Goal: Task Accomplishment & Management: Manage account settings

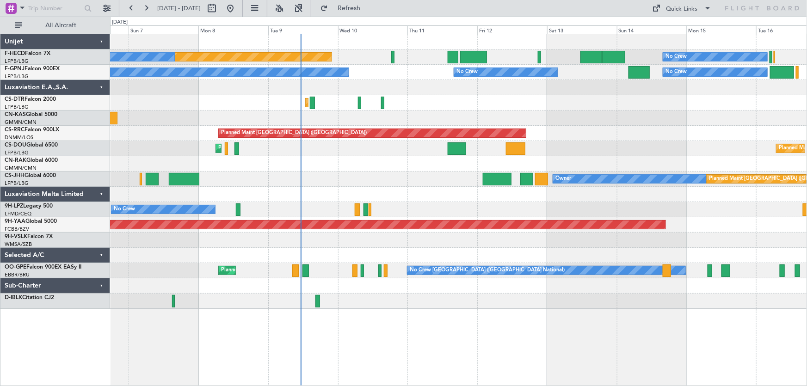
click at [437, 130] on div "Planned Maint [GEOGRAPHIC_DATA] ([GEOGRAPHIC_DATA]) No Crew No Crew No Crew No …" at bounding box center [458, 171] width 697 height 275
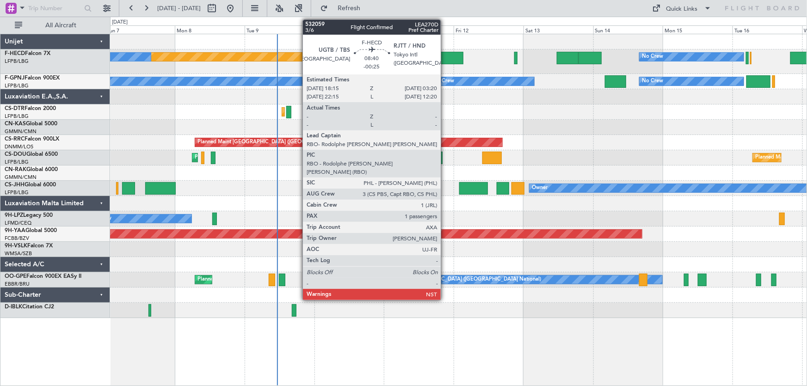
click at [445, 55] on div at bounding box center [449, 58] width 27 height 12
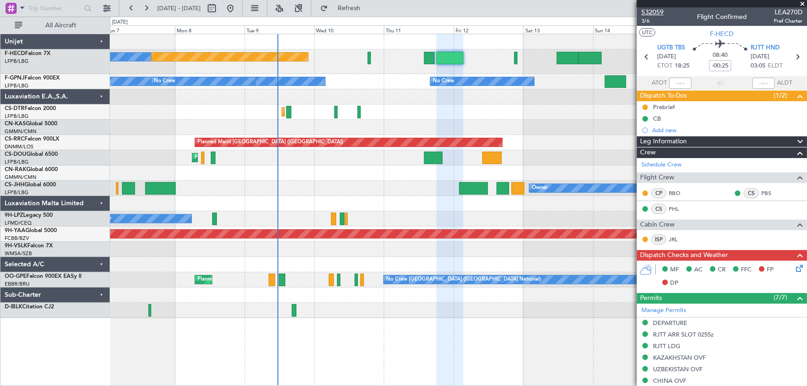
click at [653, 14] on span "532059" at bounding box center [652, 12] width 22 height 10
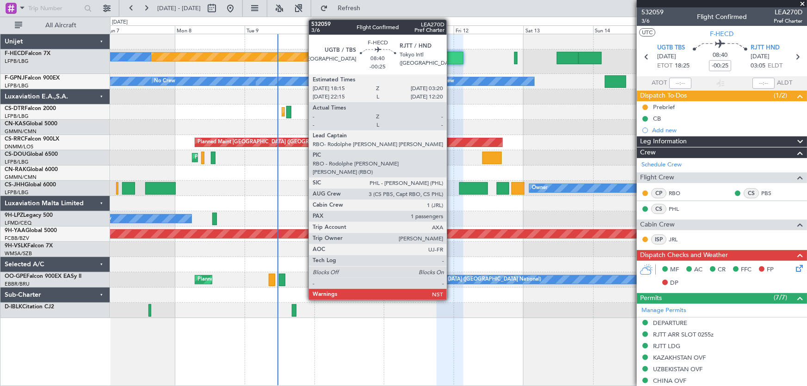
click at [451, 55] on div at bounding box center [449, 58] width 27 height 12
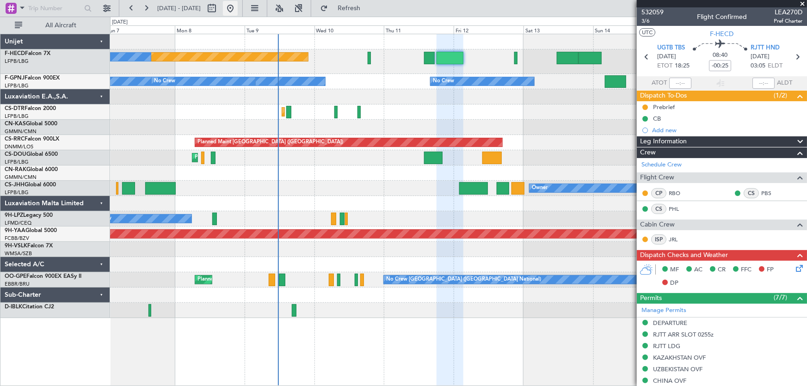
click at [238, 4] on button at bounding box center [230, 8] width 15 height 15
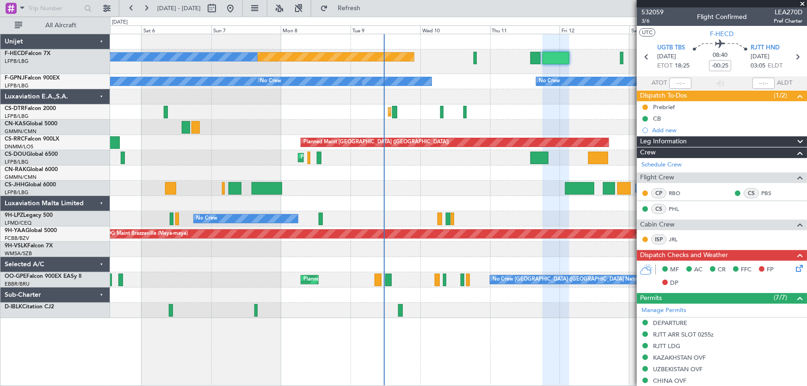
click at [333, 117] on div "Planned Maint Paris (Le Bourget) No Crew No Crew No Crew No Crew No Crew No Cre…" at bounding box center [458, 176] width 697 height 284
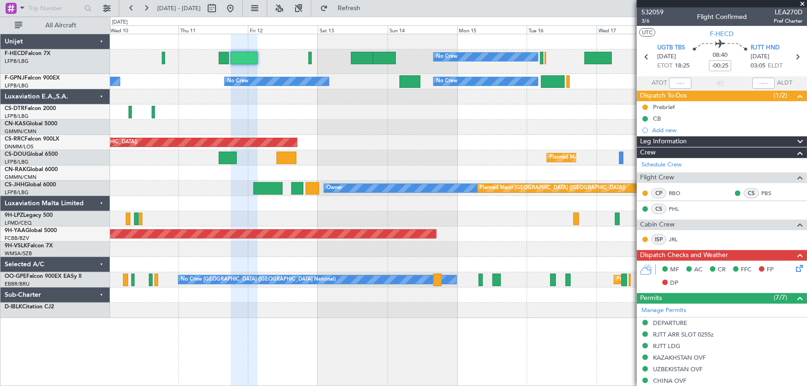
click at [314, 121] on div "No Crew No Crew Planned Maint Paris (Le Bourget) No Crew No Crew No Crew No Cre…" at bounding box center [458, 176] width 697 height 284
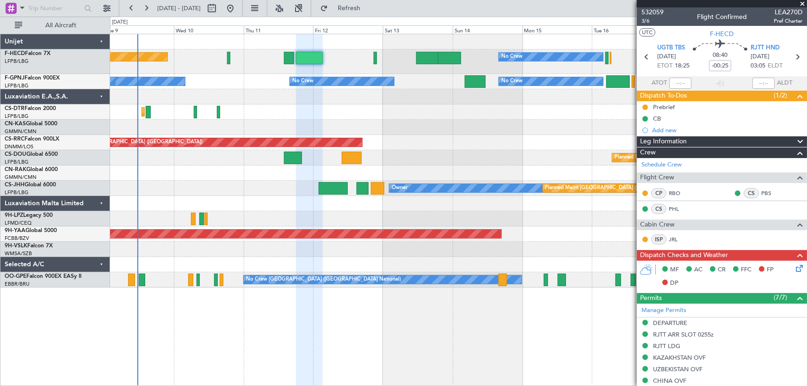
click at [479, 128] on div at bounding box center [458, 127] width 697 height 15
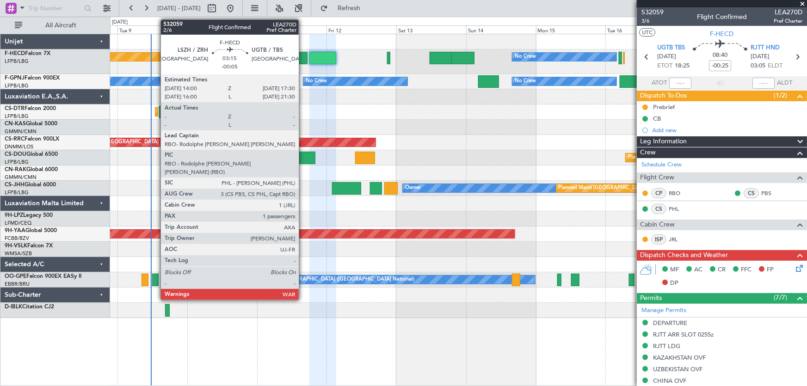
click at [303, 60] on div at bounding box center [302, 58] width 10 height 12
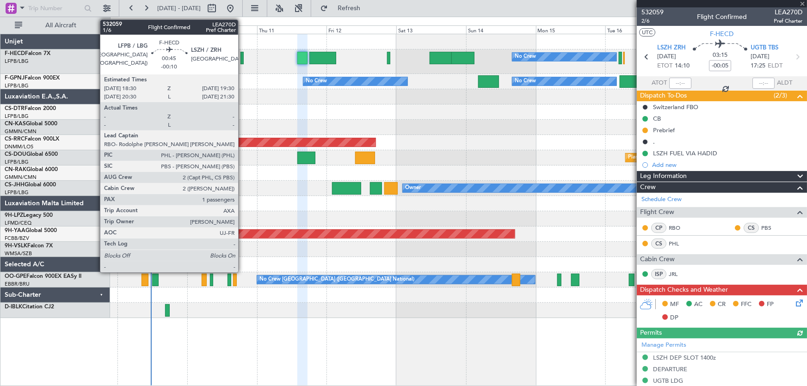
click at [242, 59] on div at bounding box center [241, 58] width 3 height 12
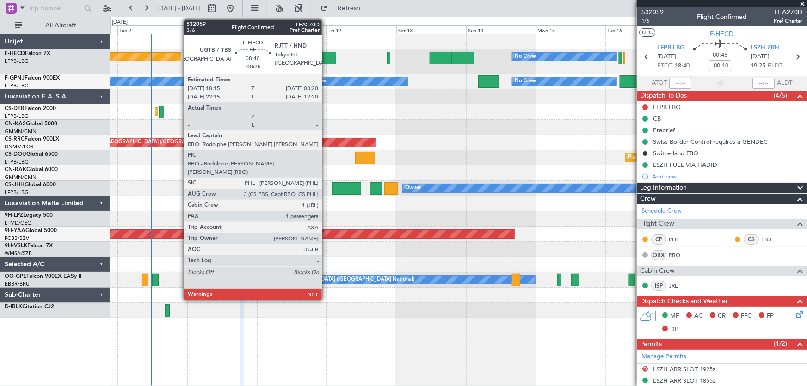
click at [326, 61] on div at bounding box center [322, 58] width 27 height 12
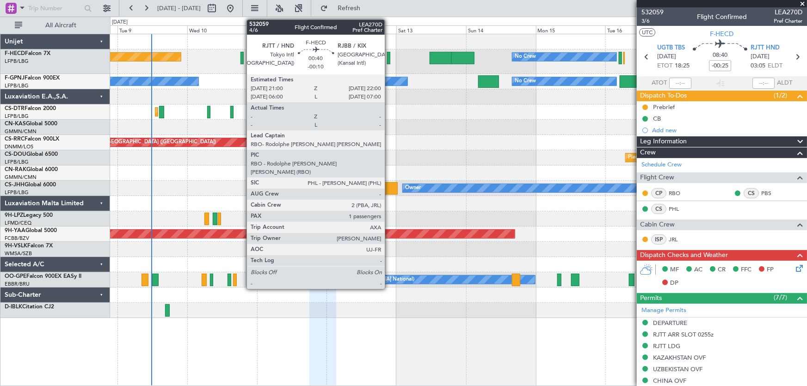
click at [389, 59] on div at bounding box center [388, 58] width 3 height 12
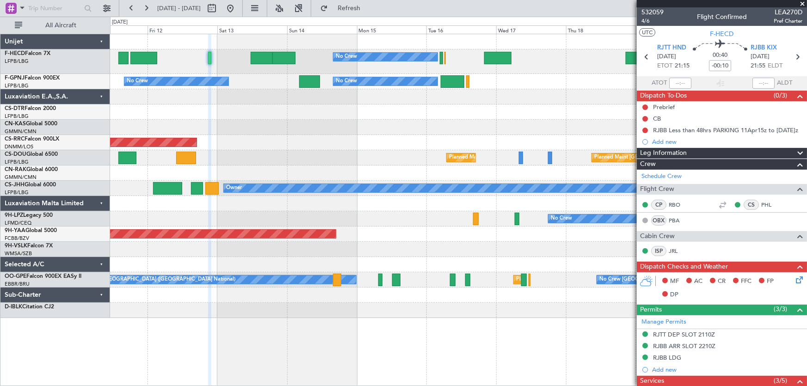
click at [302, 141] on div "No Crew No Crew Planned Maint Paris (Le Bourget) No Crew No Crew No Crew No Cre…" at bounding box center [458, 176] width 697 height 284
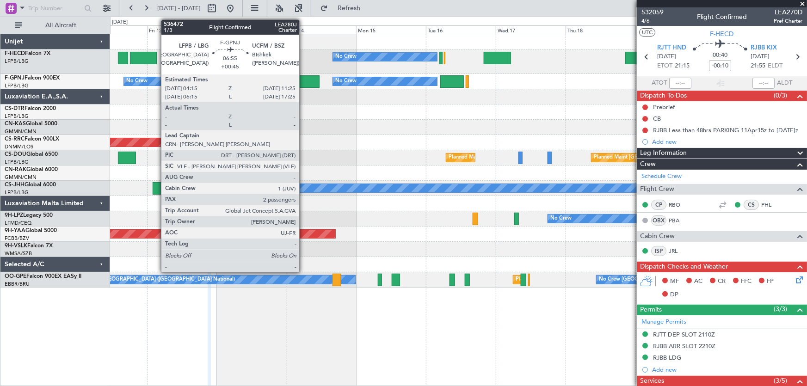
click at [303, 85] on div at bounding box center [309, 81] width 21 height 12
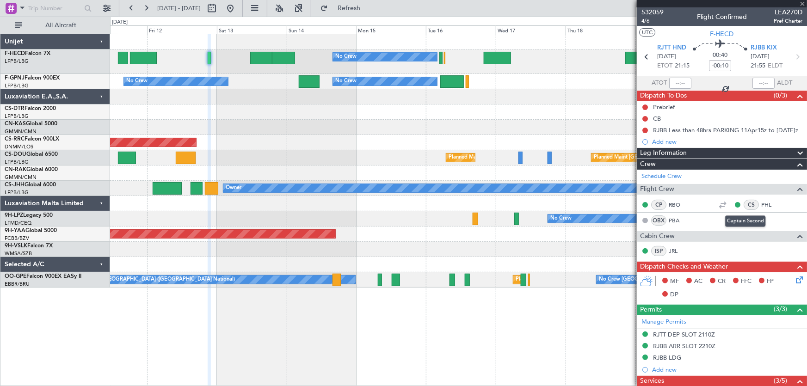
type input "+00:45"
type input "2"
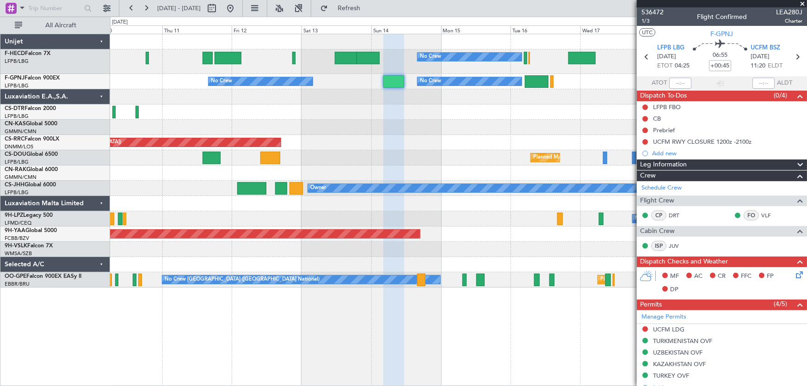
click at [393, 138] on div "No Crew No Crew Planned Maint Paris (Le Bourget) No Crew No Crew No Crew No Cre…" at bounding box center [458, 160] width 697 height 253
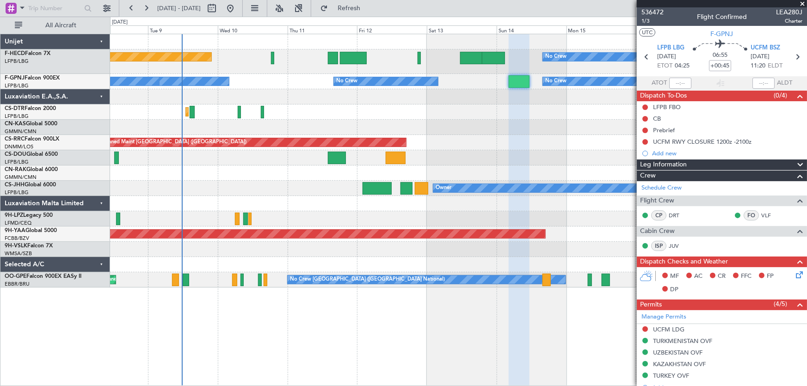
click at [355, 140] on div "No Crew Planned Maint Paris (Le Bourget) No Crew No Crew No Crew No Crew No Cre…" at bounding box center [458, 160] width 697 height 253
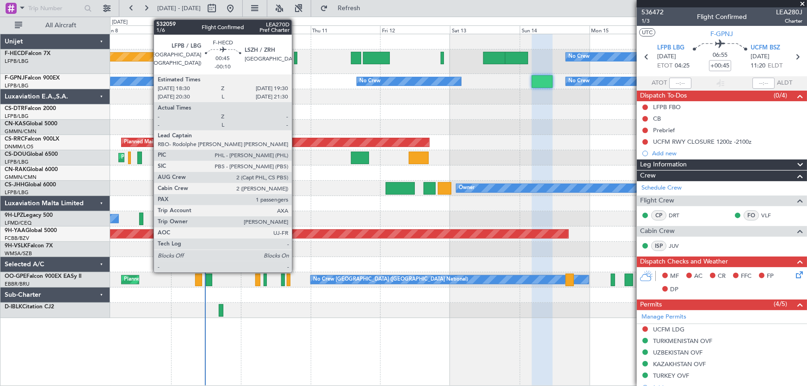
click at [296, 60] on div at bounding box center [295, 58] width 3 height 12
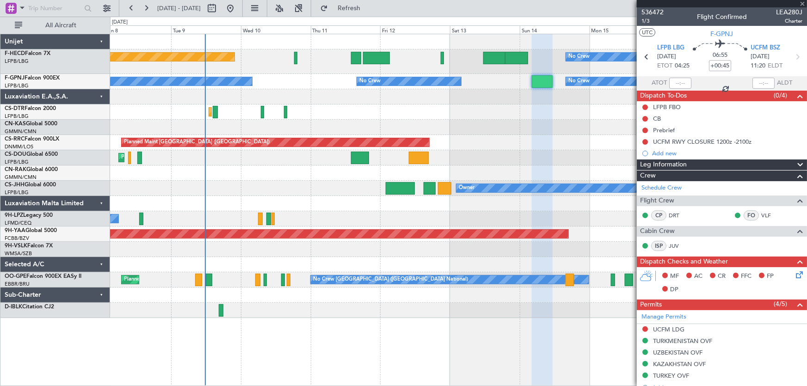
type input "-00:10"
type input "1"
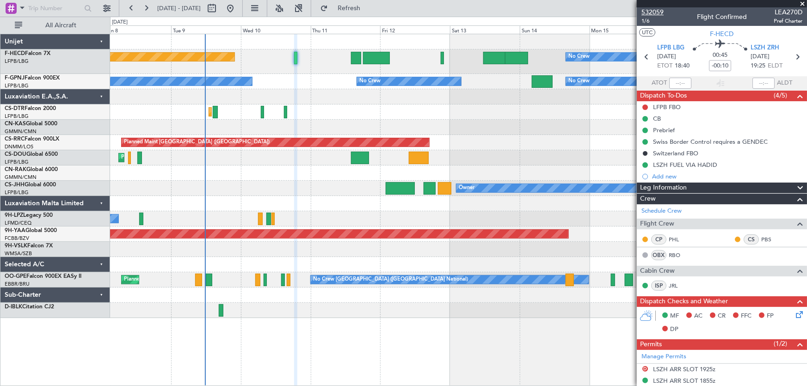
click at [657, 10] on span "532059" at bounding box center [652, 12] width 22 height 10
click at [654, 9] on span "532059" at bounding box center [652, 12] width 22 height 10
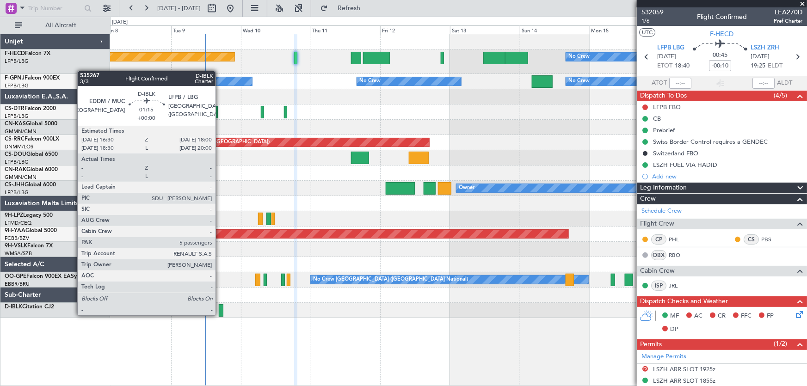
click at [220, 314] on div at bounding box center [221, 310] width 5 height 12
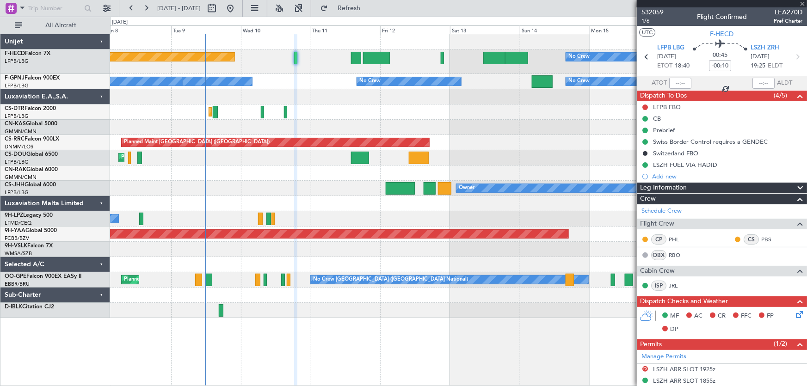
type input "5"
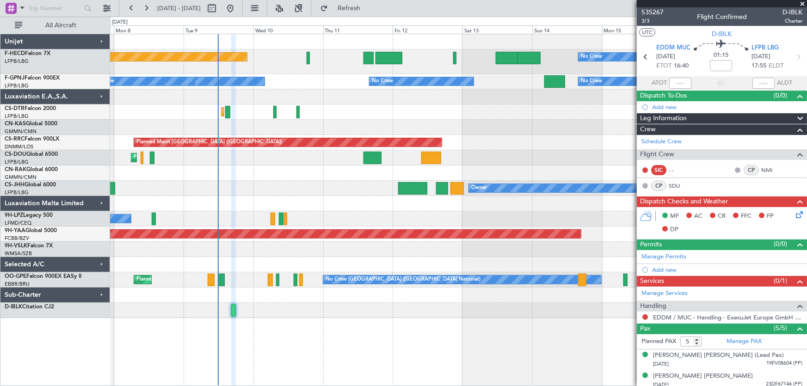
click at [228, 198] on div "Planned Maint Paris (Le Bourget) No Crew No Crew No Crew No Crew No Crew No Cre…" at bounding box center [458, 176] width 697 height 284
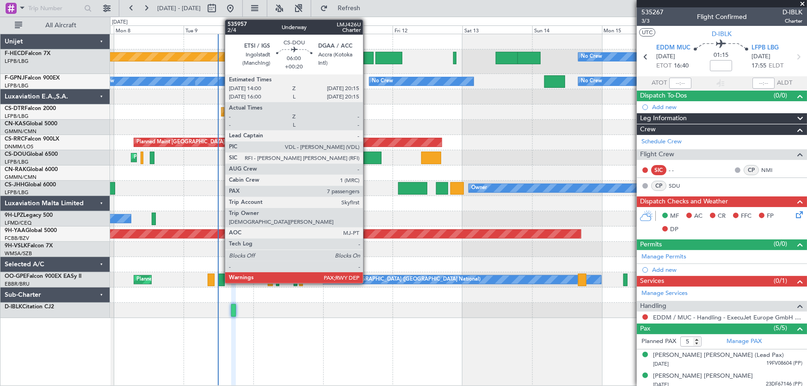
click at [367, 163] on div at bounding box center [372, 158] width 18 height 12
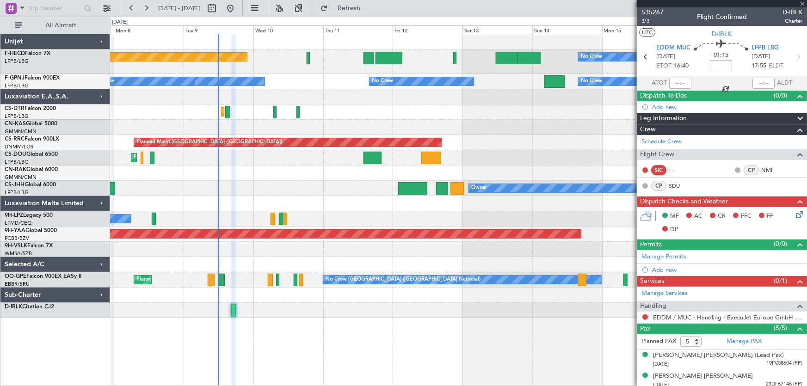
type input "+00:20"
type input "7"
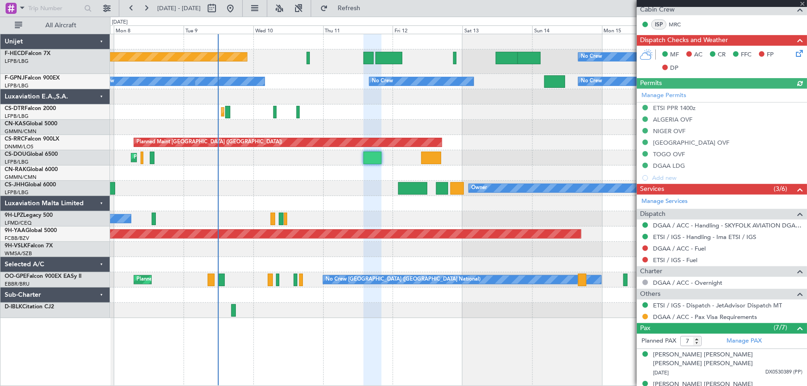
scroll to position [252, 0]
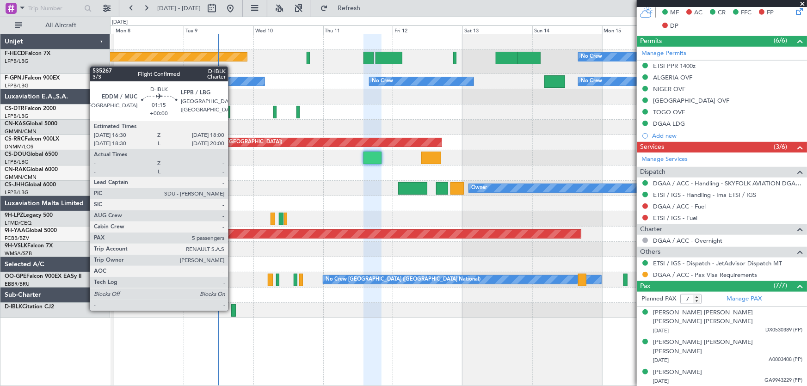
click at [232, 310] on div at bounding box center [233, 310] width 5 height 12
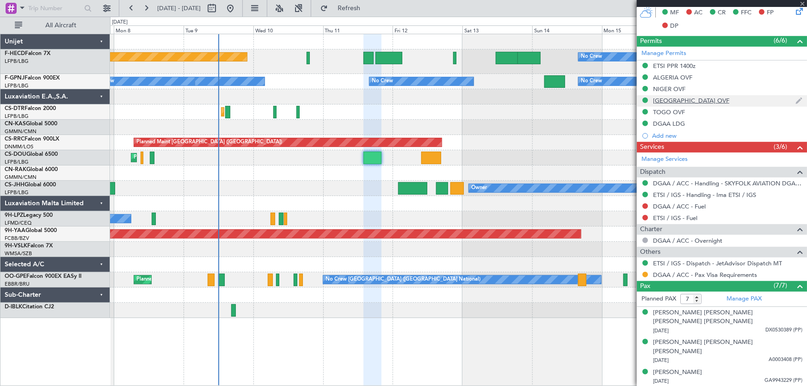
scroll to position [241, 0]
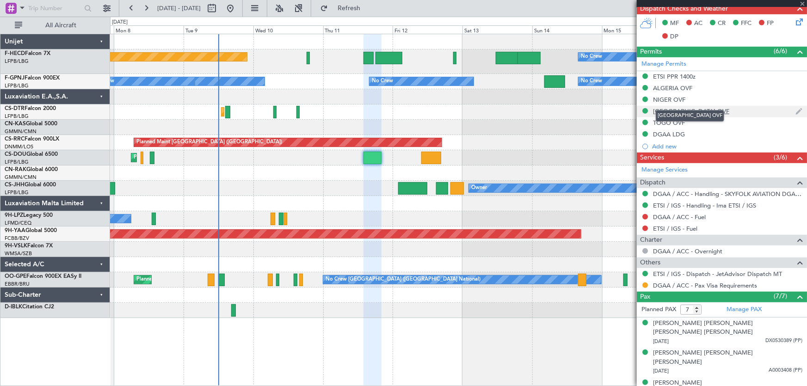
type input "5"
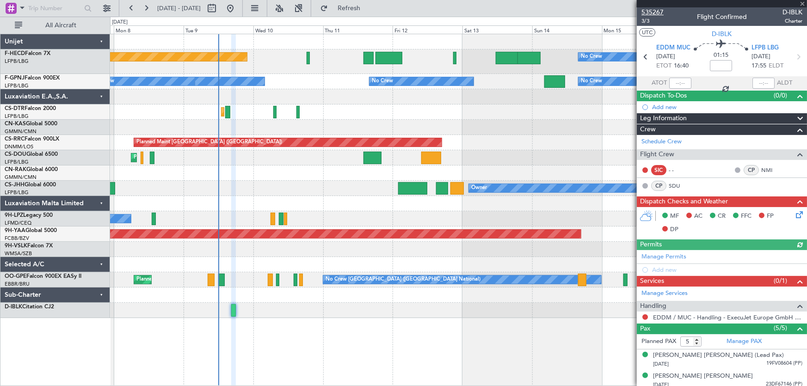
click at [661, 12] on span "535267" at bounding box center [652, 12] width 22 height 10
click at [655, 13] on span "535267" at bounding box center [652, 12] width 22 height 10
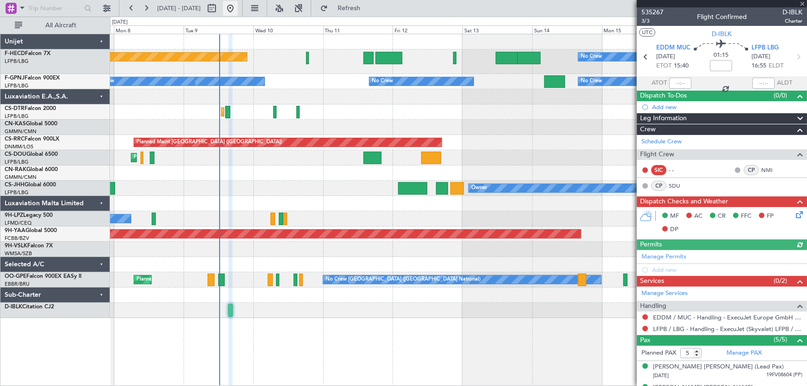
click at [238, 9] on button at bounding box center [230, 8] width 15 height 15
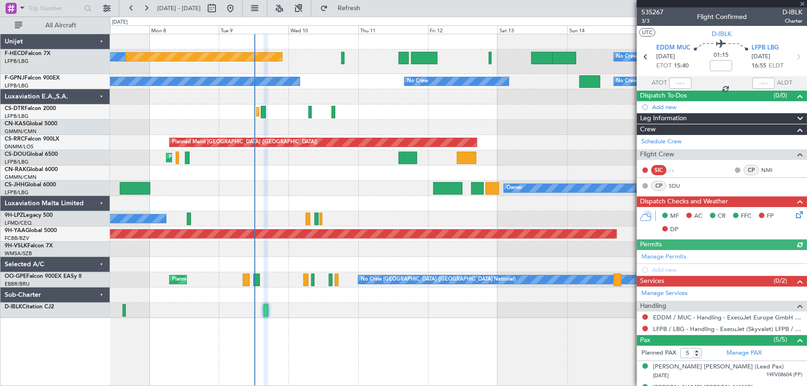
click at [271, 140] on div "Planned Maint Paris (Le Bourget) No Crew No Crew No Crew No Crew No Crew No Cre…" at bounding box center [458, 176] width 697 height 284
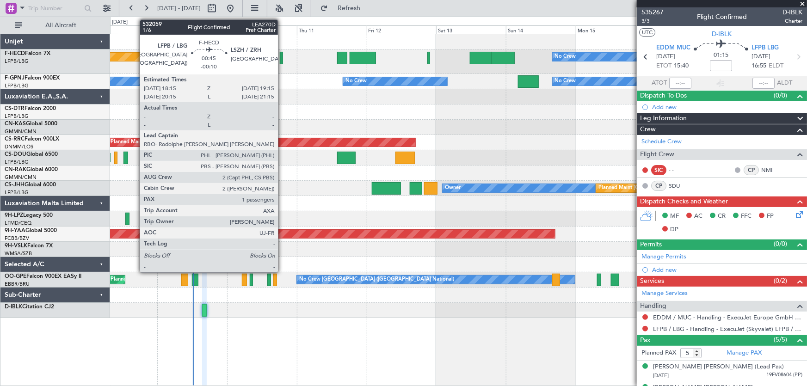
click at [282, 60] on div at bounding box center [281, 58] width 3 height 12
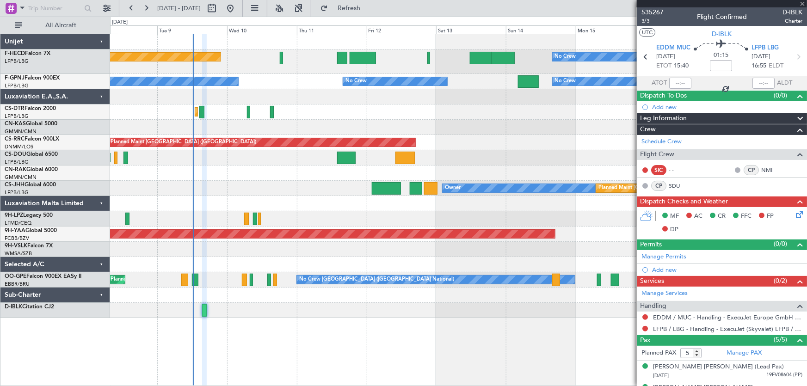
type input "-00:10"
type input "1"
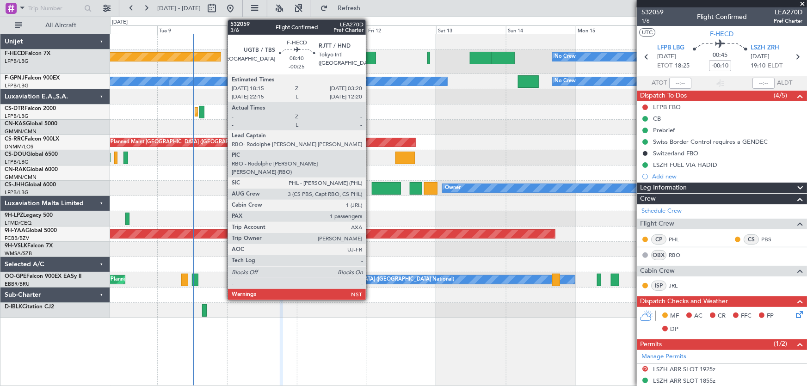
click at [370, 55] on div at bounding box center [362, 58] width 27 height 12
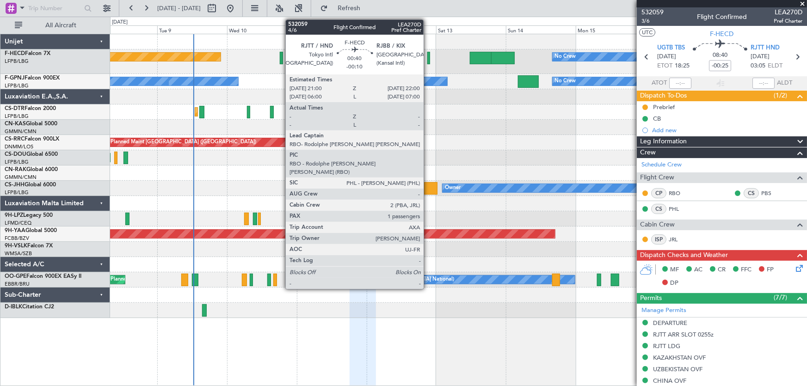
click at [428, 61] on div at bounding box center [428, 58] width 3 height 12
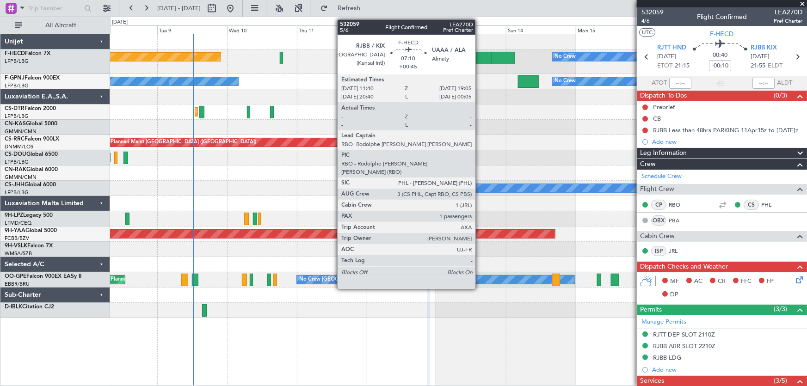
click at [479, 55] on div at bounding box center [481, 58] width 22 height 12
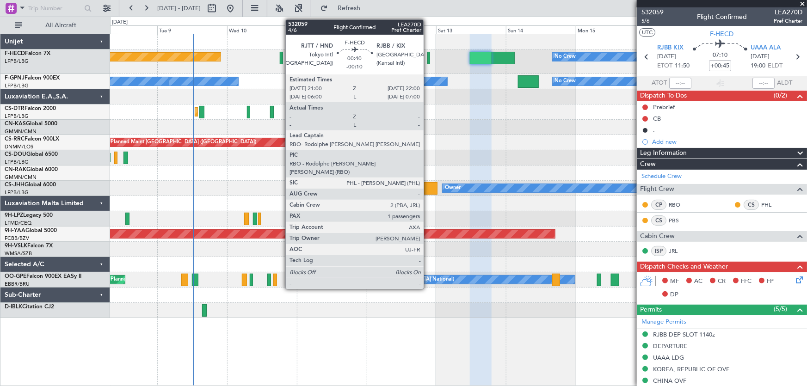
click at [428, 60] on div at bounding box center [428, 58] width 3 height 12
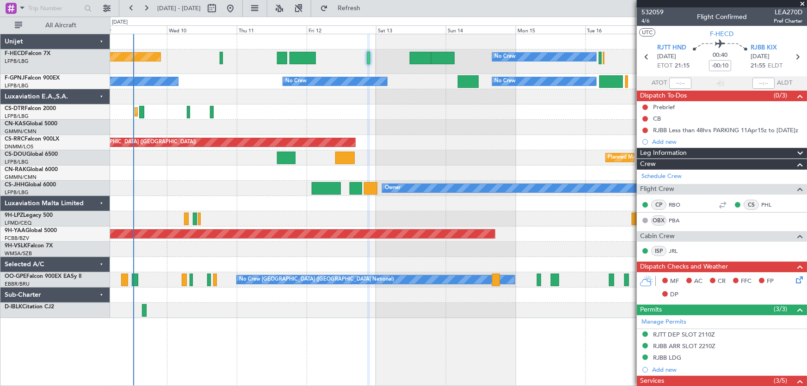
click at [464, 113] on div "No Crew Planned Maint Paris (Le Bourget) No Crew No Crew No Crew No Crew No Cre…" at bounding box center [458, 176] width 697 height 284
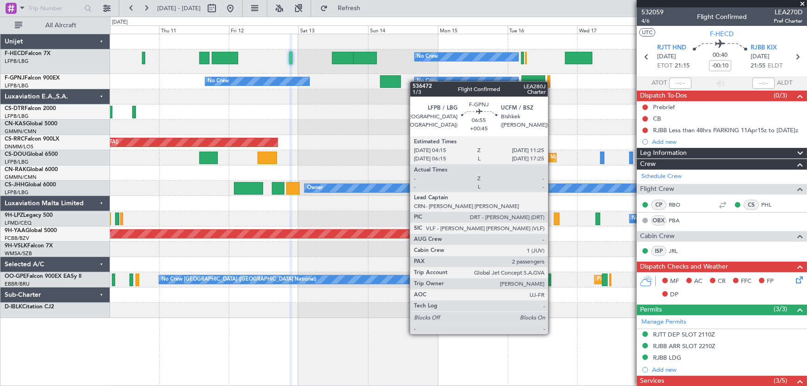
click at [391, 81] on div at bounding box center [390, 81] width 21 height 12
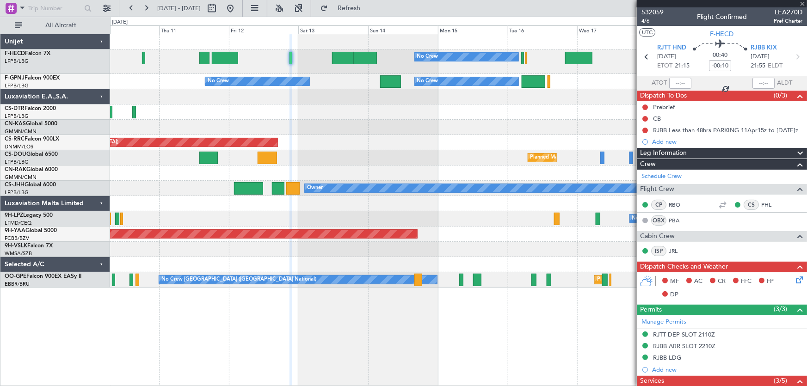
type input "+00:45"
type input "2"
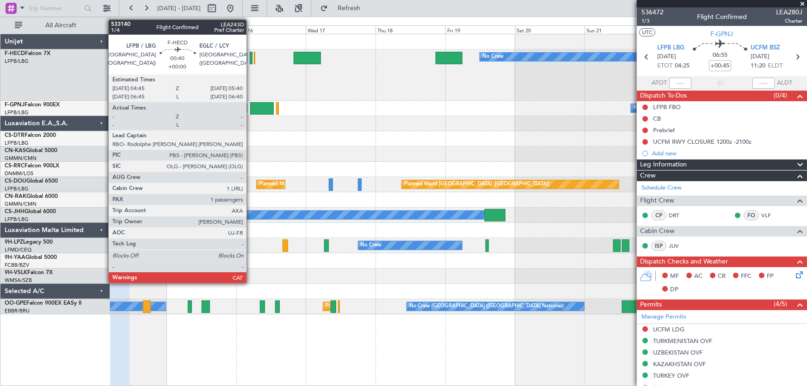
click at [251, 59] on div at bounding box center [251, 58] width 3 height 12
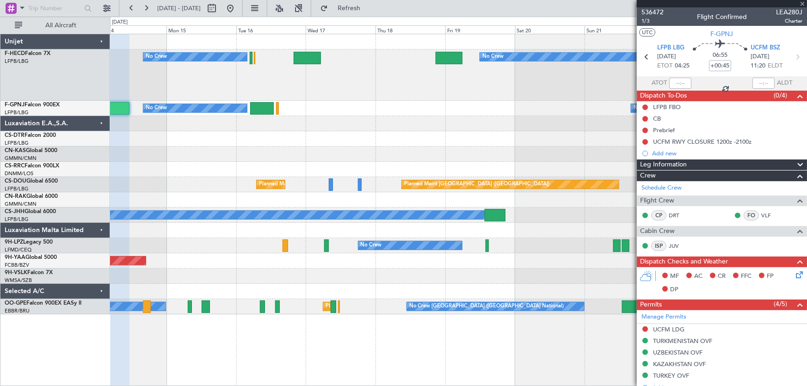
type input "1"
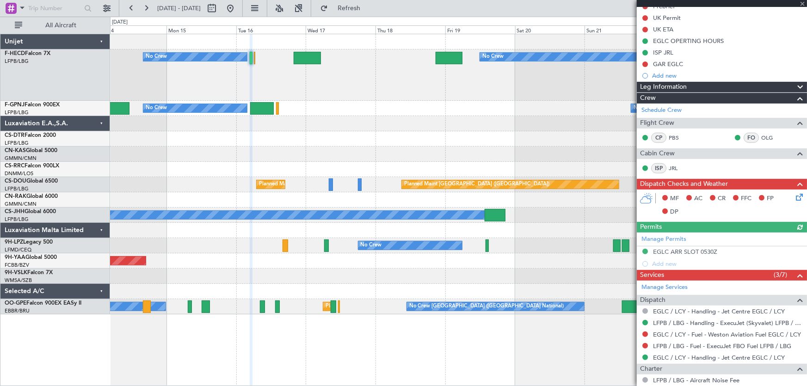
scroll to position [126, 0]
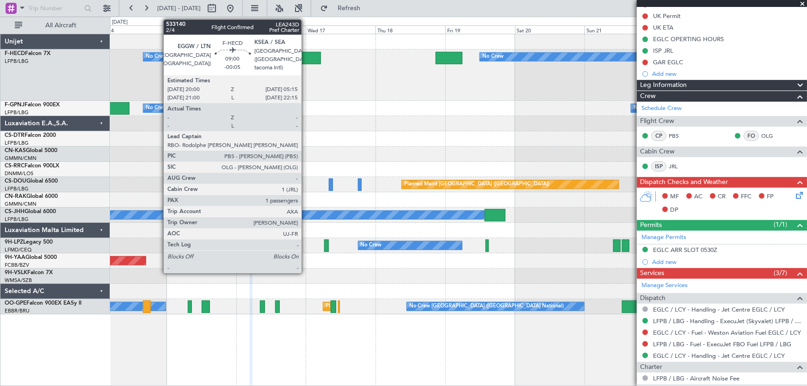
click at [306, 58] on div at bounding box center [307, 58] width 27 height 12
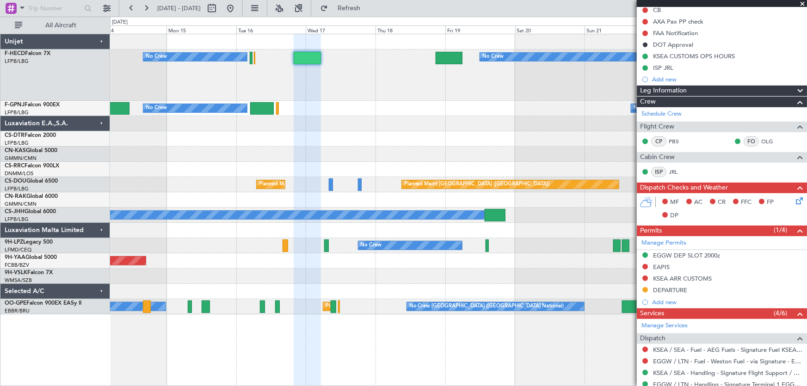
scroll to position [0, 0]
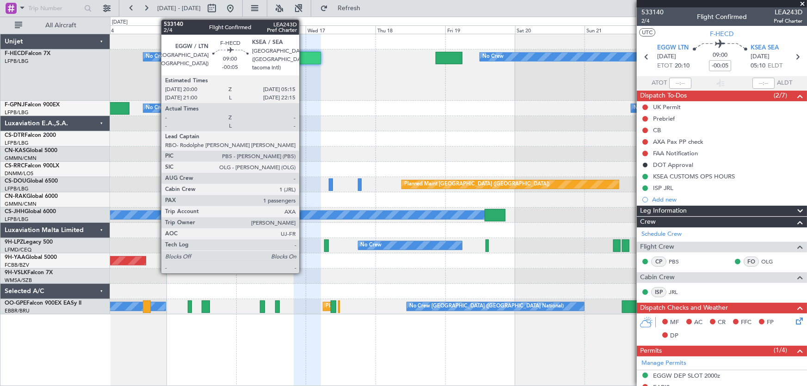
click at [303, 55] on div at bounding box center [307, 58] width 27 height 12
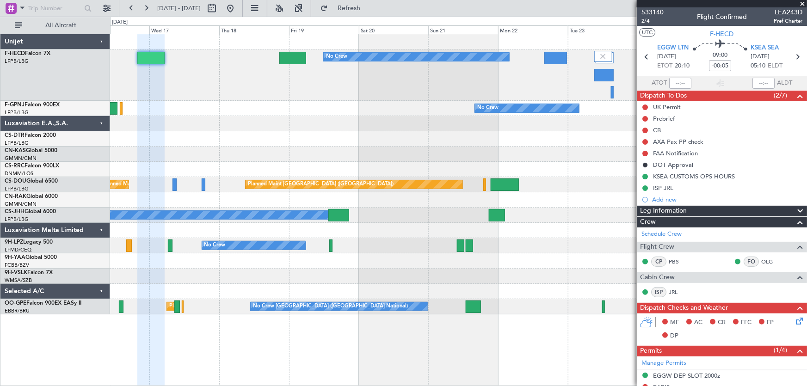
click at [245, 97] on div "No Crew No Crew No Crew" at bounding box center [458, 74] width 697 height 51
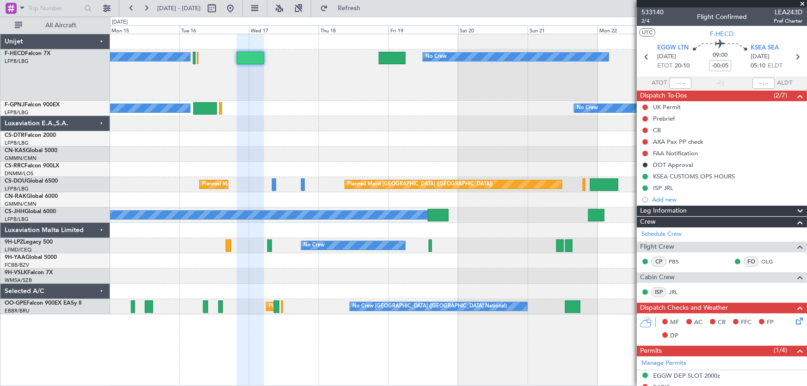
click at [337, 94] on div "No Crew No Crew No Crew" at bounding box center [458, 74] width 697 height 51
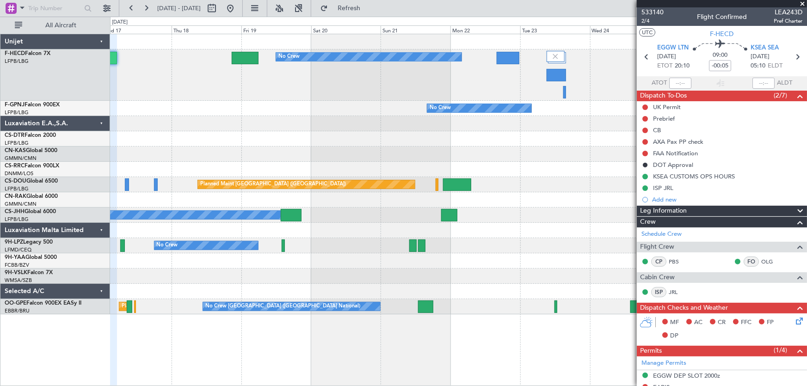
click at [309, 93] on div "No Crew No Crew No Crew" at bounding box center [458, 74] width 697 height 51
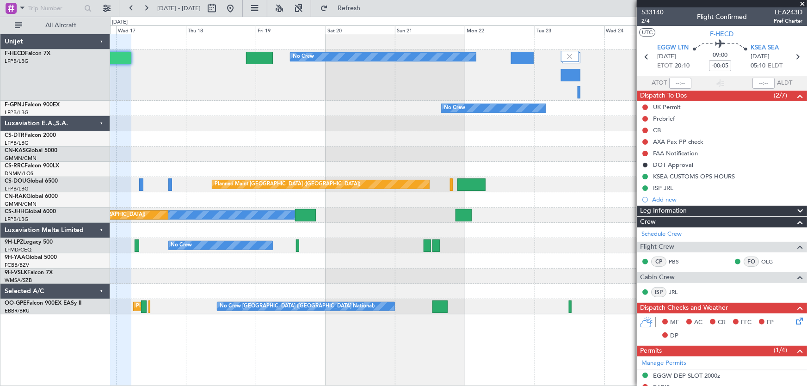
click at [340, 79] on div "No Crew No Crew No Crew" at bounding box center [458, 74] width 697 height 51
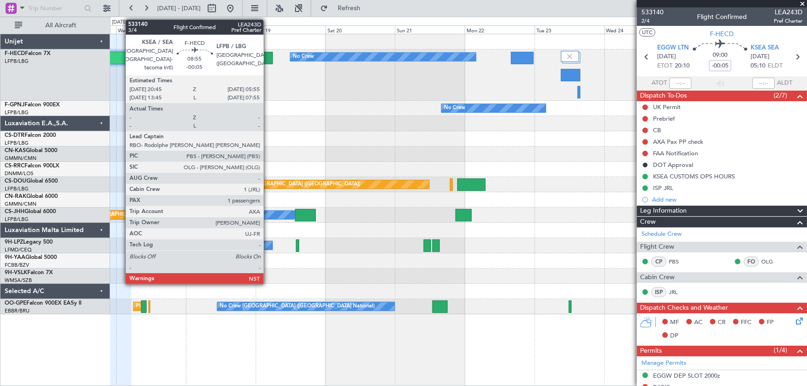
click at [268, 56] on div at bounding box center [259, 58] width 27 height 12
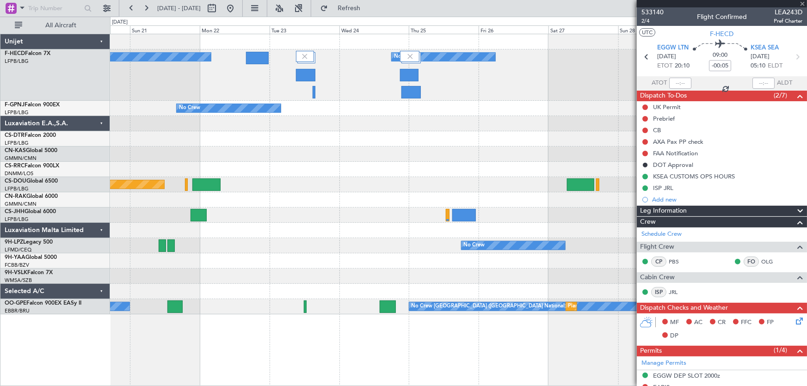
click at [250, 113] on div "No Crew No Crew No Crew No Crew Planned Maint Paris (Le Bourget) Planned Maint …" at bounding box center [458, 174] width 697 height 280
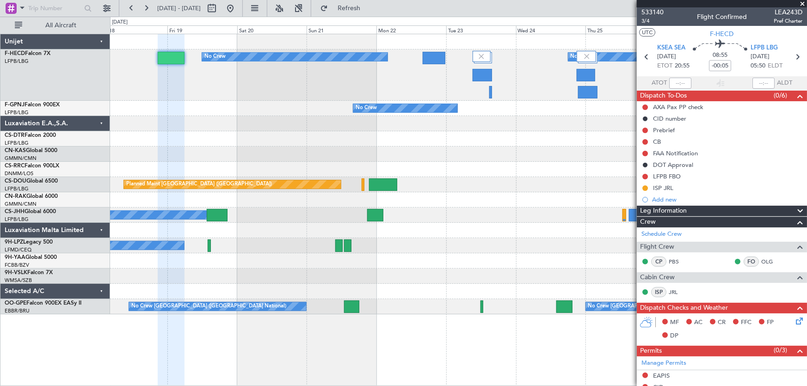
click at [524, 98] on div "No Crew No Crew No Crew" at bounding box center [458, 74] width 697 height 51
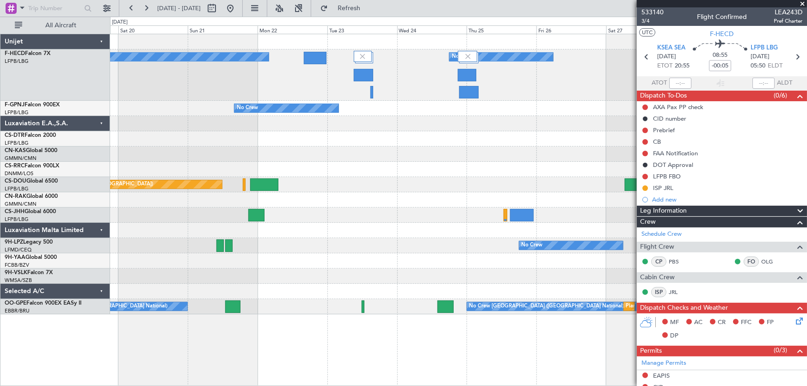
click at [223, 85] on div "No Crew No Crew" at bounding box center [458, 74] width 697 height 51
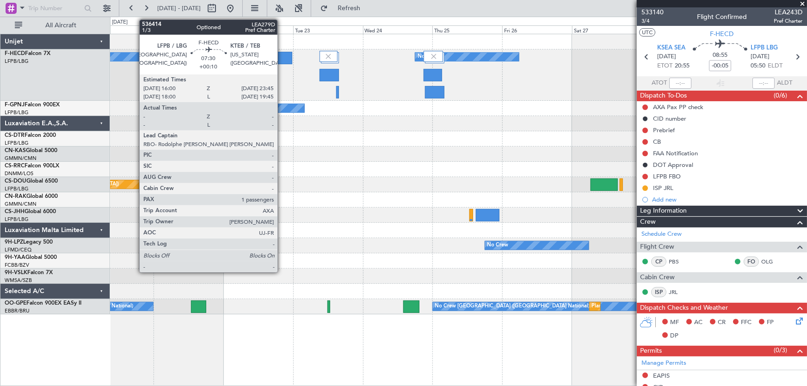
click at [282, 56] on div at bounding box center [281, 58] width 23 height 12
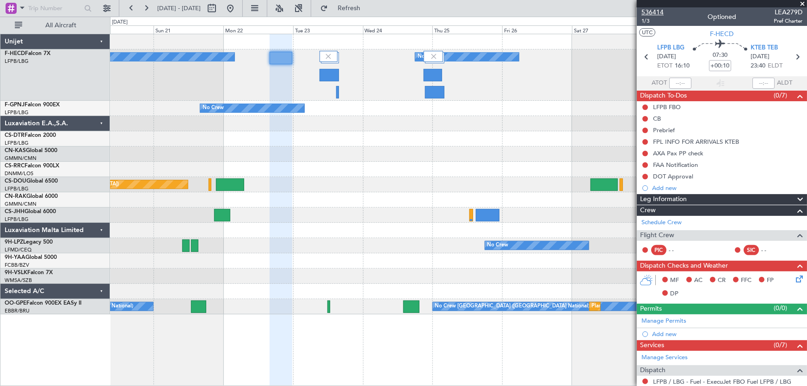
click at [657, 10] on span "536414" at bounding box center [652, 12] width 22 height 10
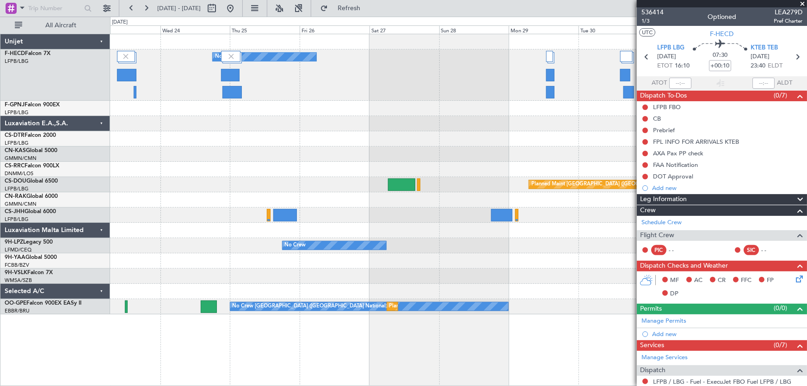
click at [293, 123] on div "No Crew No Crew No Crew No Crew Planned Maint Paris (Le Bourget) Planned Maint …" at bounding box center [458, 174] width 697 height 280
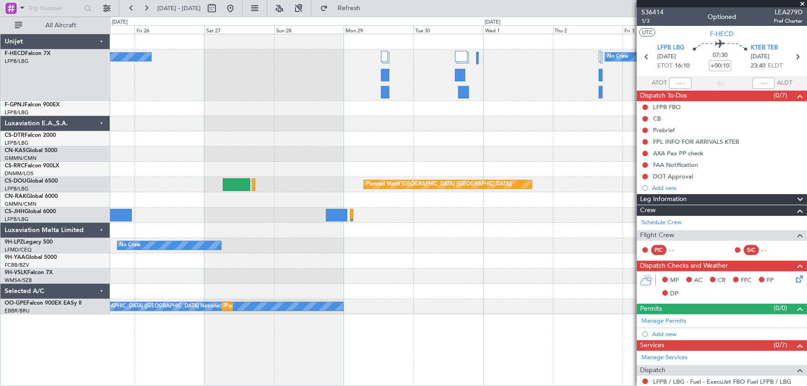
click at [376, 131] on div "No Crew No Crew Planned Maint Paris (Le Bourget) No Crew Planned Maint Paris (L…" at bounding box center [458, 174] width 697 height 280
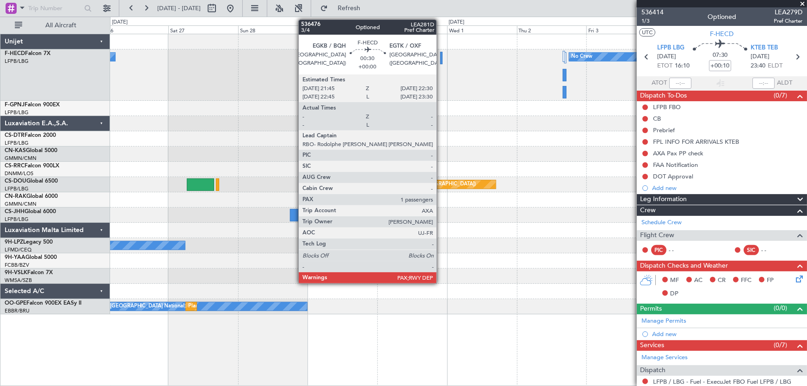
click at [441, 58] on div at bounding box center [441, 58] width 2 height 12
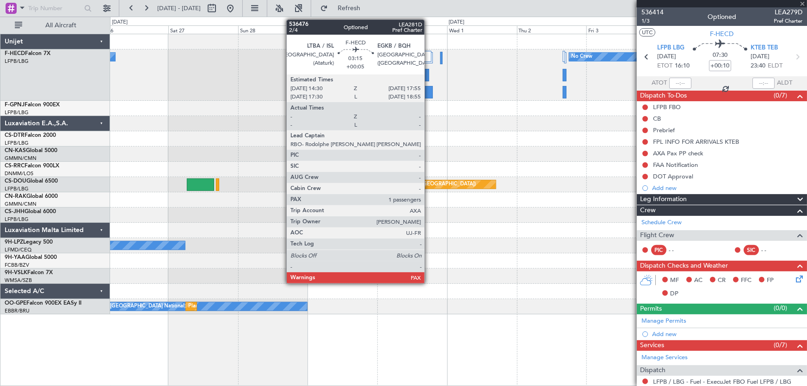
click at [424, 73] on div at bounding box center [424, 75] width 10 height 12
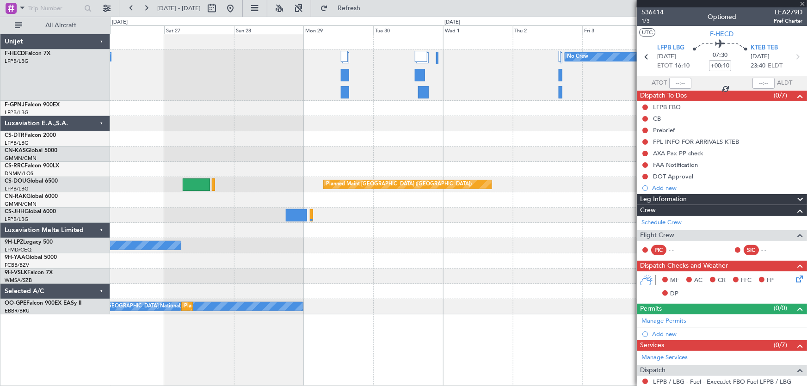
type input "+00:05"
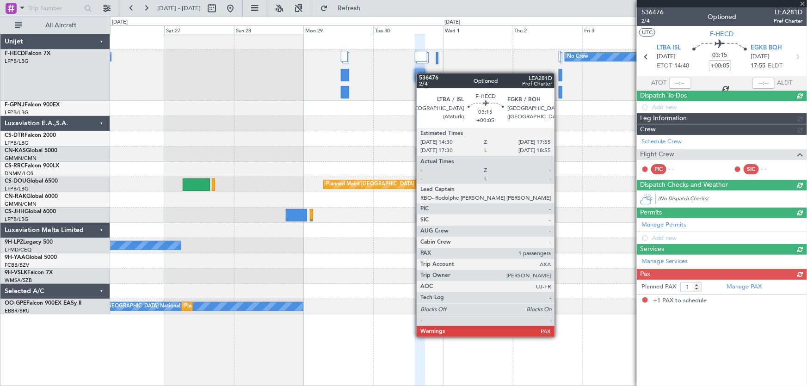
click at [421, 73] on div at bounding box center [420, 75] width 10 height 12
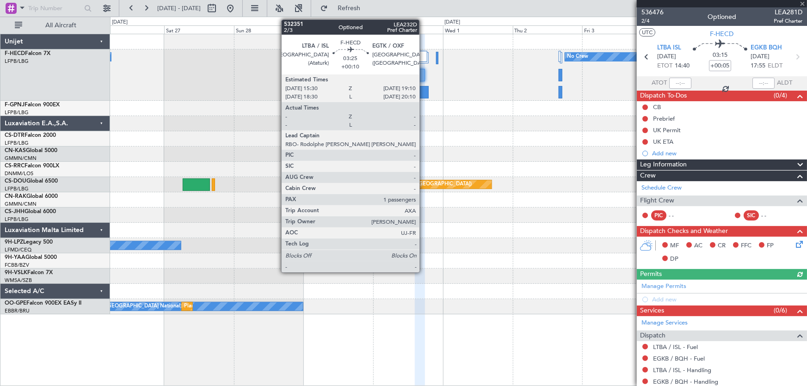
click at [423, 89] on div at bounding box center [423, 92] width 11 height 12
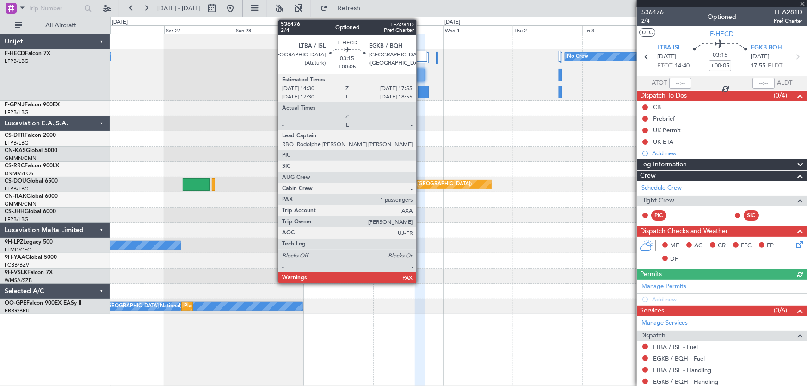
click at [420, 73] on div at bounding box center [420, 75] width 10 height 12
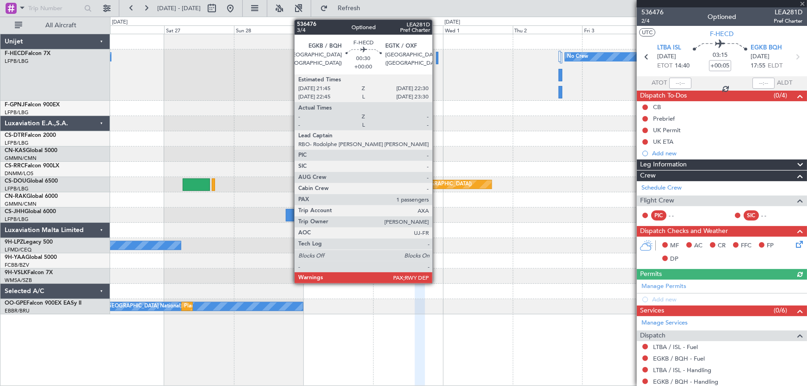
click at [436, 59] on div at bounding box center [437, 58] width 2 height 12
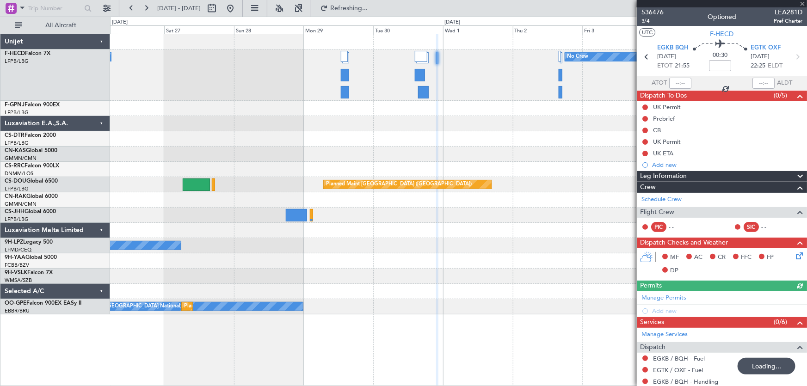
click at [650, 13] on span "536476" at bounding box center [652, 12] width 22 height 10
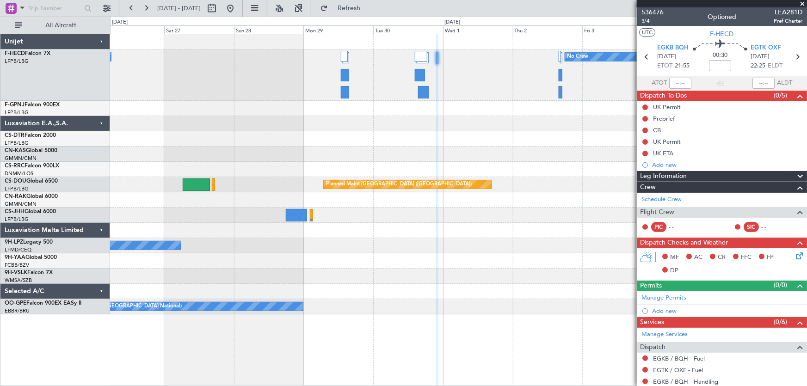
click at [250, 131] on div "No Crew No Crew Planned Maint Paris (Le Bourget) Planned Maint Paris (Le Bourge…" at bounding box center [458, 174] width 697 height 280
click at [233, 153] on div "No Crew No Crew Planned Maint Paris (Le Bourget) Planned Maint Paris (Le Bourge…" at bounding box center [458, 174] width 697 height 280
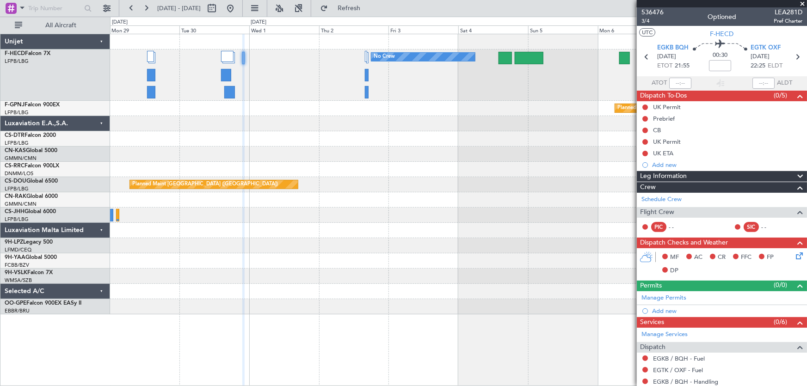
click at [356, 146] on div "No Crew No Crew Planned Maint Paris (Le Bourget) Planned Maint Paris (Le Bourge…" at bounding box center [458, 174] width 697 height 280
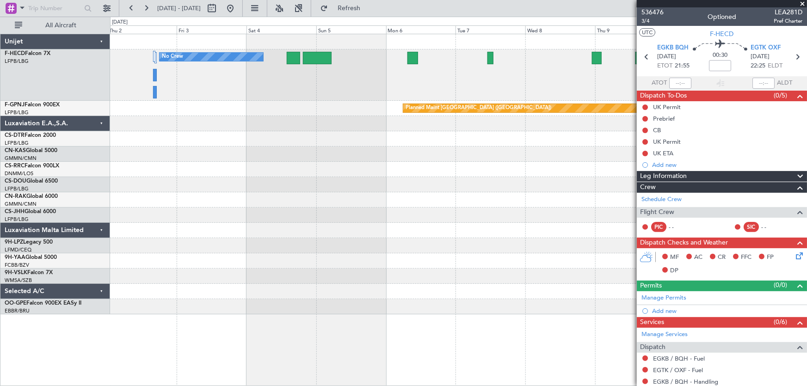
click at [253, 156] on div "No Crew No Crew Planned Maint Paris (Le Bourget) Planned Maint Paris (Le Bourge…" at bounding box center [458, 174] width 697 height 280
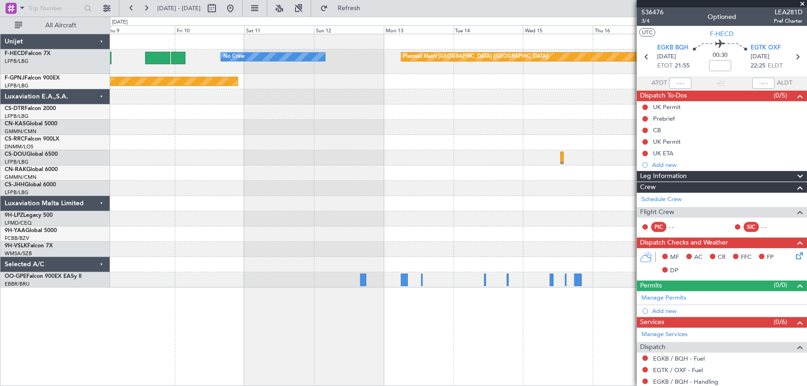
click at [291, 121] on div "No Crew Planned Maint Paris (Le Bourget) Planned Maint Paris (Le Bourget) No Cr…" at bounding box center [458, 160] width 697 height 253
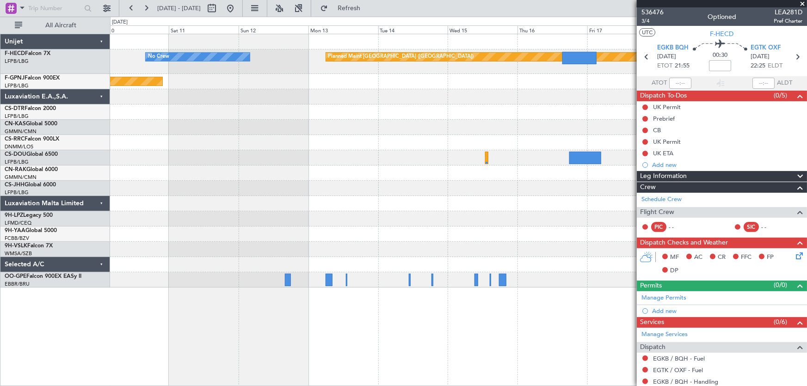
click at [276, 129] on div "No Crew Planned Maint Paris (Le Bourget) Planned Maint Paris (Le Bourget) No Cr…" at bounding box center [458, 160] width 697 height 253
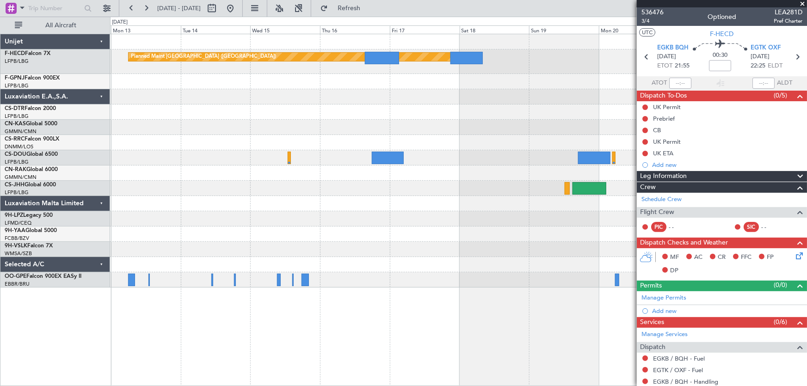
click at [276, 130] on div "Planned Maint Paris (Le Bourget) No Crew Planned Maint Paris (Le Bourget) No Cr…" at bounding box center [458, 160] width 697 height 253
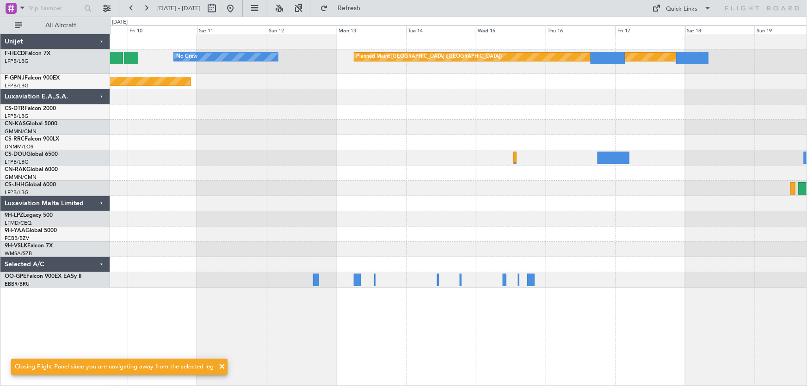
click at [552, 129] on div "No Crew Planned Maint Paris (Le Bourget) Planned Maint Paris (Le Bourget) No Cr…" at bounding box center [458, 160] width 697 height 253
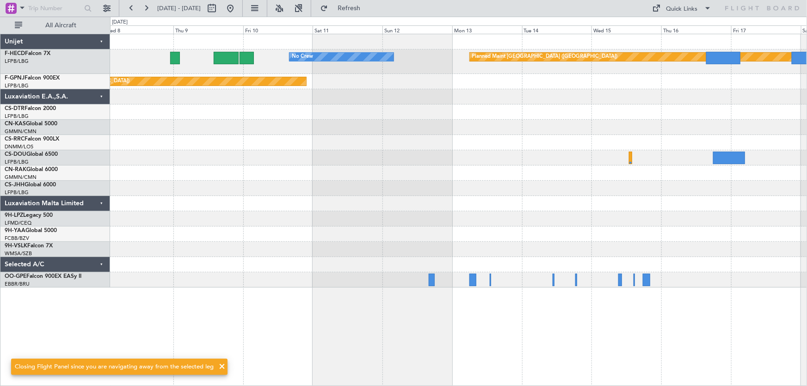
click at [510, 120] on div at bounding box center [458, 127] width 697 height 15
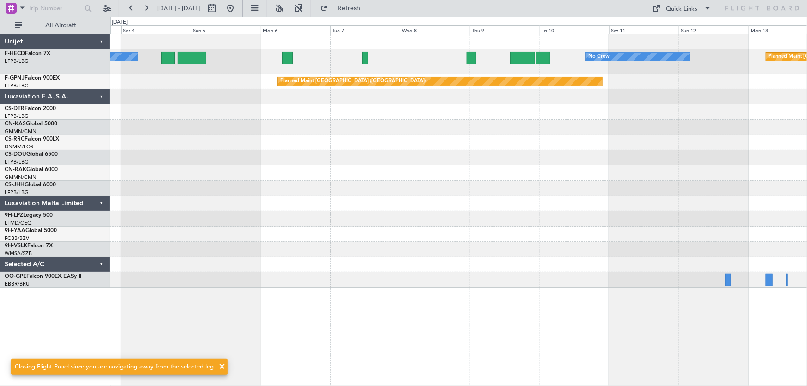
click at [506, 120] on div "No Crew Planned Maint Paris (Le Bourget) No Crew Planned Maint Paris (Le Bourge…" at bounding box center [458, 160] width 697 height 253
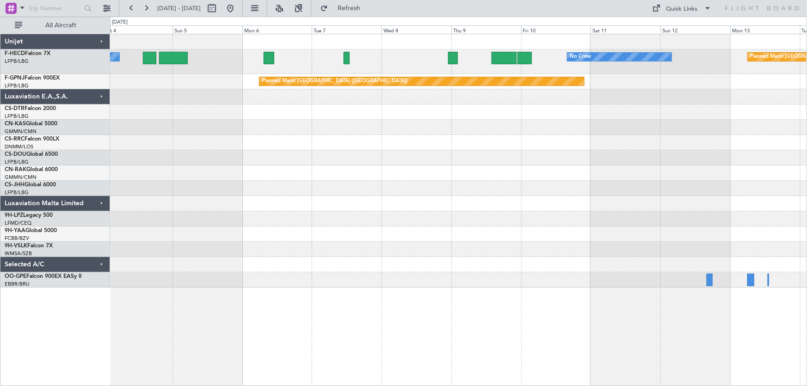
click at [288, 131] on div "No Crew No Crew Planned Maint Paris (Le Bourget) Planned Maint Paris (Le Bourge…" at bounding box center [458, 160] width 697 height 253
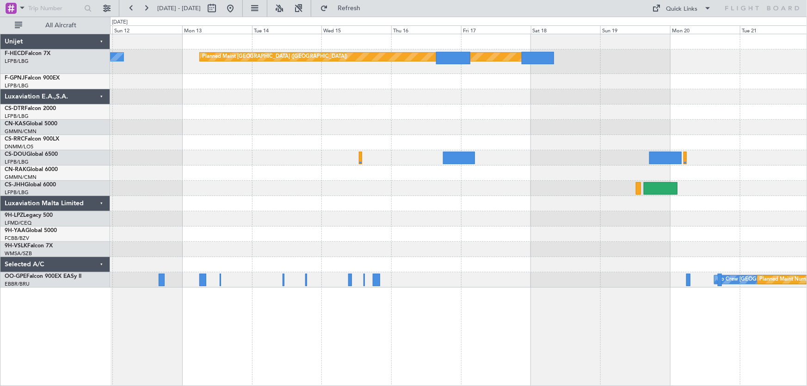
click at [370, 152] on div "No Crew Planned Maint Paris (Le Bourget) Planned Maint Paris (Le Bourget) No Cr…" at bounding box center [458, 160] width 697 height 253
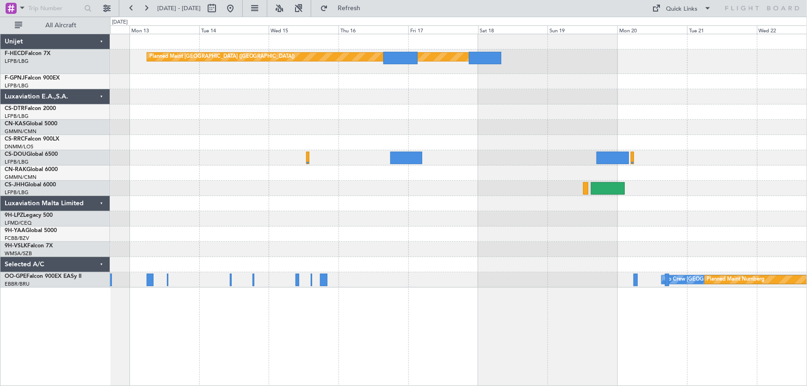
click at [262, 139] on div "Planned Maint Paris (Le Bourget) No Crew Planned Maint Paris (Le Bourget) No Cr…" at bounding box center [458, 160] width 697 height 253
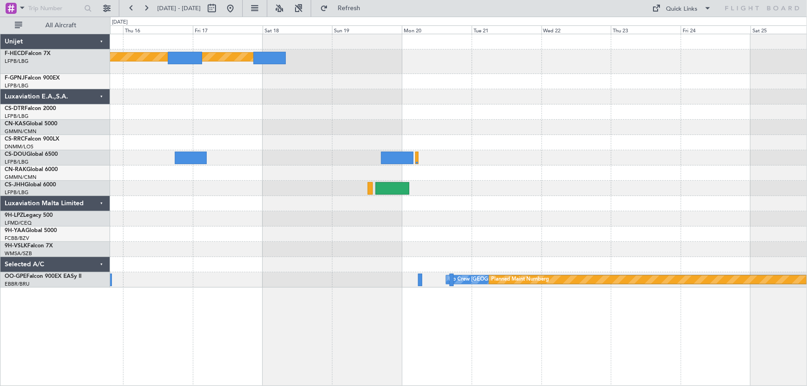
click at [438, 134] on div "Planned Maint Paris (Le Bourget) No Crew Brussels (Brussels National) Planned M…" at bounding box center [458, 160] width 697 height 253
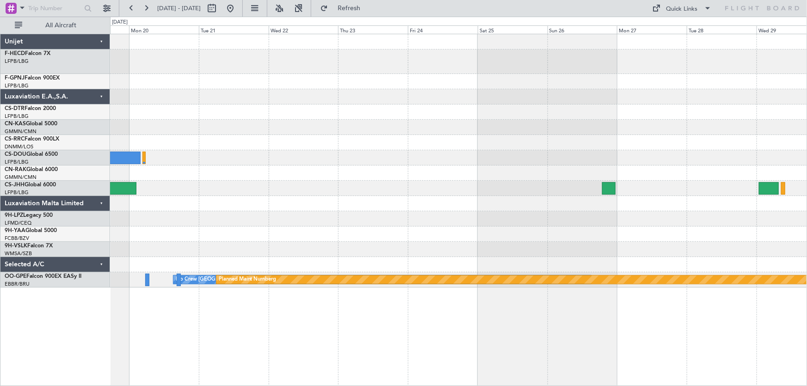
click at [245, 159] on div "Planned Maint Paris (Le Bourget) No Crew Brussels (Brussels National) Planned M…" at bounding box center [458, 160] width 697 height 253
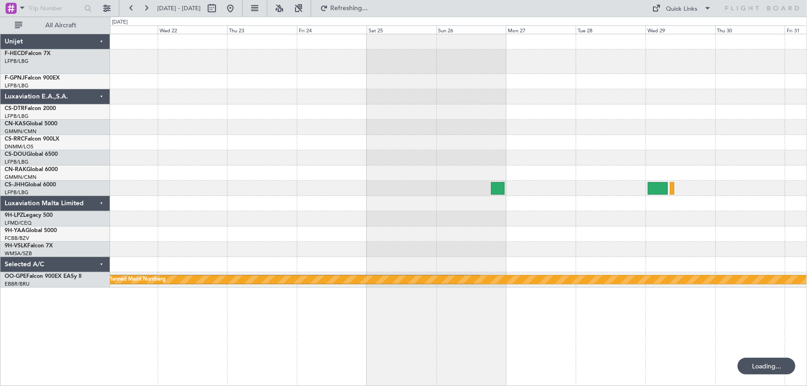
click at [450, 140] on div at bounding box center [458, 142] width 697 height 15
click at [496, 149] on div at bounding box center [458, 142] width 697 height 15
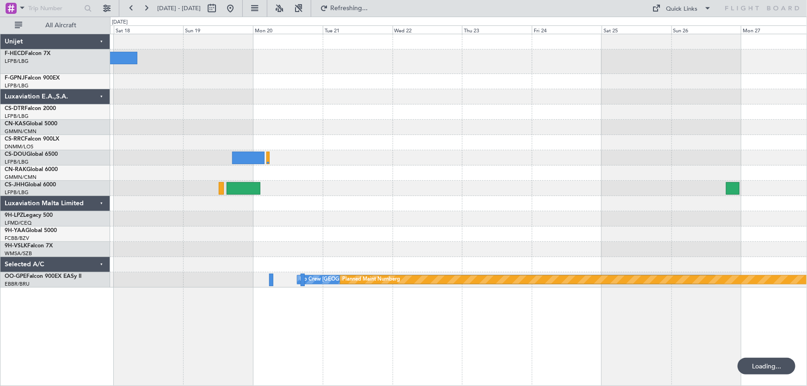
click at [490, 159] on div at bounding box center [458, 157] width 697 height 15
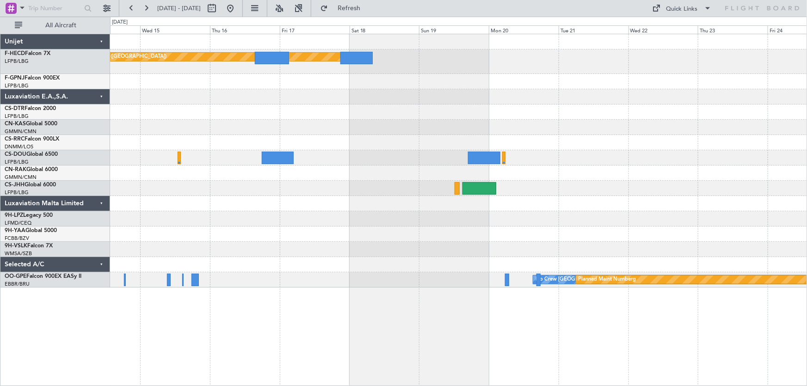
click at [454, 163] on div "Planned Maint Paris (Le Bourget) No Crew No Crew Brussels (Brussels National) P…" at bounding box center [458, 160] width 697 height 253
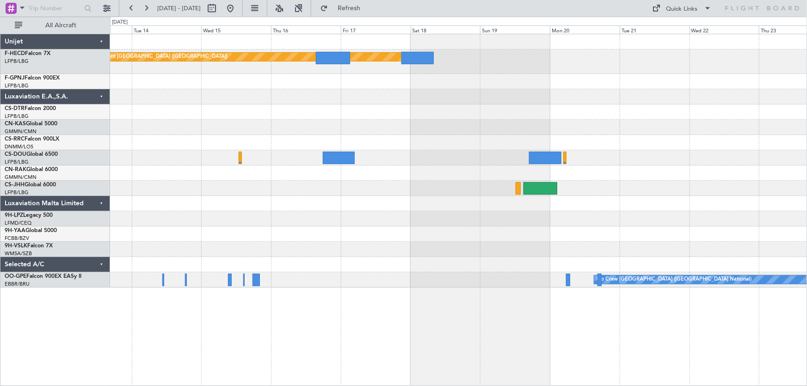
click at [409, 119] on div at bounding box center [458, 111] width 697 height 15
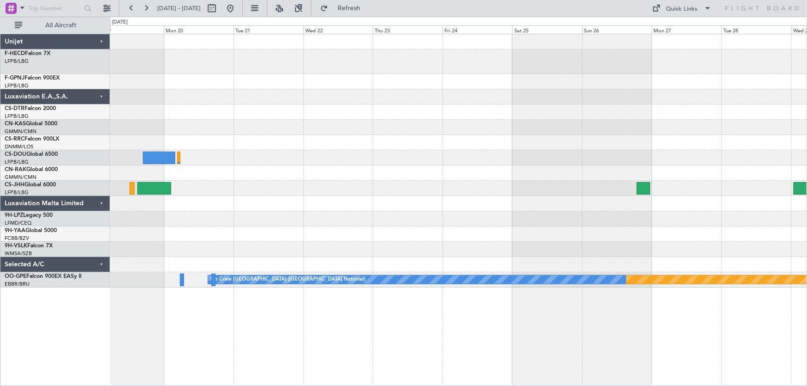
click at [428, 132] on div at bounding box center [458, 127] width 697 height 15
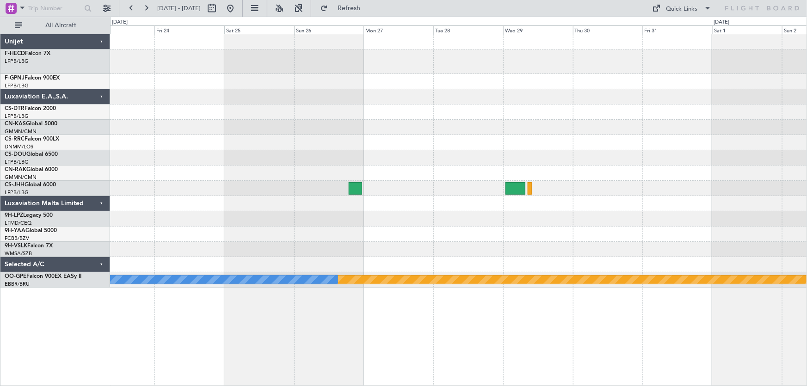
click at [438, 143] on div "Planned Maint Paris (Le Bourget) Planned Maint Nurnberg No Crew Brussels (Bruss…" at bounding box center [458, 160] width 697 height 253
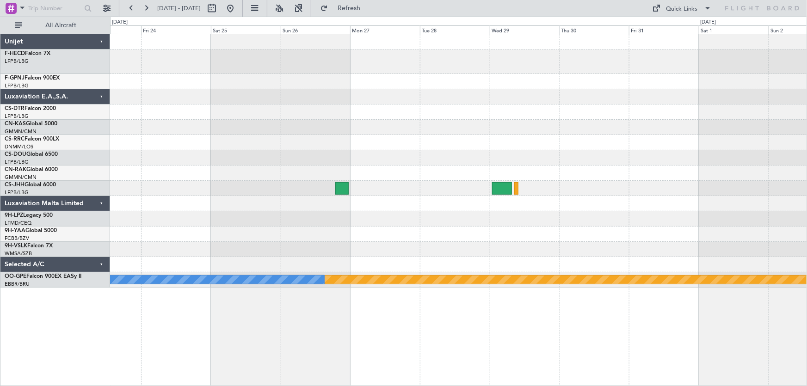
click at [357, 85] on div "Planned Maint Paris (Le Bourget) Planned Maint Nurnberg No Crew Brussels (Bruss…" at bounding box center [458, 160] width 697 height 253
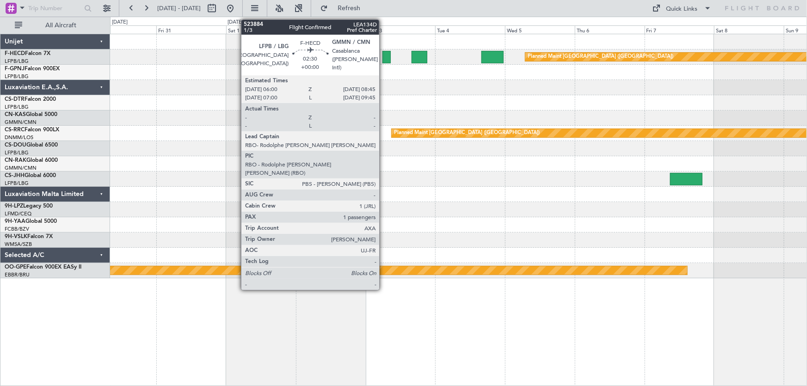
click at [383, 54] on div at bounding box center [386, 57] width 8 height 12
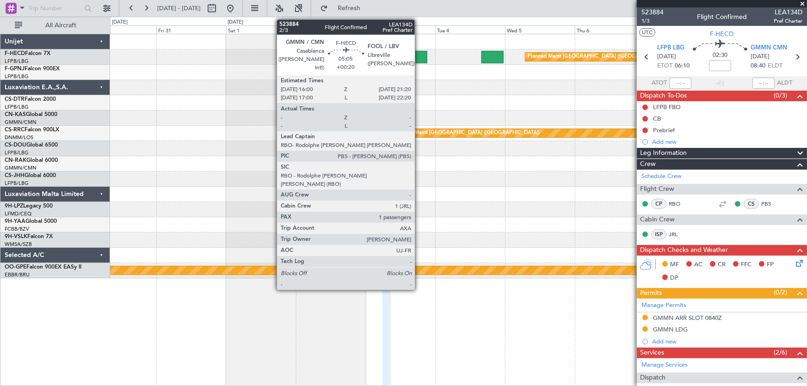
click at [419, 59] on div at bounding box center [419, 57] width 16 height 12
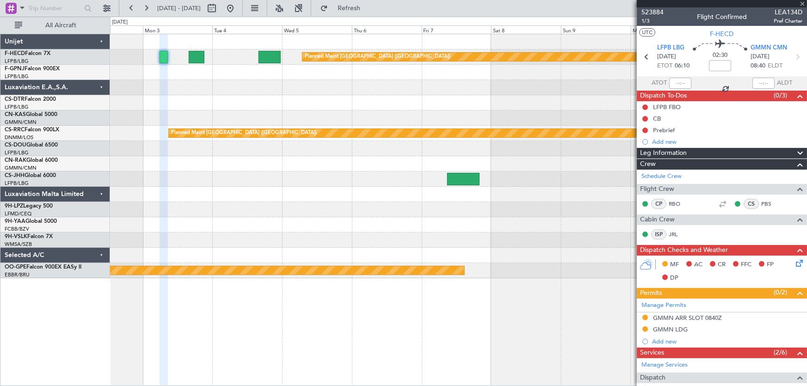
click at [287, 77] on div at bounding box center [458, 72] width 697 height 15
type input "+00:20"
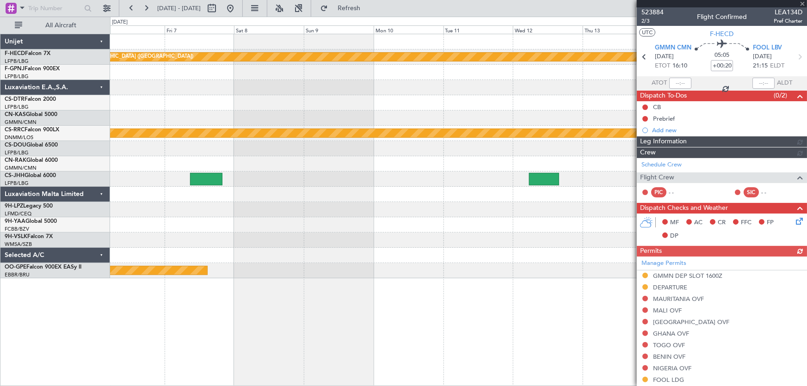
click at [230, 96] on div "Planned Maint Paris (Le Bourget) Planned Maint Paris (Le Bourget) Planned Maint…" at bounding box center [458, 156] width 697 height 244
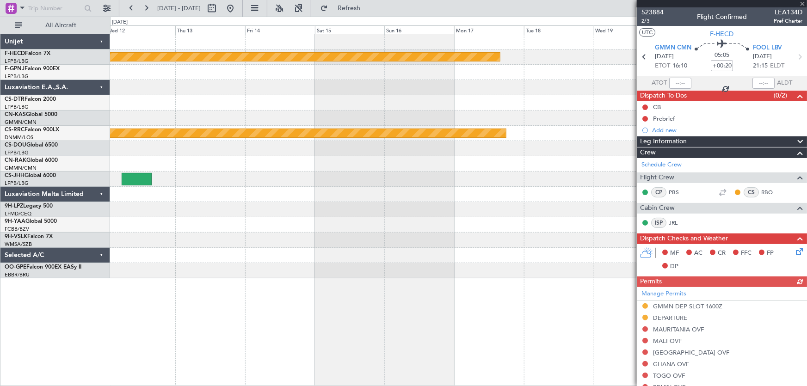
click at [245, 107] on div at bounding box center [458, 102] width 697 height 15
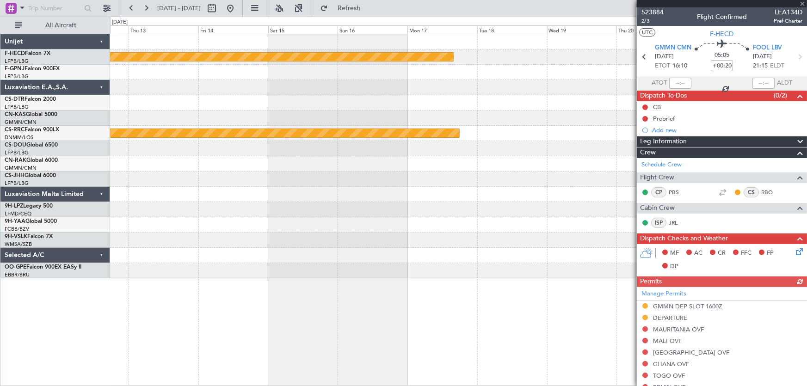
click at [204, 106] on div at bounding box center [458, 102] width 697 height 15
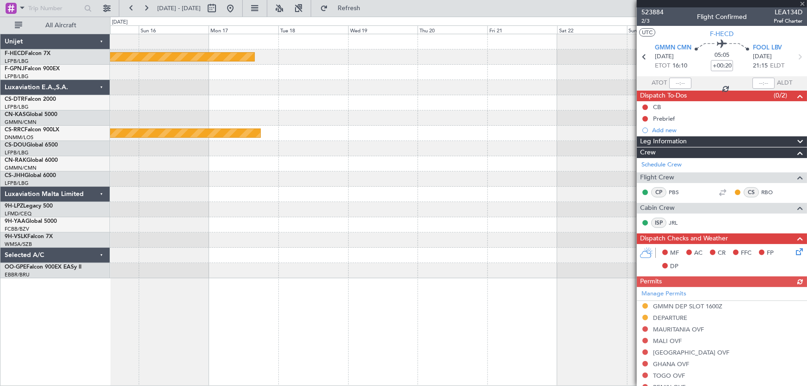
click at [220, 102] on div at bounding box center [458, 102] width 697 height 15
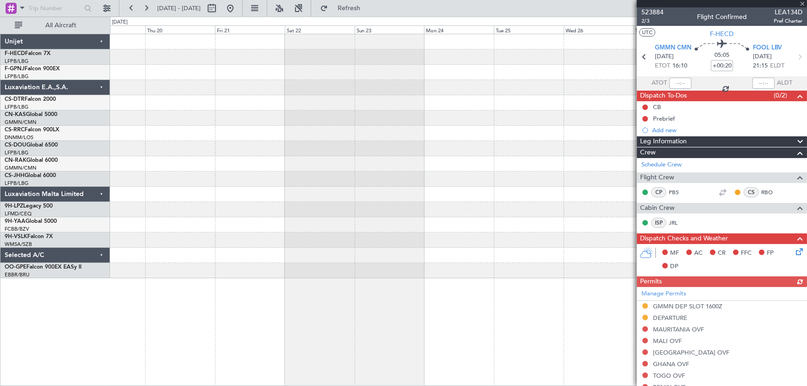
click at [305, 105] on div at bounding box center [458, 102] width 697 height 15
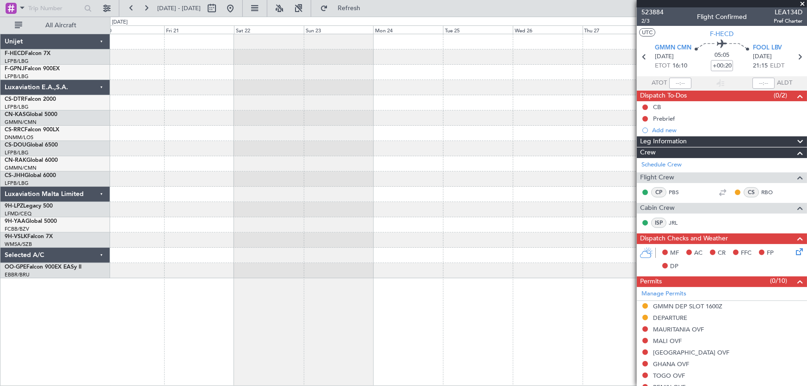
click at [405, 101] on div at bounding box center [458, 102] width 697 height 15
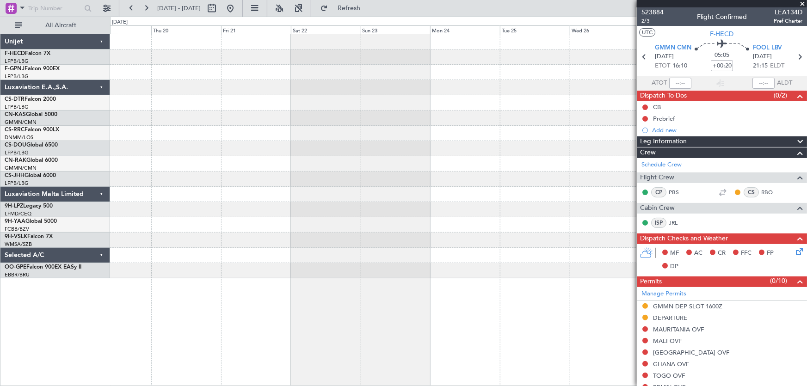
click at [408, 92] on div at bounding box center [458, 87] width 697 height 15
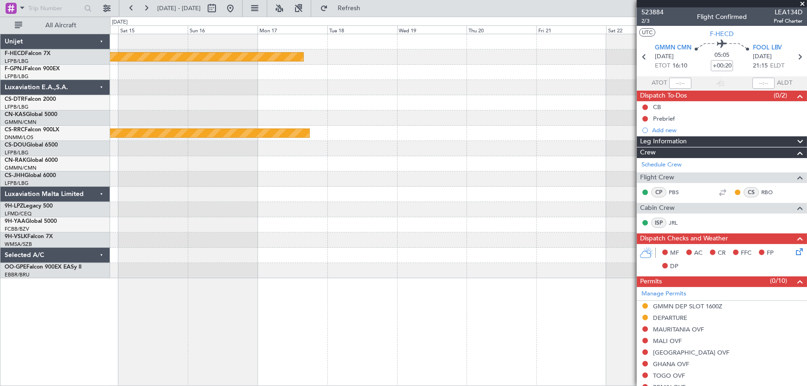
click at [350, 66] on div at bounding box center [458, 72] width 697 height 15
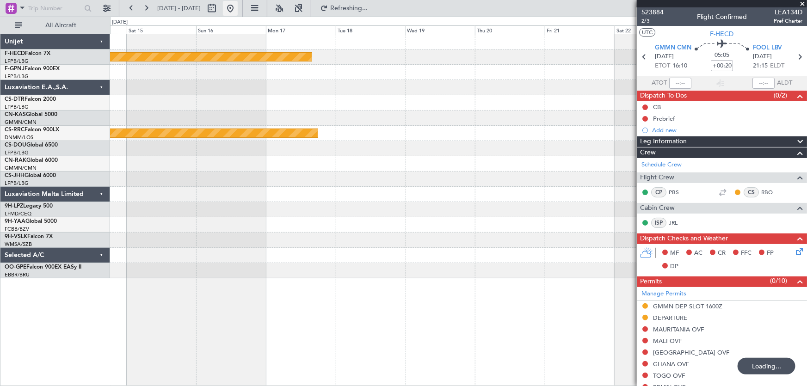
click at [238, 6] on button at bounding box center [230, 8] width 15 height 15
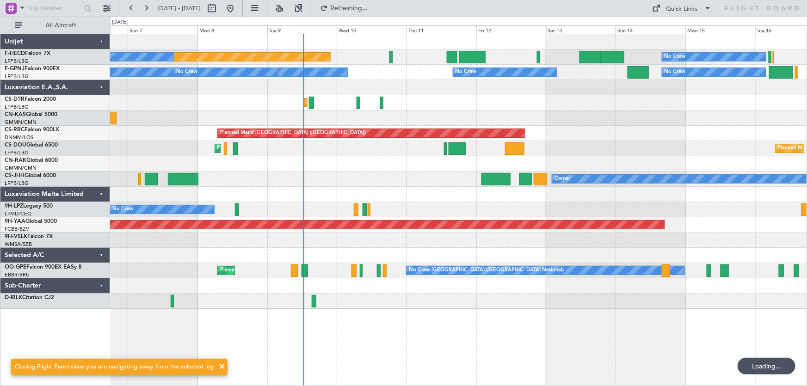
click at [468, 94] on div at bounding box center [458, 87] width 697 height 15
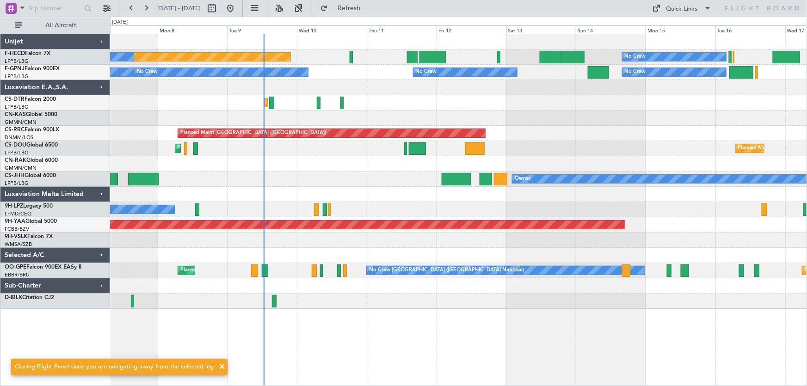
click at [465, 101] on div "Planned Maint Paris (Le Bourget) No Crew No Crew No Crew No Crew No Crew No Cre…" at bounding box center [458, 171] width 697 height 275
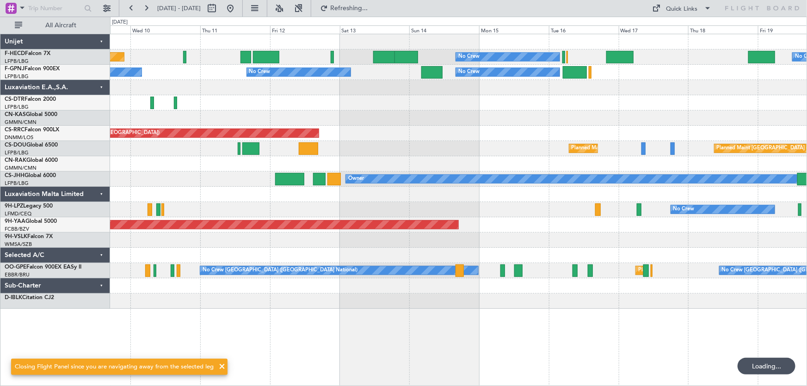
click at [372, 78] on div "Planned Maint Paris (Le Bourget) No Crew No Crew No Crew No Crew No Crew No Cre…" at bounding box center [458, 171] width 697 height 275
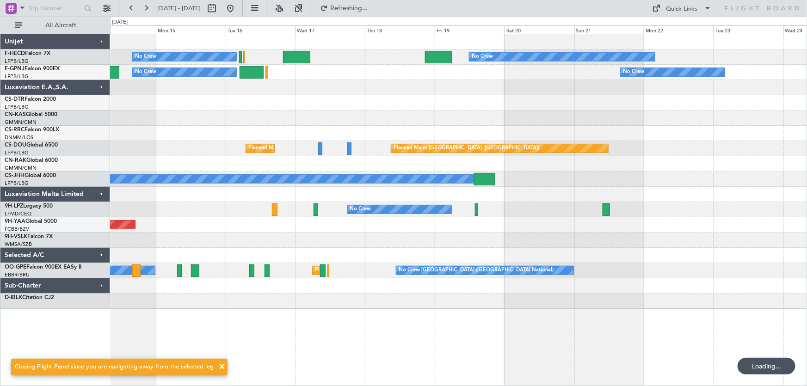
click at [315, 71] on div "No Crew No Crew No Crew No Crew No Crew No Crew Planned Maint Paris (Le Bourget…" at bounding box center [458, 171] width 697 height 275
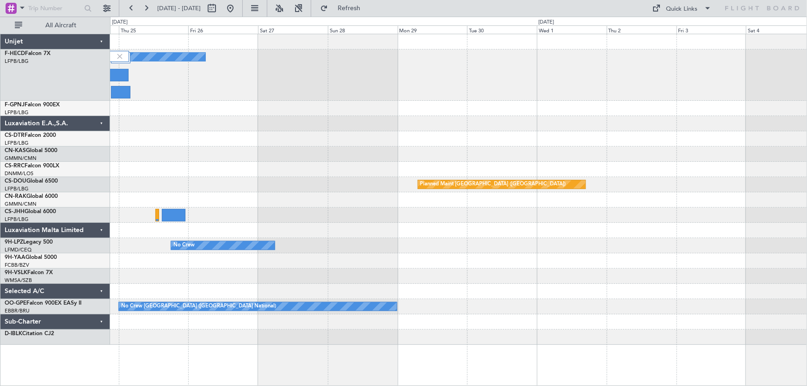
click at [371, 118] on div "No Crew Planned Maint Paris (Le Bourget) No Crew Planned Maint Paris (Le Bourge…" at bounding box center [458, 189] width 697 height 311
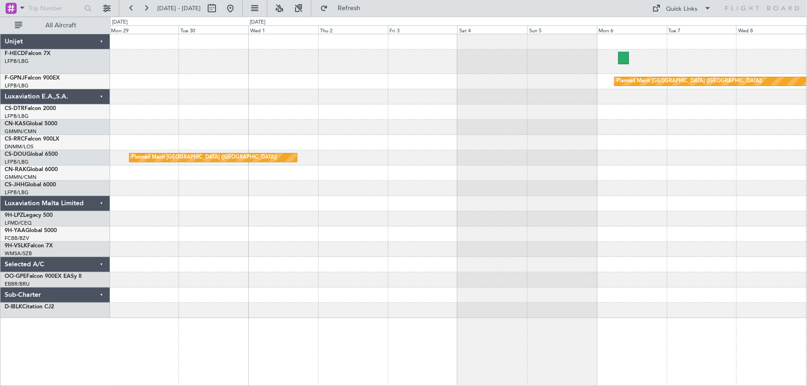
click at [438, 109] on div "No Crew Planned Maint Paris (Le Bourget) Planned Maint Paris (Le Bourget) No Cr…" at bounding box center [458, 176] width 697 height 284
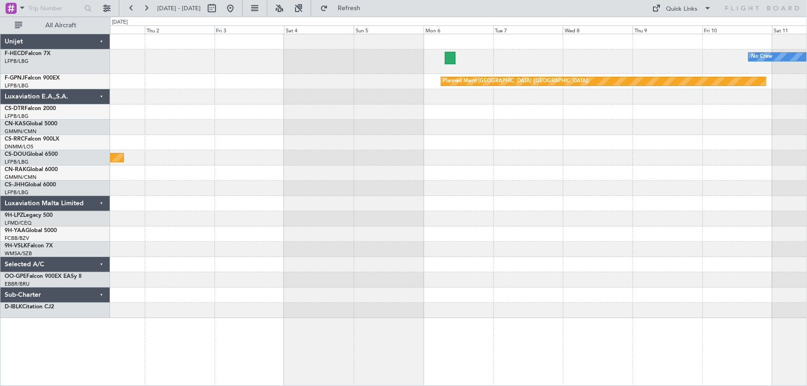
click at [511, 144] on div "No Crew Planned Maint Paris (Le Bourget) Planned Maint Paris (Le Bourget) Plann…" at bounding box center [458, 176] width 697 height 284
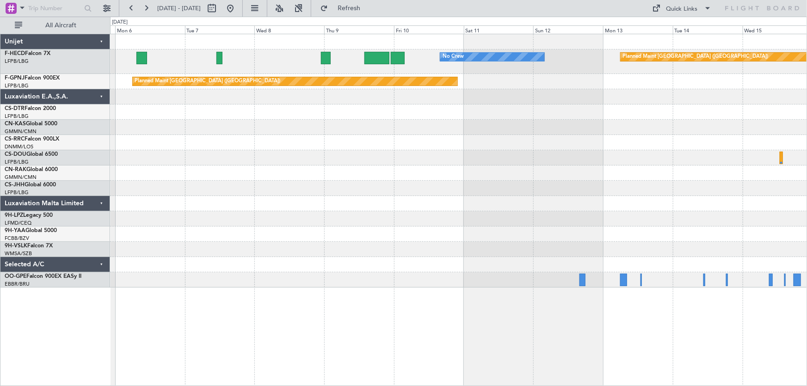
click at [445, 140] on div "No Crew Planned Maint Paris (Le Bourget) No Crew Planned Maint Paris (Le Bourge…" at bounding box center [458, 160] width 697 height 253
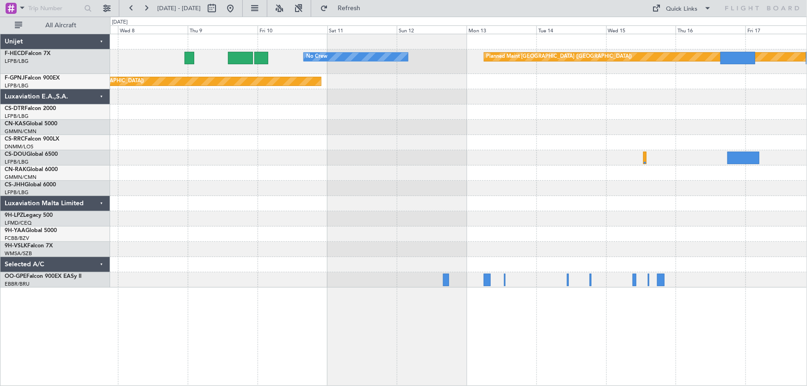
click at [457, 129] on div "No Crew Planned Maint Paris (Le Bourget) Planned Maint Paris (Le Bourget)" at bounding box center [458, 160] width 697 height 253
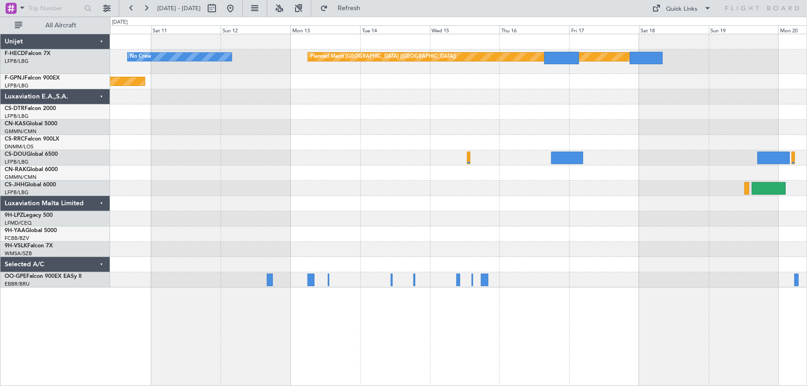
click at [475, 114] on div at bounding box center [458, 111] width 697 height 15
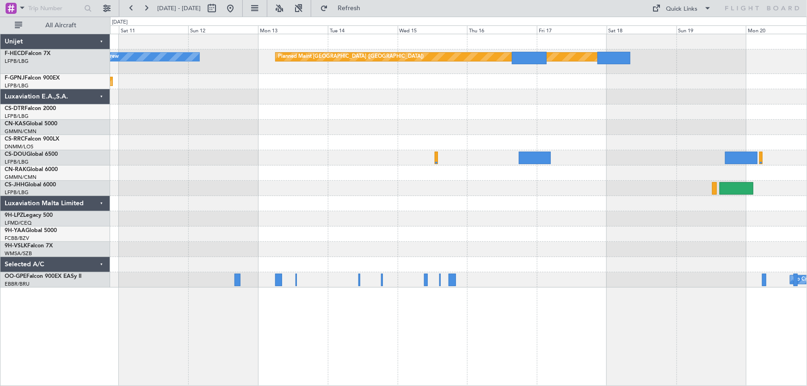
click at [374, 108] on div "No Crew Planned Maint Paris (Le Bourget) Planned Maint Paris (Le Bourget) No Cr…" at bounding box center [458, 160] width 697 height 253
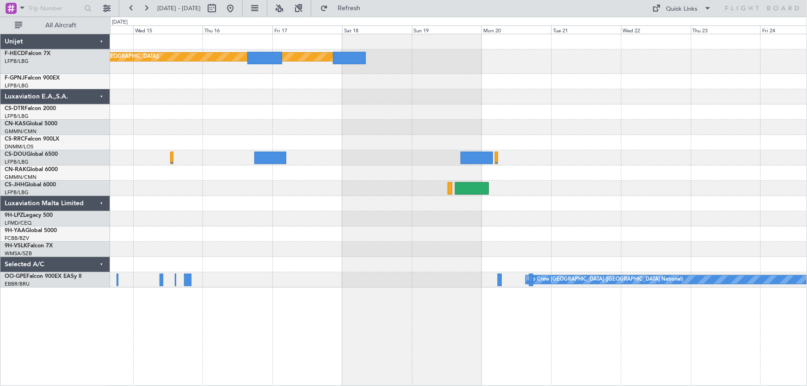
click at [413, 87] on div "Planned Maint Paris (Le Bourget) Planned Maint Nurnberg No Crew Brussels (Bruss…" at bounding box center [458, 160] width 697 height 253
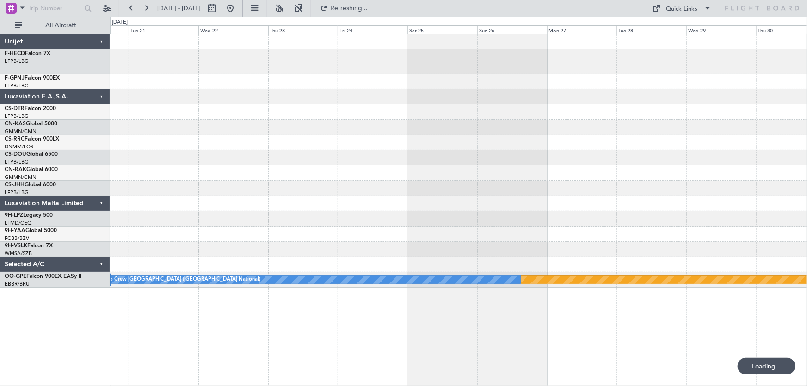
click at [313, 74] on div "Planned Maint Nurnberg No Crew Brussels (Brussels National)" at bounding box center [458, 160] width 697 height 253
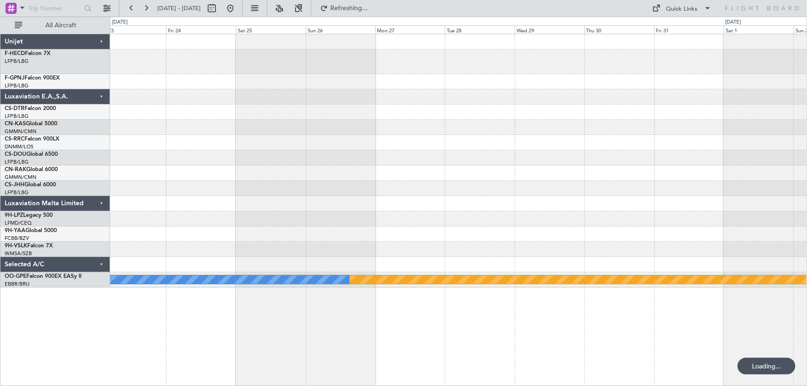
click at [330, 89] on div "Planned Maint Paris (Le Bourget) Planned Maint Nurnberg No Crew Brussels (Bruss…" at bounding box center [458, 160] width 697 height 253
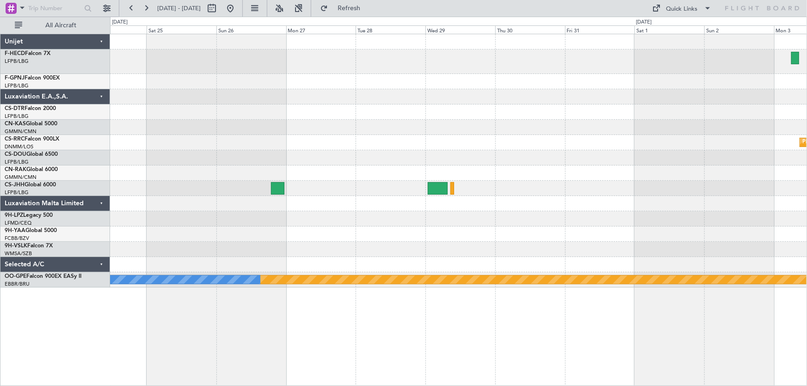
click at [318, 97] on div "Planned Maint Paris (Le Bourget) Planned Maint Paris (Le Bourget) Planned Maint…" at bounding box center [458, 160] width 697 height 253
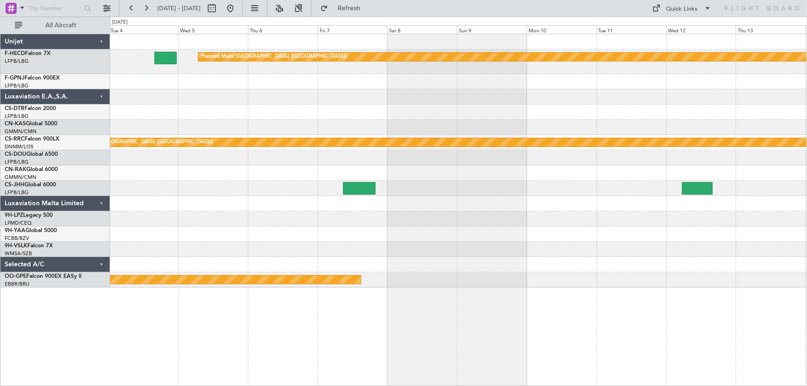
click at [413, 97] on div at bounding box center [458, 96] width 697 height 15
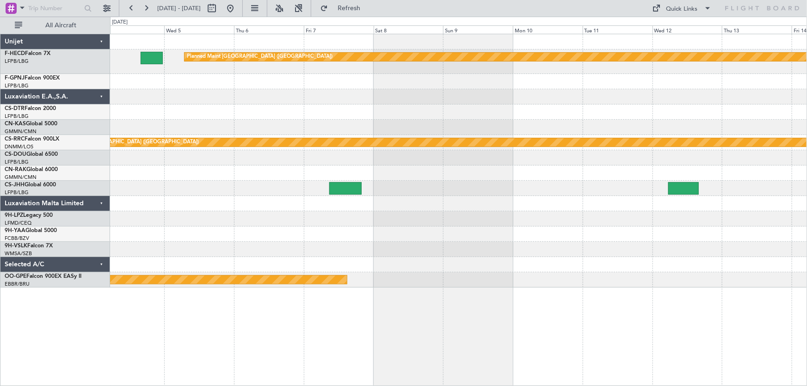
click at [388, 88] on div "Planned Maint Paris (Le Bourget) Planned Maint Paris (Le Bourget) Planned Maint…" at bounding box center [458, 160] width 697 height 253
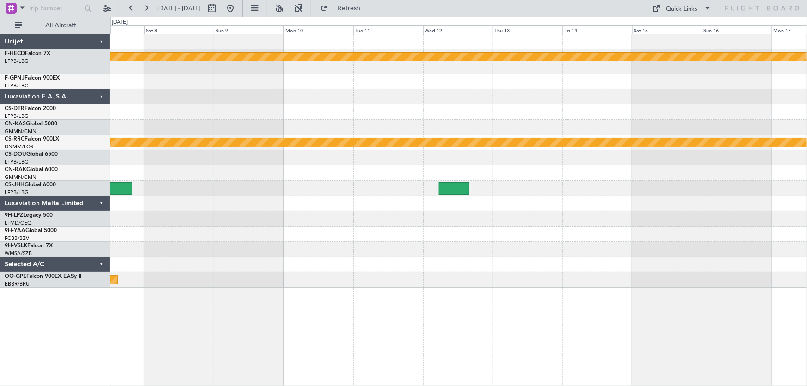
click at [328, 79] on div at bounding box center [458, 81] width 697 height 15
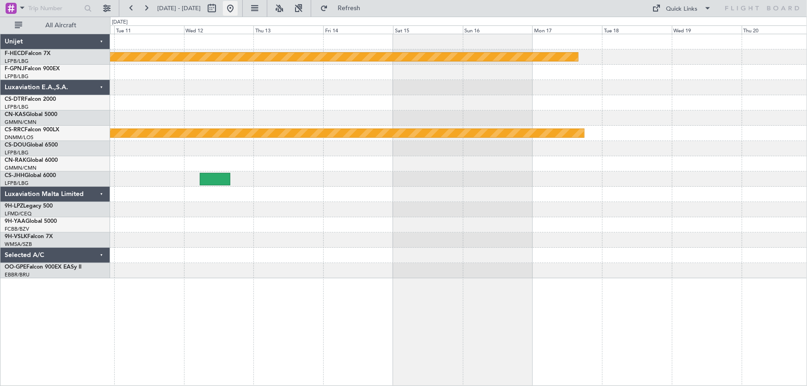
click at [238, 11] on button at bounding box center [230, 8] width 15 height 15
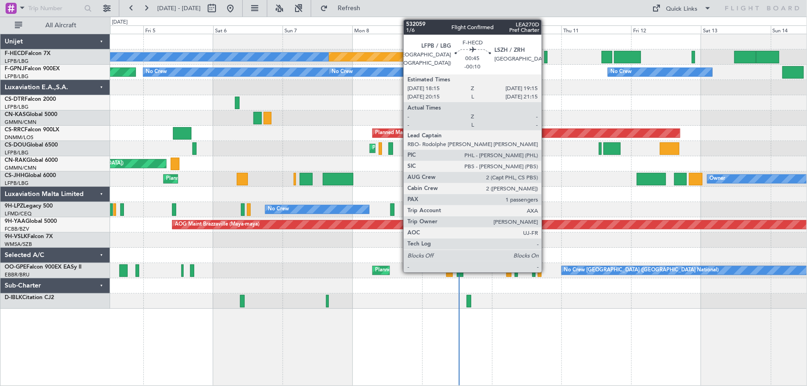
click at [545, 55] on div at bounding box center [545, 57] width 3 height 12
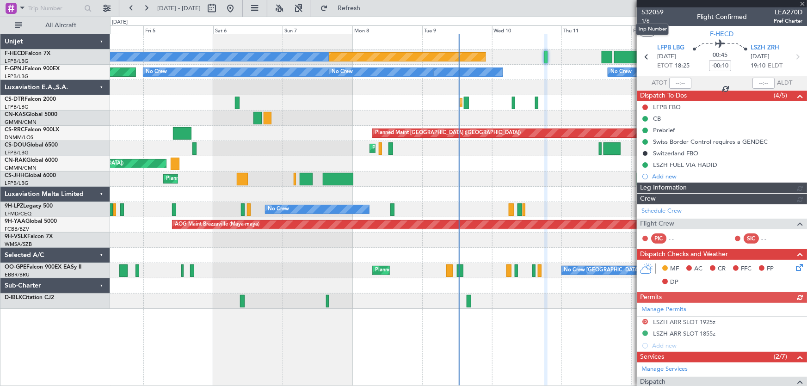
click at [656, 12] on span "532059" at bounding box center [652, 12] width 22 height 10
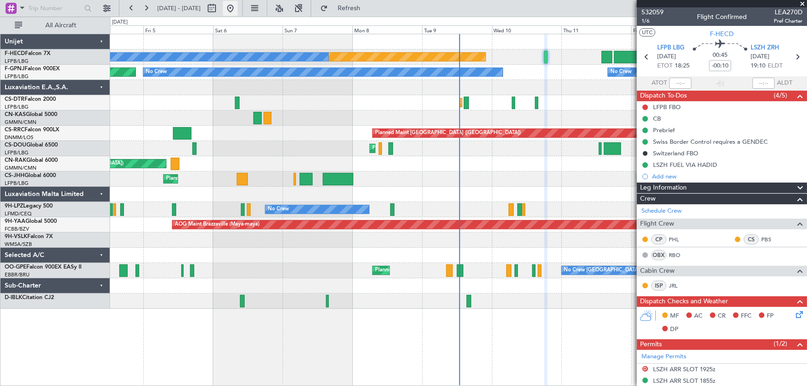
click at [238, 8] on button at bounding box center [230, 8] width 15 height 15
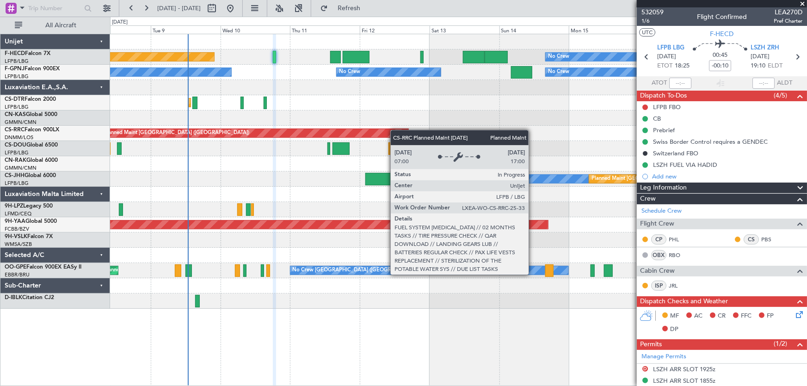
click at [192, 130] on div "Planned Maint [GEOGRAPHIC_DATA] ([GEOGRAPHIC_DATA])" at bounding box center [458, 133] width 697 height 15
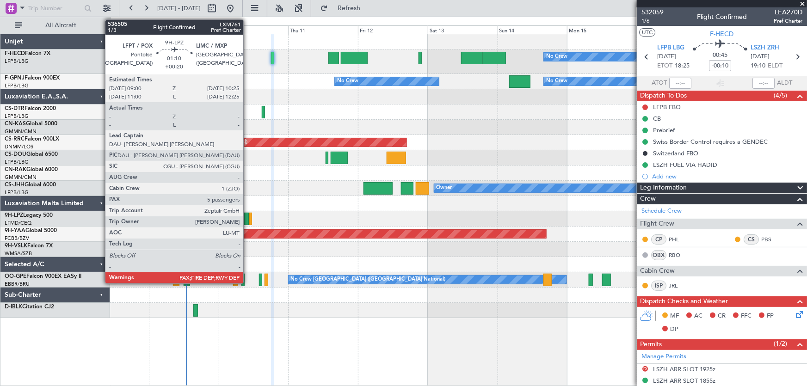
click at [247, 218] on div at bounding box center [246, 219] width 4 height 12
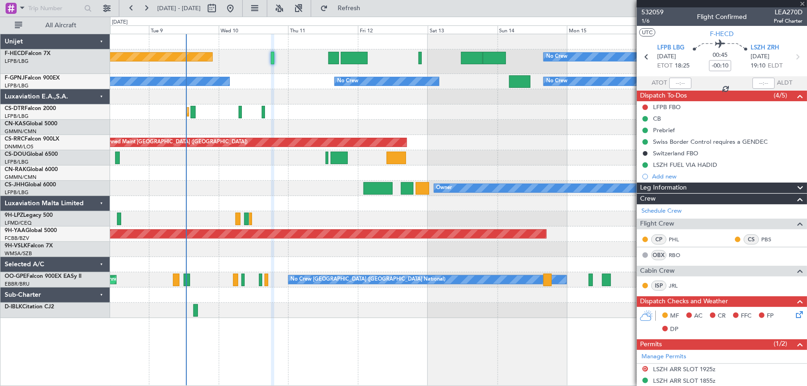
click at [276, 186] on div "Planned Maint Paris (Le Bourget) Owner" at bounding box center [458, 188] width 697 height 15
type input "+00:20"
type input "5"
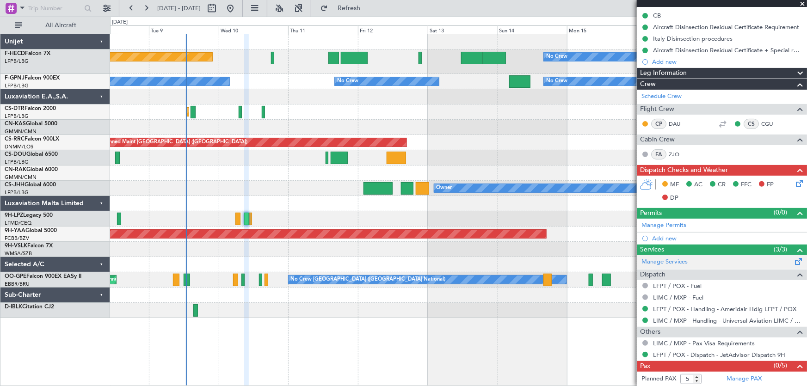
scroll to position [114, 0]
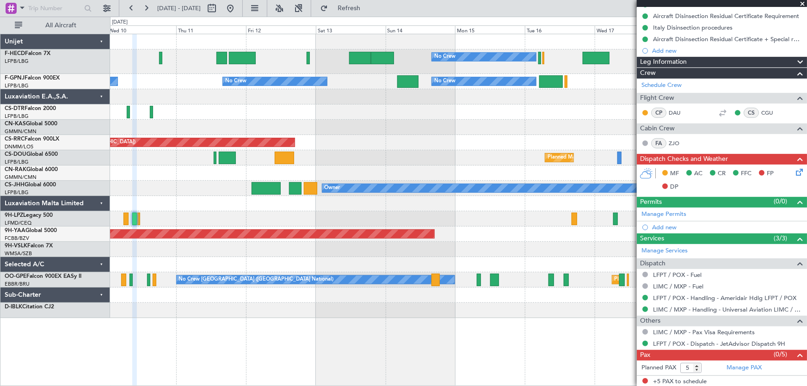
click at [263, 128] on div "No Crew No Crew Planned Maint Paris (Le Bourget) No Crew No Crew No Crew No Cre…" at bounding box center [458, 176] width 697 height 284
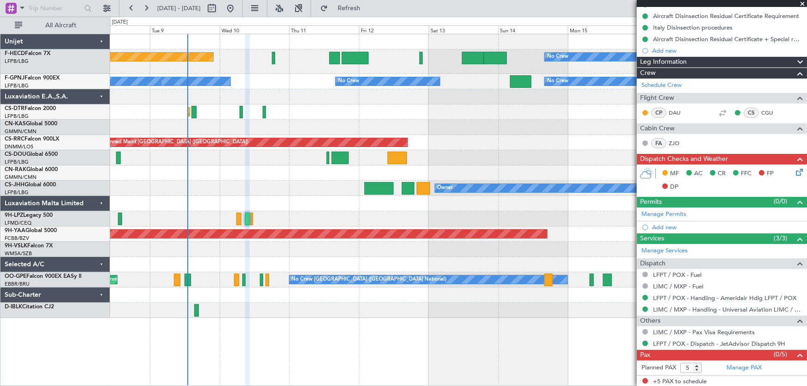
click at [323, 117] on div "Planned Maint Mugla ([GEOGRAPHIC_DATA])" at bounding box center [458, 111] width 697 height 15
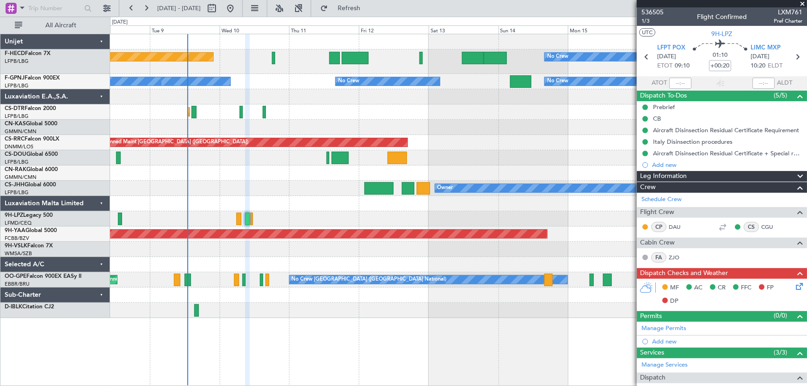
scroll to position [114, 0]
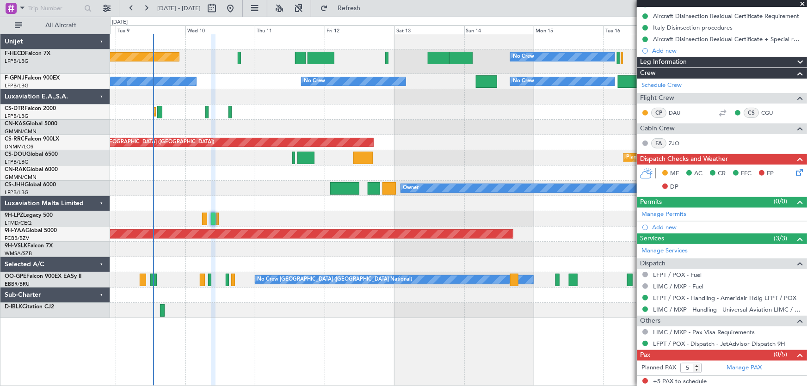
click at [360, 144] on div "No Crew Planned Maint Paris (Le Bourget) No Crew No Crew No Crew No Crew No Cre…" at bounding box center [458, 176] width 697 height 284
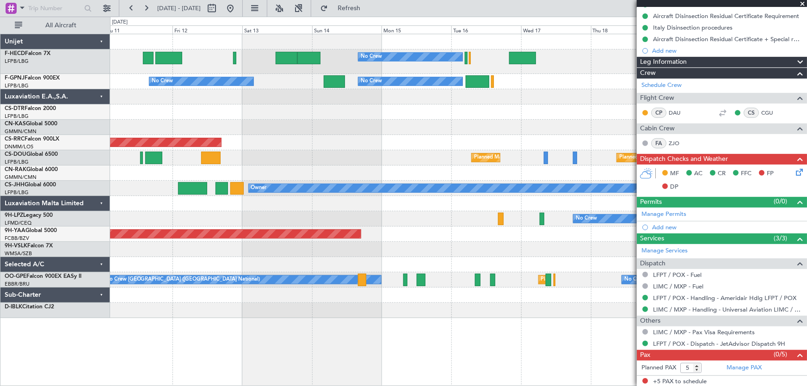
click at [369, 135] on div "No Crew No Crew Planned Maint Paris (Le Bourget) No Crew No Crew No Crew No Cre…" at bounding box center [458, 176] width 697 height 284
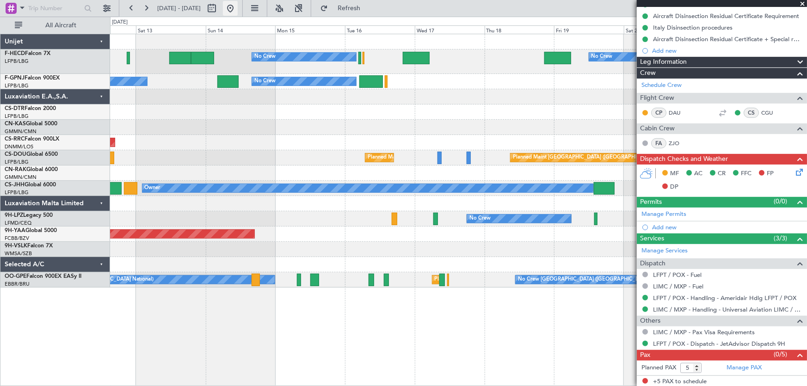
click at [238, 7] on button at bounding box center [230, 8] width 15 height 15
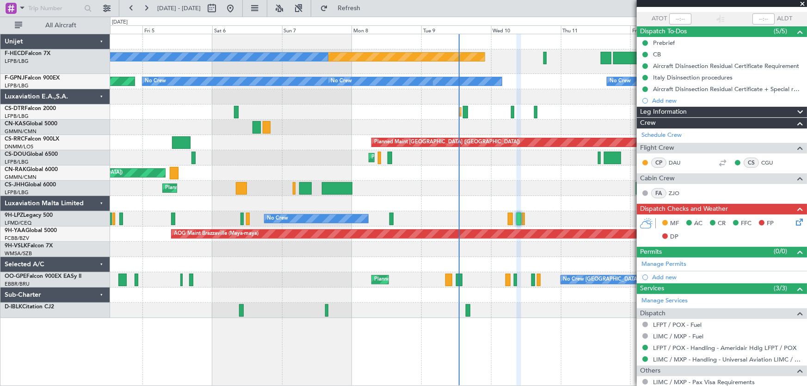
scroll to position [0, 0]
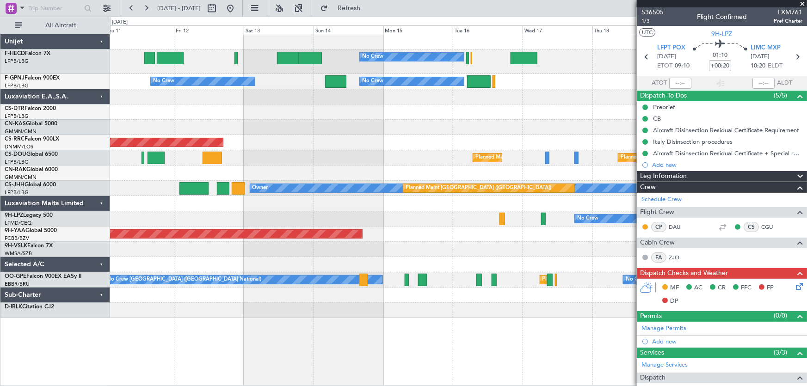
click at [129, 107] on div "No Crew No Crew Planned Maint Paris (Le Bourget) No Crew No Crew No Crew No Cre…" at bounding box center [458, 176] width 697 height 284
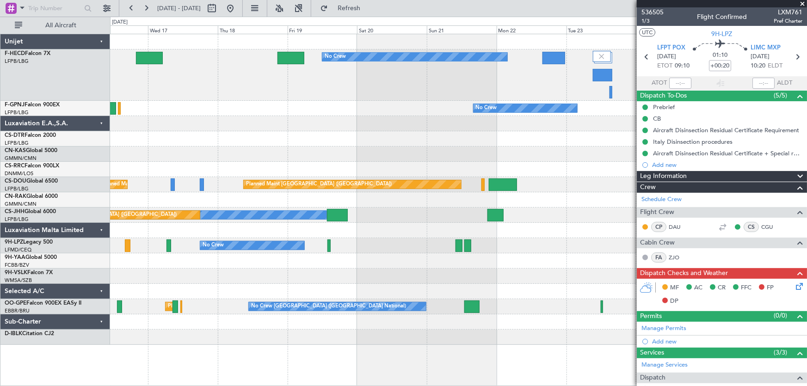
click at [97, 132] on div "No Crew No Crew No Crew No Crew No Crew Planned Maint Paris (Le Bourget) Planne…" at bounding box center [403, 201] width 807 height 369
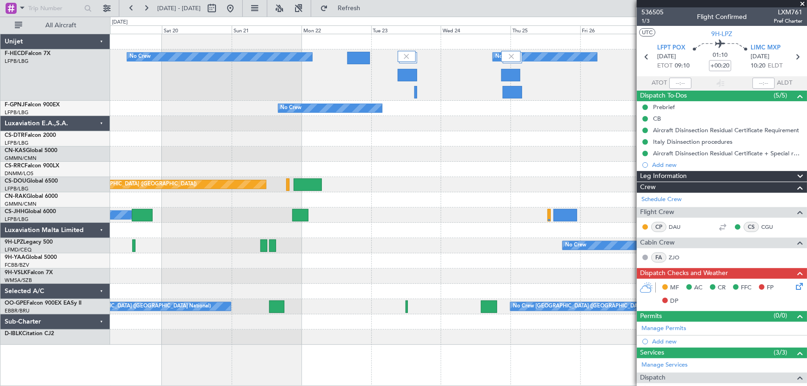
click at [129, 137] on div at bounding box center [458, 138] width 697 height 15
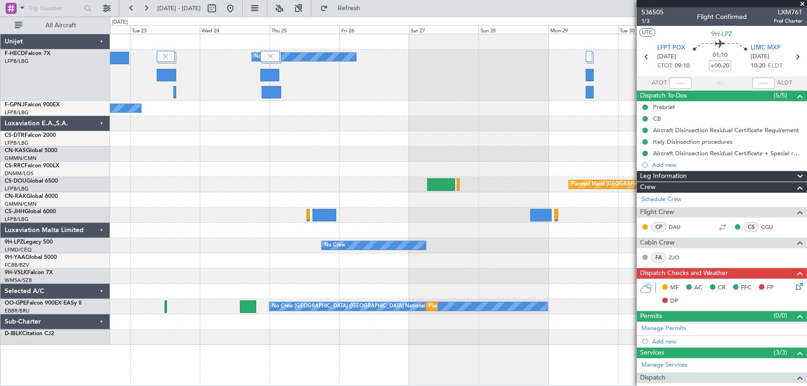
click at [120, 152] on div "No Crew No Crew No Crew Planned Maint Paris (Le Bourget) Planned Maint Paris (L…" at bounding box center [458, 189] width 697 height 311
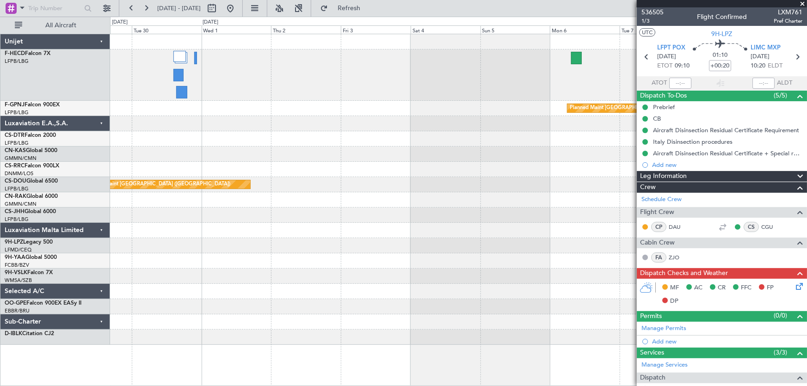
click at [159, 136] on div at bounding box center [458, 138] width 697 height 15
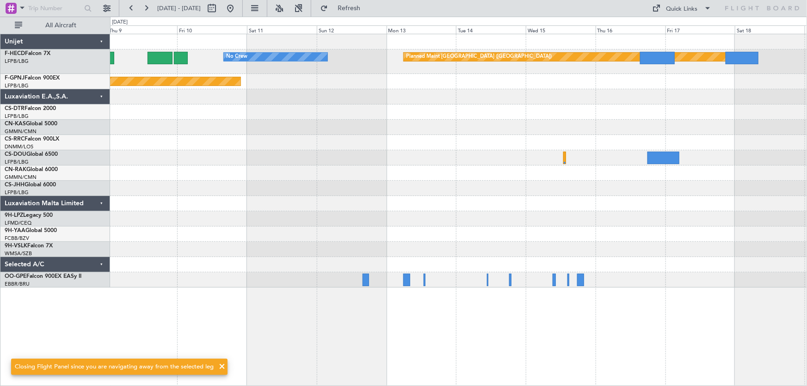
click at [236, 109] on div "No Crew Planned Maint [GEOGRAPHIC_DATA] ([GEOGRAPHIC_DATA]) Planned Maint [GEOG…" at bounding box center [458, 160] width 697 height 253
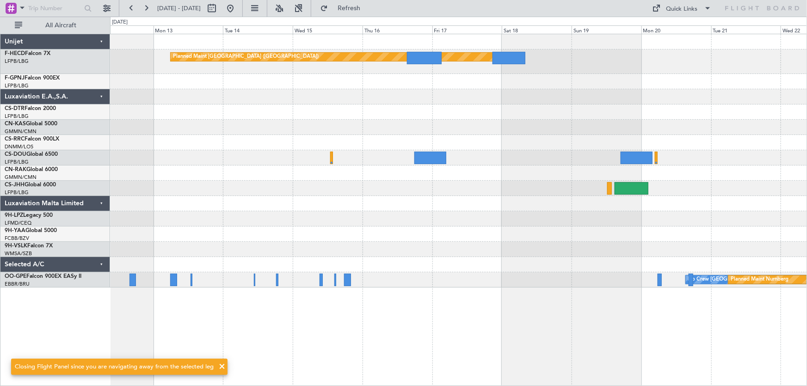
click at [408, 127] on div "Planned Maint [GEOGRAPHIC_DATA] ([GEOGRAPHIC_DATA]) No Crew Planned Maint [GEOG…" at bounding box center [458, 160] width 697 height 253
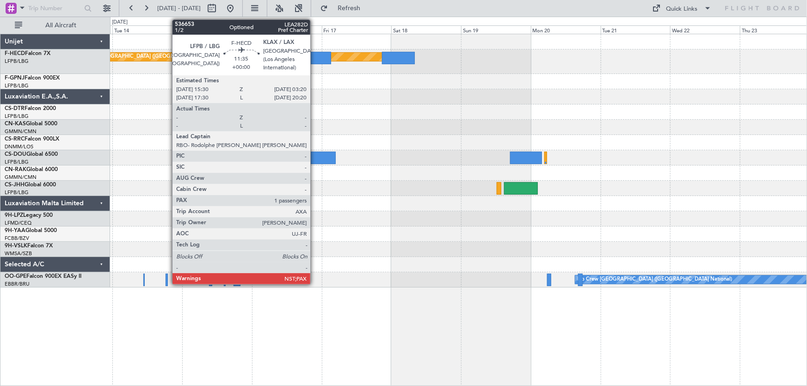
click at [314, 58] on div at bounding box center [313, 58] width 35 height 12
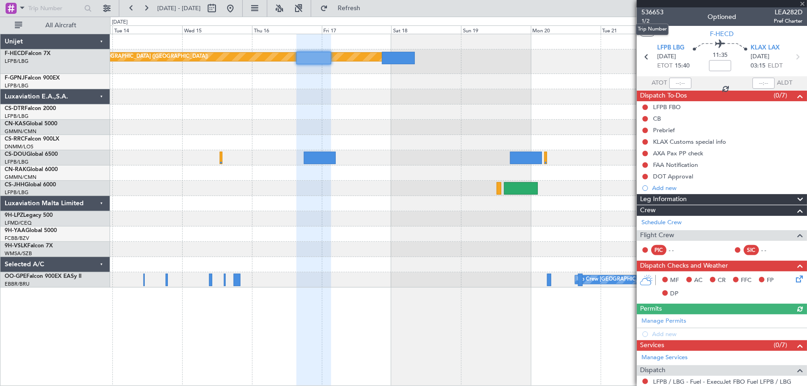
click at [651, 9] on span "536653" at bounding box center [652, 12] width 22 height 10
click at [238, 8] on button at bounding box center [230, 8] width 15 height 15
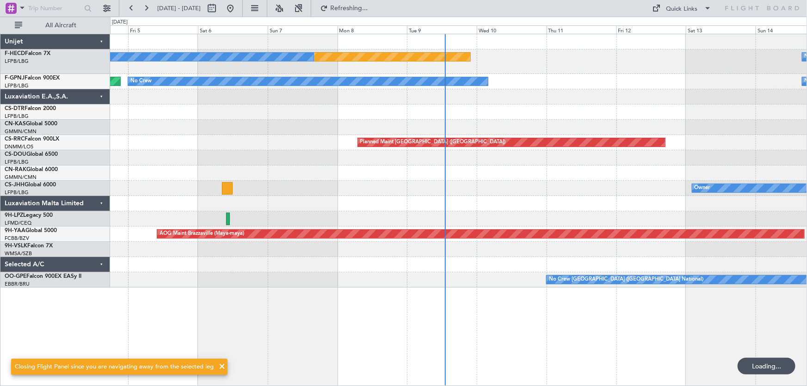
click at [333, 139] on div "Planned Maint Paris (Le Bourget) No Crew No Crew No Crew Planned Maint Paris (L…" at bounding box center [458, 160] width 697 height 253
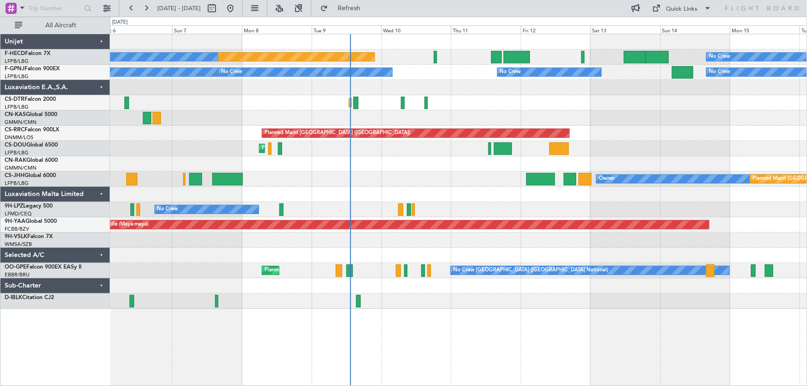
click at [448, 121] on div "Planned Maint [GEOGRAPHIC_DATA] ([GEOGRAPHIC_DATA]) No Crew No Crew No Crew No …" at bounding box center [458, 171] width 697 height 275
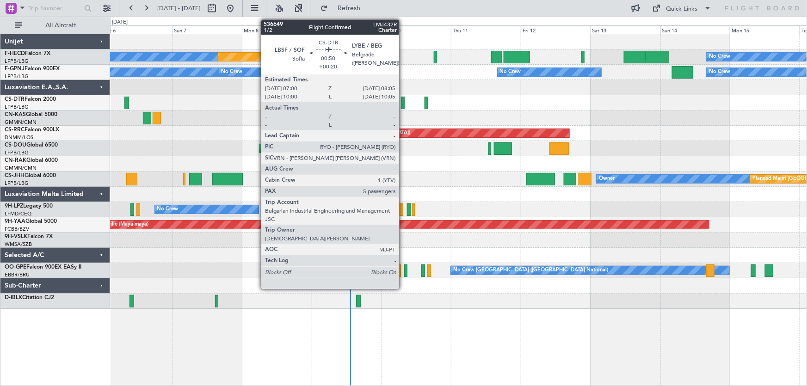
click at [403, 107] on div at bounding box center [402, 103] width 3 height 12
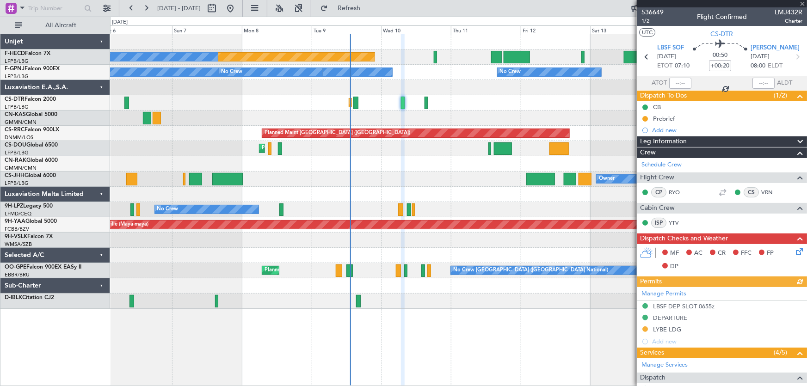
click at [659, 12] on span "536649" at bounding box center [652, 12] width 22 height 10
click at [322, 101] on div "Planned Maint [GEOGRAPHIC_DATA] ([GEOGRAPHIC_DATA]) No Crew No Crew No Crew No …" at bounding box center [458, 171] width 697 height 275
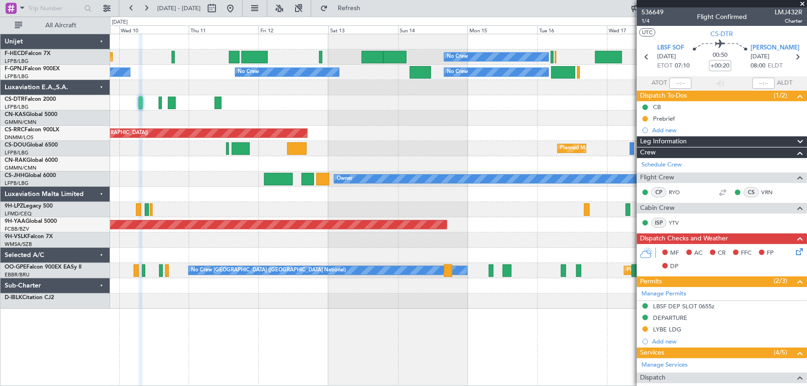
click at [295, 116] on div "Planned Maint [GEOGRAPHIC_DATA] ([GEOGRAPHIC_DATA]) No Crew No Crew No Crew No …" at bounding box center [458, 171] width 697 height 275
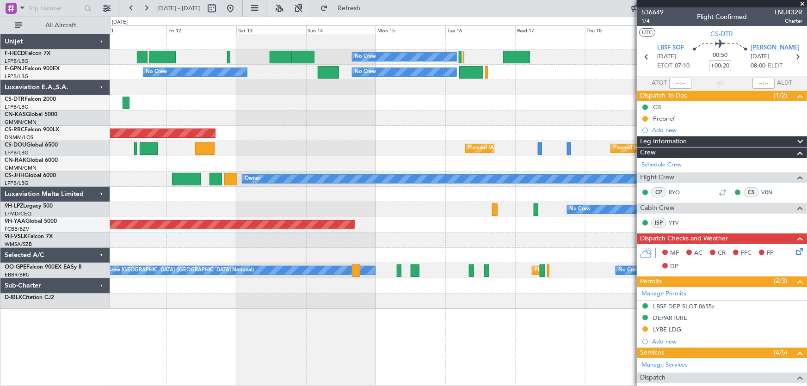
click at [222, 117] on div at bounding box center [458, 117] width 697 height 15
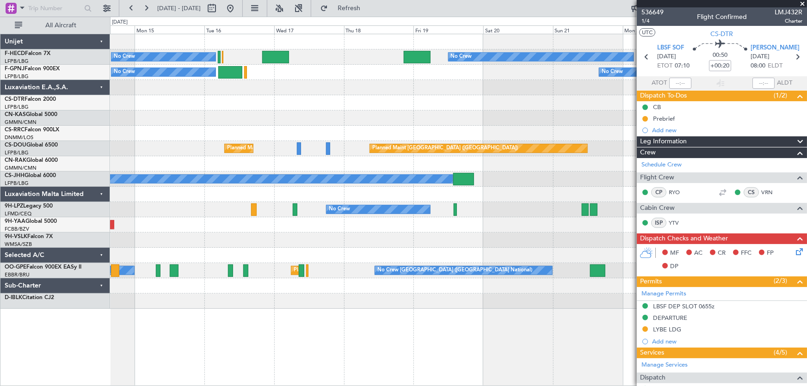
click at [176, 137] on div "Planned Maint [GEOGRAPHIC_DATA] ([GEOGRAPHIC_DATA])" at bounding box center [458, 133] width 697 height 15
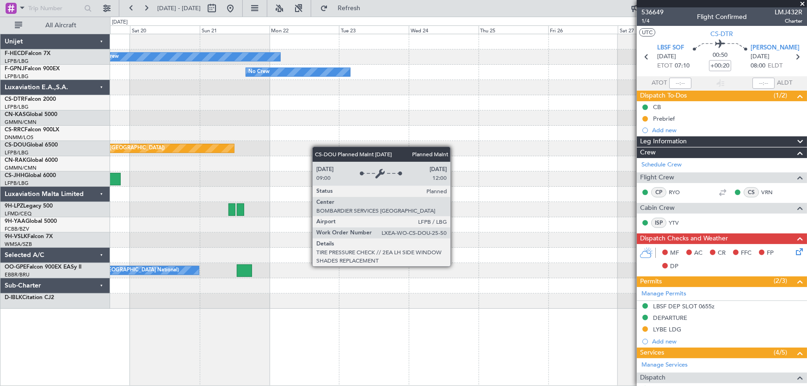
click at [214, 148] on div "No Crew No Crew Planned Maint Paris (Le Bourget) Owner Planned Maint Paris (Le …" at bounding box center [458, 171] width 697 height 275
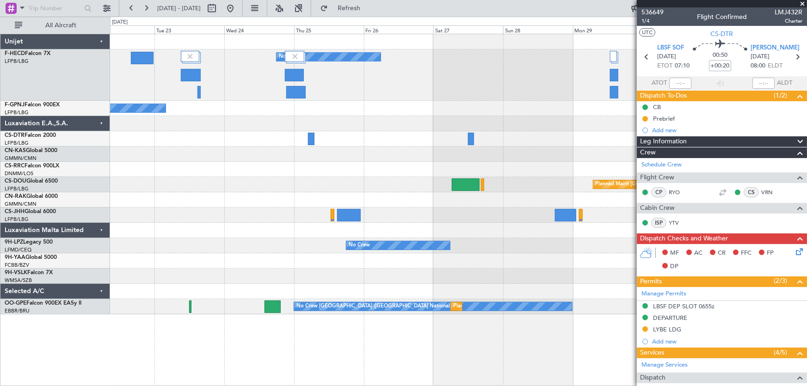
click at [379, 140] on div "No Crew No Crew No Crew No Crew Planned Maint [GEOGRAPHIC_DATA] ([GEOGRAPHIC_DA…" at bounding box center [458, 174] width 697 height 280
click at [470, 96] on div "No Crew No Crew No Crew" at bounding box center [458, 74] width 697 height 51
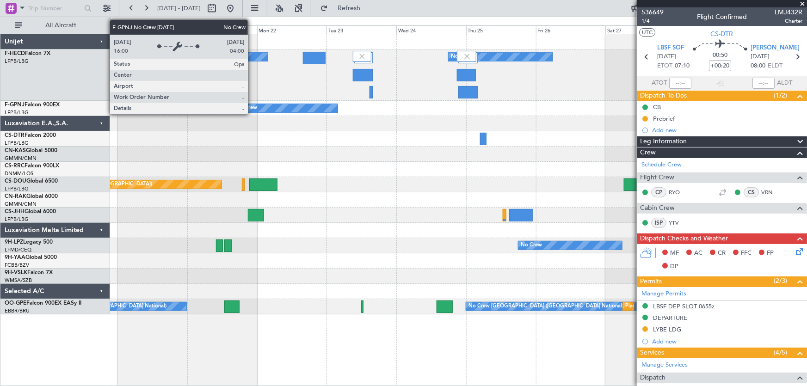
click at [305, 106] on div "No Crew" at bounding box center [285, 108] width 105 height 9
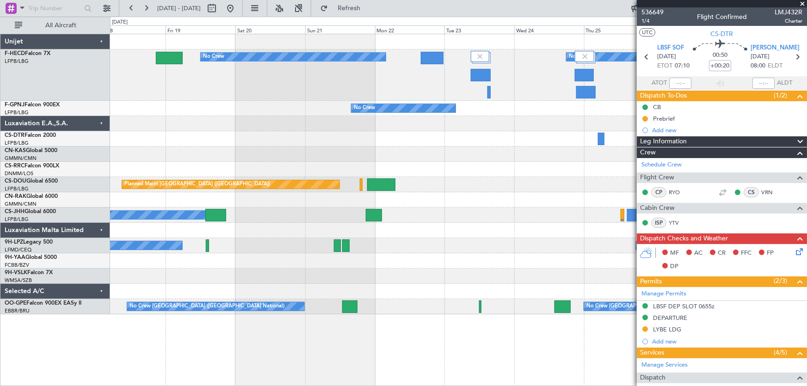
click at [359, 269] on div "No Crew No Crew No Crew No Crew No Crew Planned Maint Paris (Le Bourget) Planne…" at bounding box center [458, 174] width 697 height 280
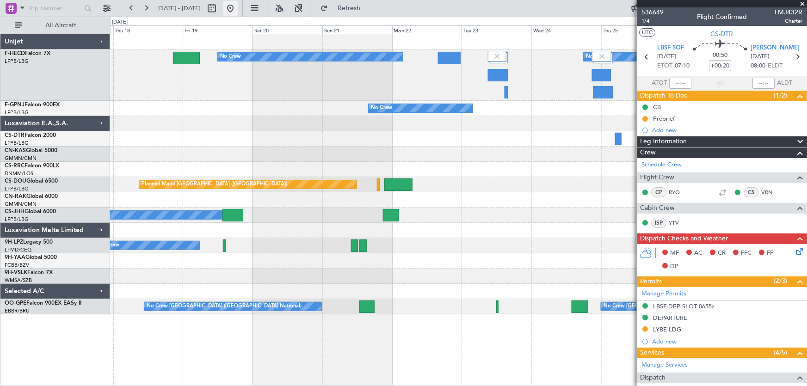
click at [238, 15] on button at bounding box center [230, 8] width 15 height 15
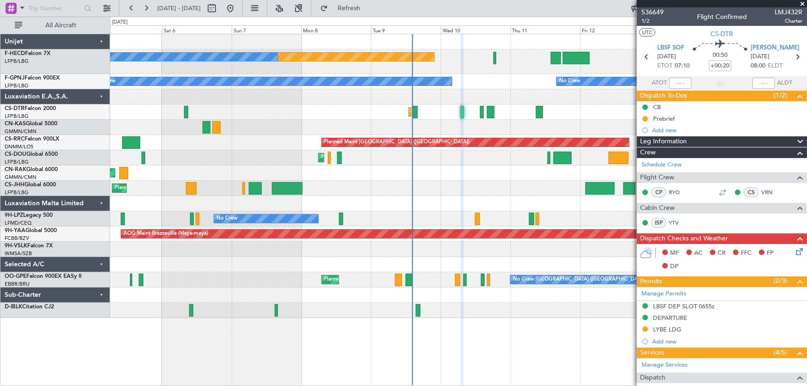
click at [357, 257] on div at bounding box center [458, 264] width 697 height 15
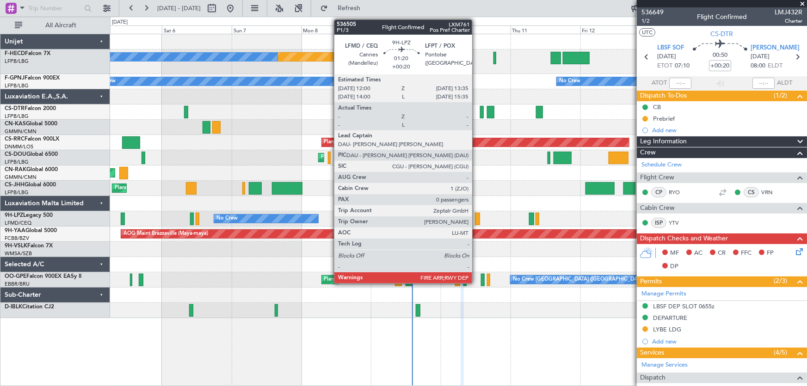
click at [476, 214] on div at bounding box center [477, 219] width 5 height 12
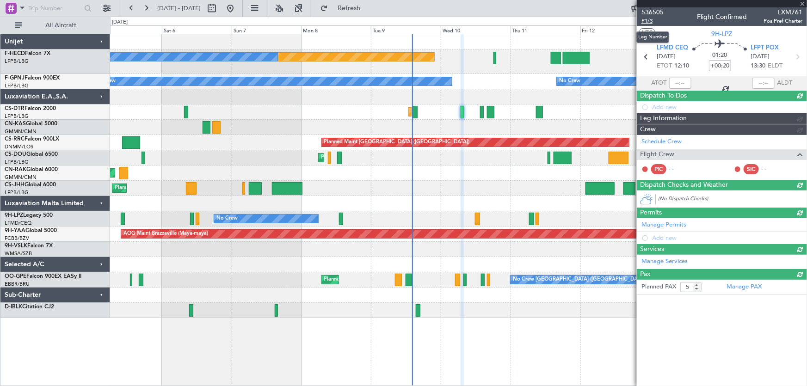
type input "0"
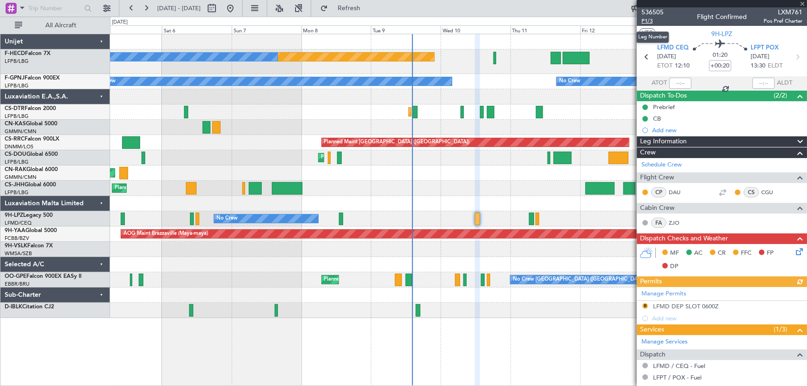
click at [655, 19] on span "P1/3" at bounding box center [652, 21] width 22 height 8
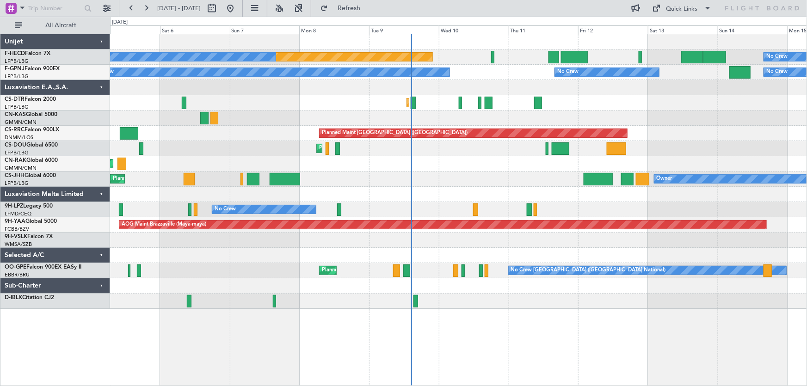
click at [305, 134] on div "Planned Maint [GEOGRAPHIC_DATA] ([GEOGRAPHIC_DATA]) No Crew No Crew No Crew No …" at bounding box center [458, 171] width 697 height 275
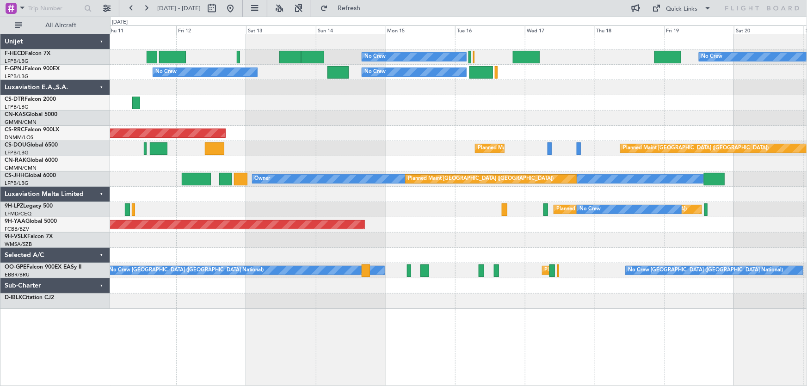
click at [282, 151] on div "No Crew No Crew Planned Maint [GEOGRAPHIC_DATA] ([GEOGRAPHIC_DATA]) No Crew No …" at bounding box center [458, 171] width 697 height 275
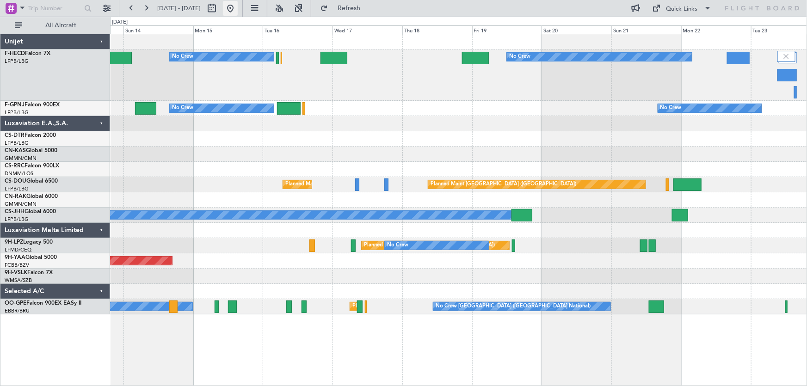
click at [238, 8] on button at bounding box center [230, 8] width 15 height 15
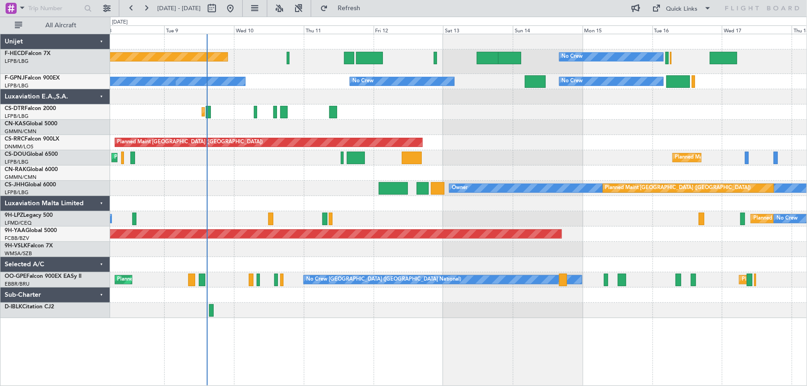
click at [250, 216] on div "Planned Maint Paris (Le Bourget) No Crew No Crew No Crew No Crew No Crew No Cre…" at bounding box center [458, 176] width 697 height 284
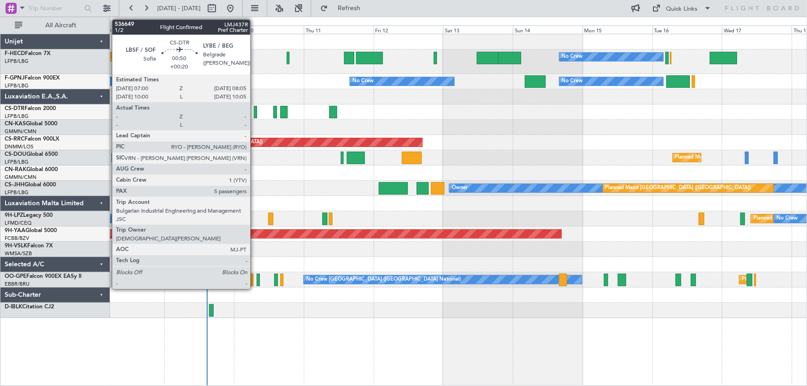
click at [254, 115] on div at bounding box center [255, 112] width 3 height 12
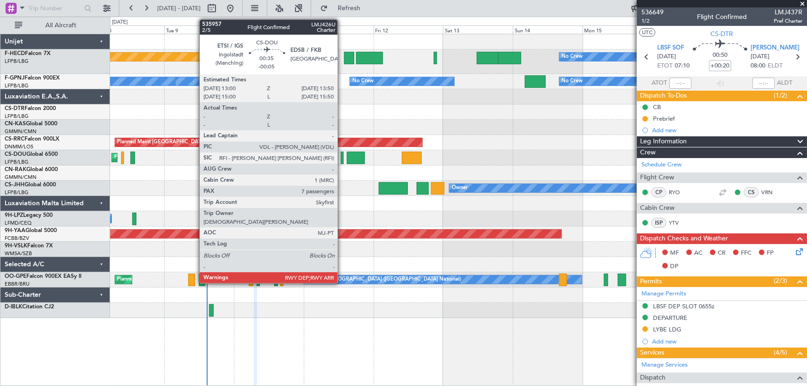
click at [342, 160] on div at bounding box center [342, 158] width 3 height 12
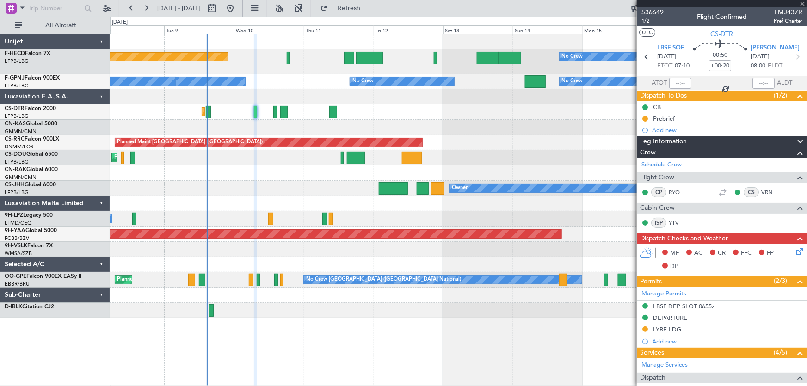
type input "-00:05"
type input "7"
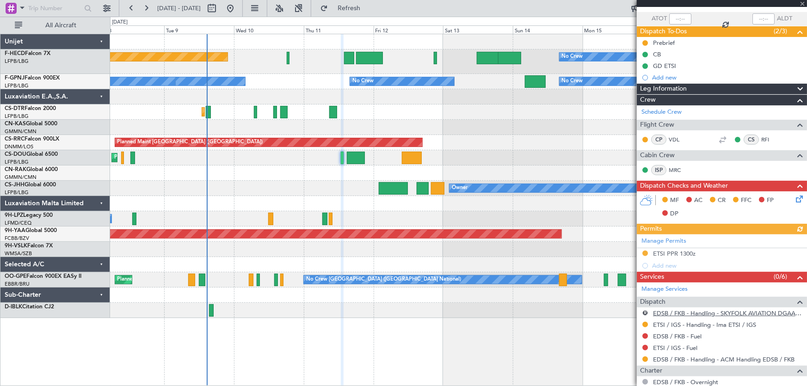
scroll to position [126, 0]
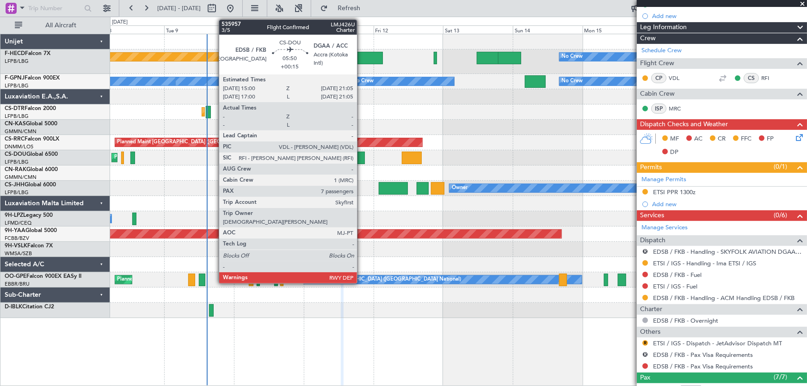
click at [361, 159] on div at bounding box center [356, 158] width 18 height 12
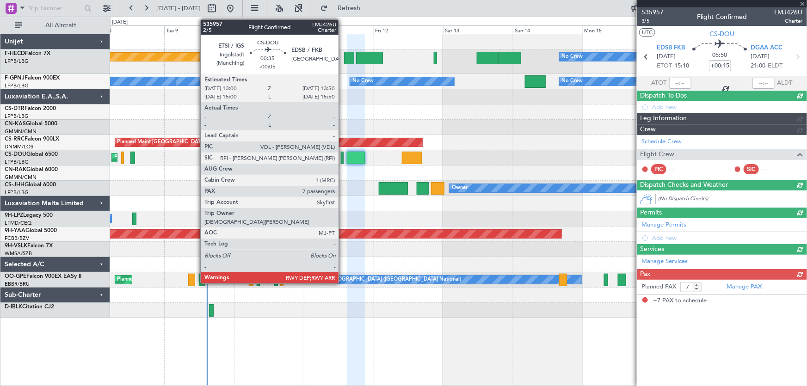
scroll to position [0, 0]
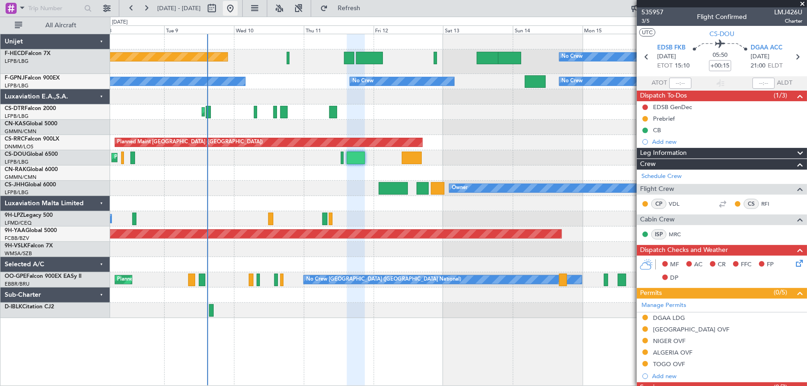
click at [238, 12] on button at bounding box center [230, 8] width 15 height 15
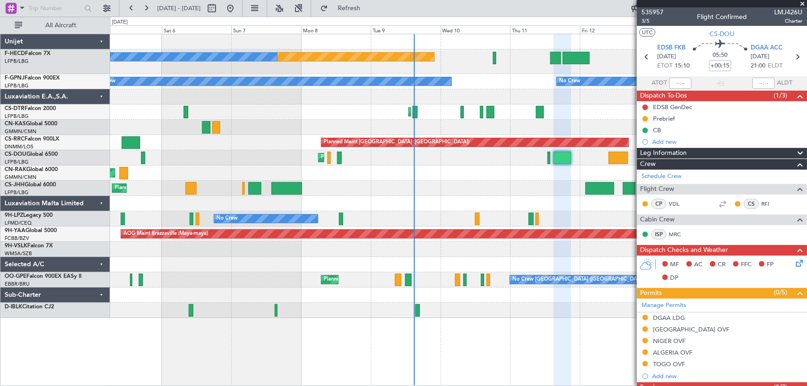
click at [255, 104] on div "Planned Maint Paris (Le Bourget) No Crew No Crew No Crew No Crew No Crew No Cre…" at bounding box center [458, 176] width 697 height 284
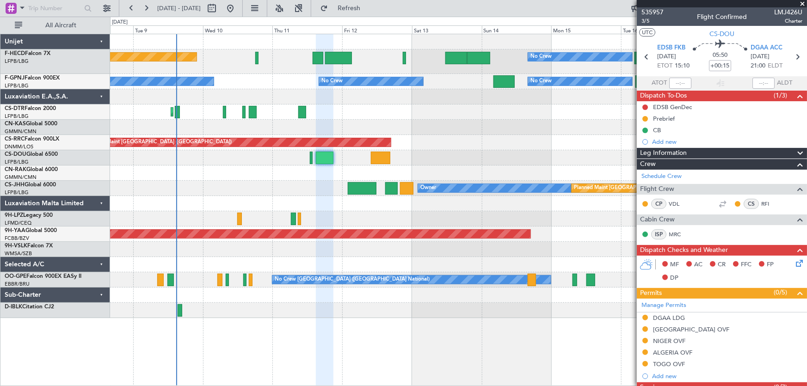
click at [226, 144] on div "Planned Maint [GEOGRAPHIC_DATA] ([GEOGRAPHIC_DATA]) No Crew No Crew No Crew No …" at bounding box center [458, 176] width 697 height 284
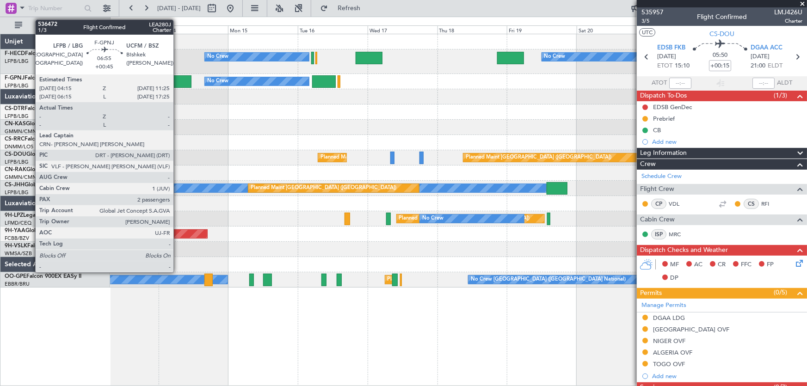
click at [178, 81] on div at bounding box center [180, 81] width 21 height 12
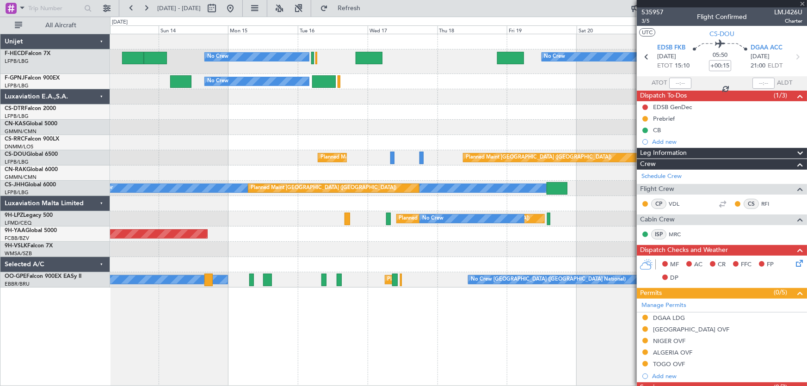
type input "+00:45"
type input "2"
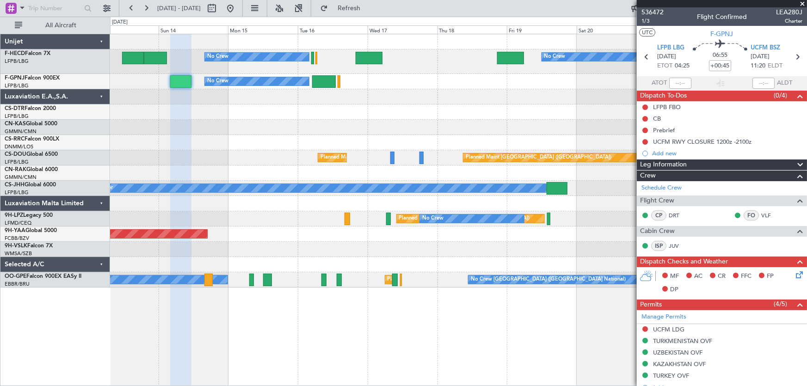
click at [349, 151] on div "No Crew No Crew No Crew No Crew No Crew No Crew Planned Maint Paris (Le Bourget…" at bounding box center [458, 160] width 697 height 253
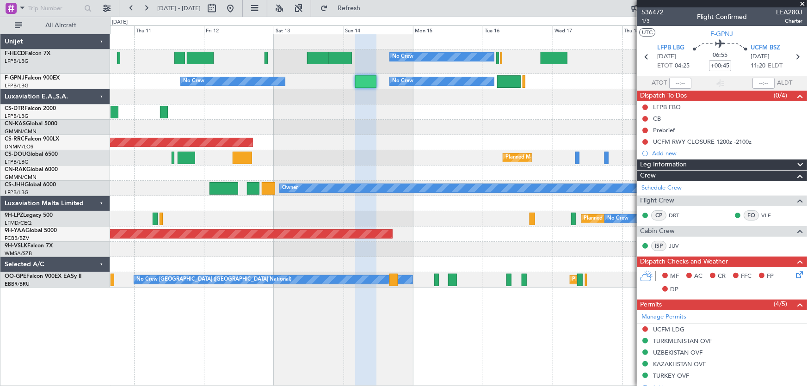
click at [332, 144] on div "Planned Maint [GEOGRAPHIC_DATA] ([GEOGRAPHIC_DATA])" at bounding box center [458, 142] width 697 height 15
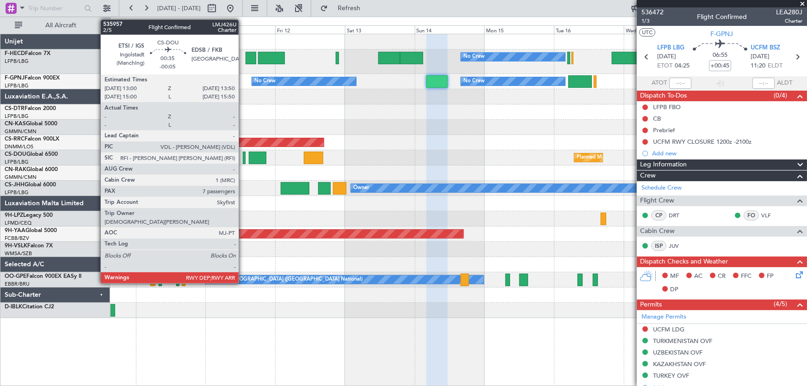
click at [243, 159] on div at bounding box center [244, 158] width 3 height 12
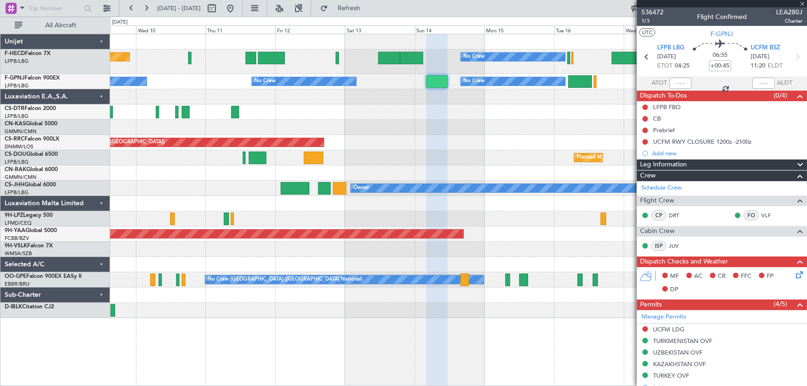
type input "-00:05"
type input "7"
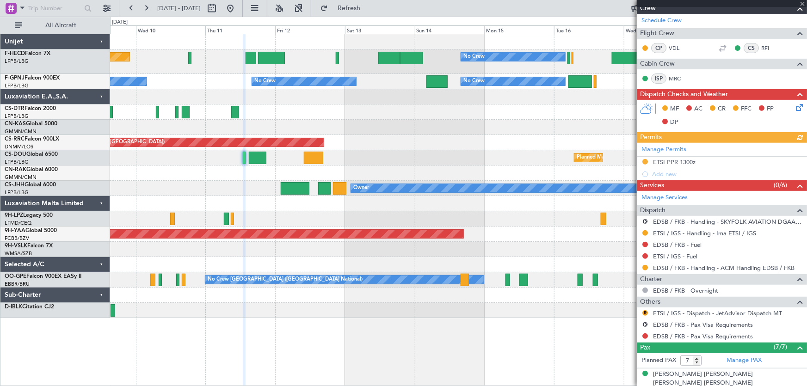
scroll to position [168, 0]
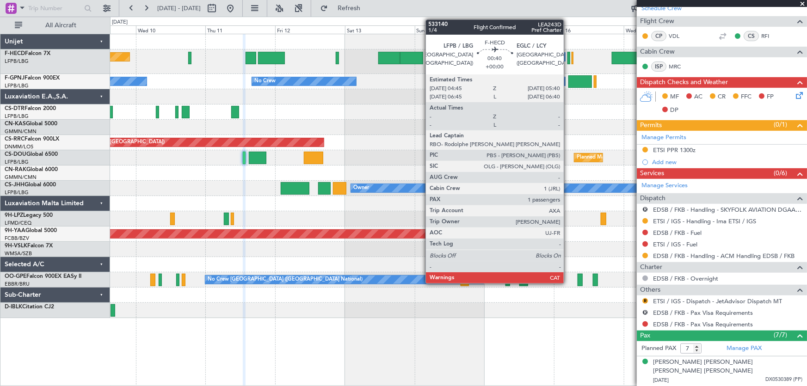
click at [568, 56] on div at bounding box center [568, 58] width 3 height 12
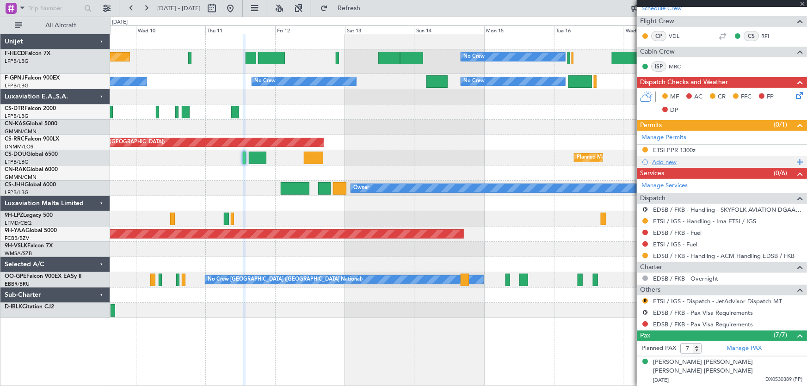
type input "1"
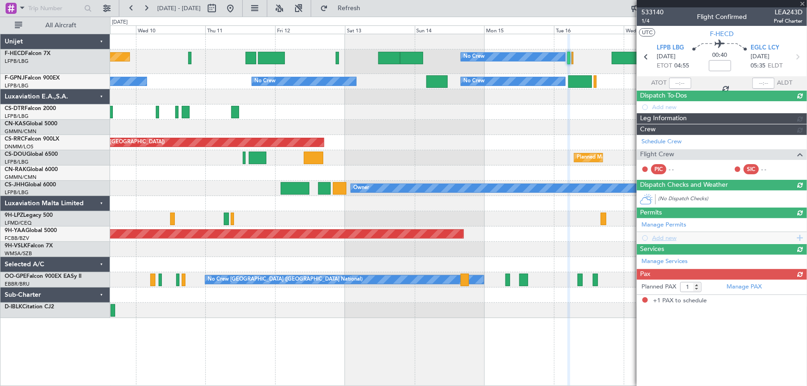
scroll to position [0, 0]
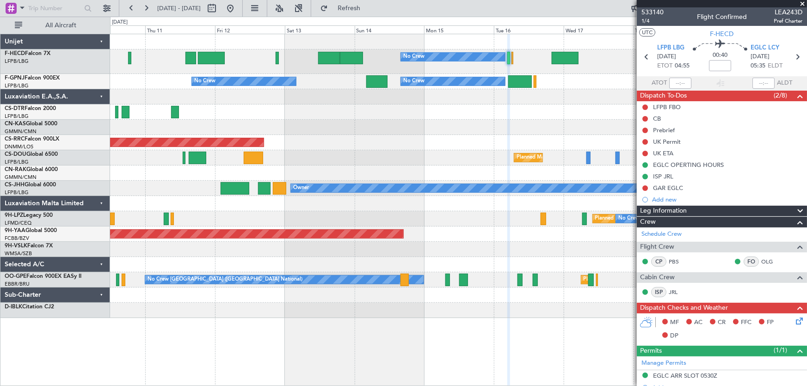
click at [423, 136] on div "No Crew No Crew Planned Maint Paris (Le Bourget) No Crew No Crew No Crew No Cre…" at bounding box center [458, 176] width 697 height 284
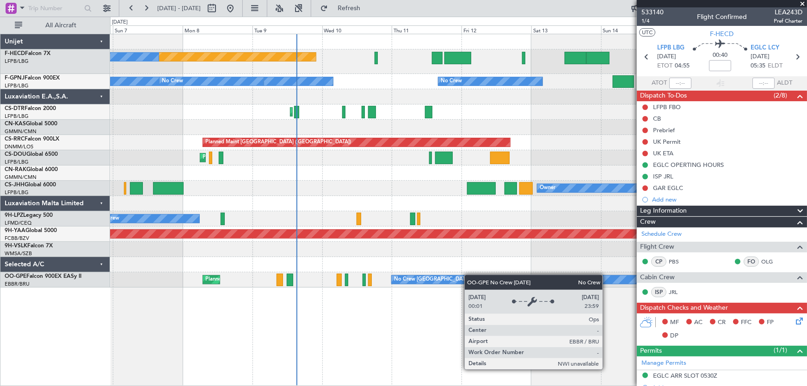
click at [484, 276] on div "No Crew Planned Maint Paris (Le Bourget) No Crew No Crew No Crew No Crew No Cre…" at bounding box center [458, 160] width 697 height 253
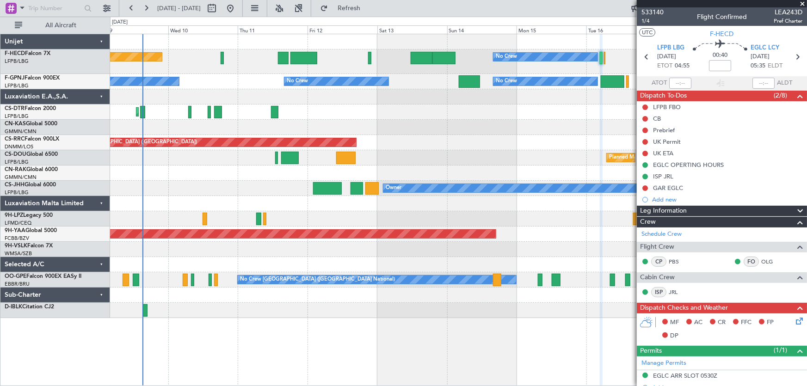
click at [364, 125] on div "No Crew Planned Maint Paris (Le Bourget) No Crew No Crew No Crew No Crew No Cre…" at bounding box center [458, 176] width 697 height 284
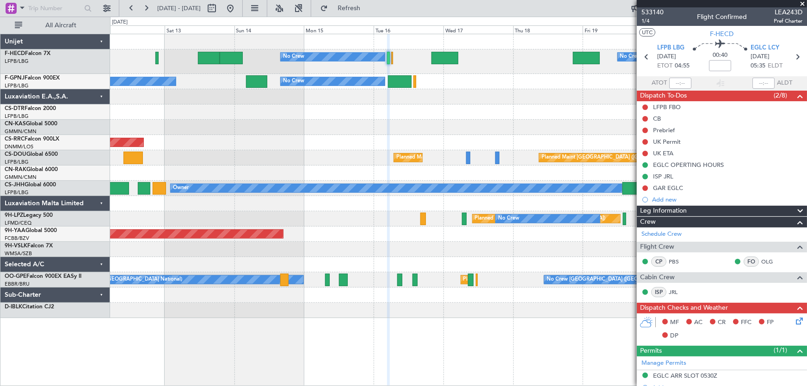
click at [474, 127] on div at bounding box center [458, 127] width 697 height 15
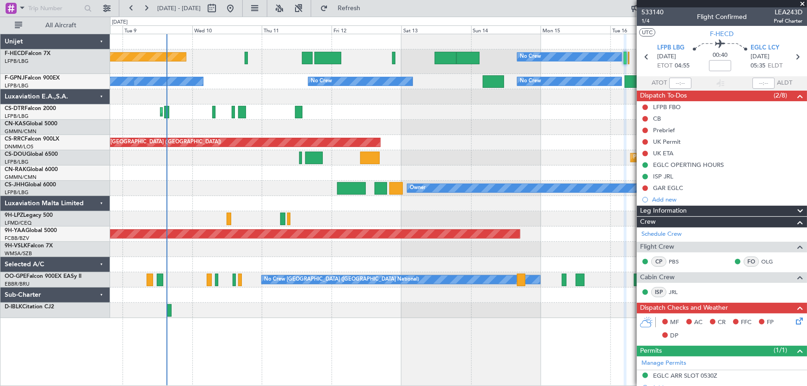
click at [399, 114] on div "No Crew Planned Maint Paris (Le Bourget) No Crew No Crew No Crew No Crew No Cre…" at bounding box center [458, 176] width 697 height 284
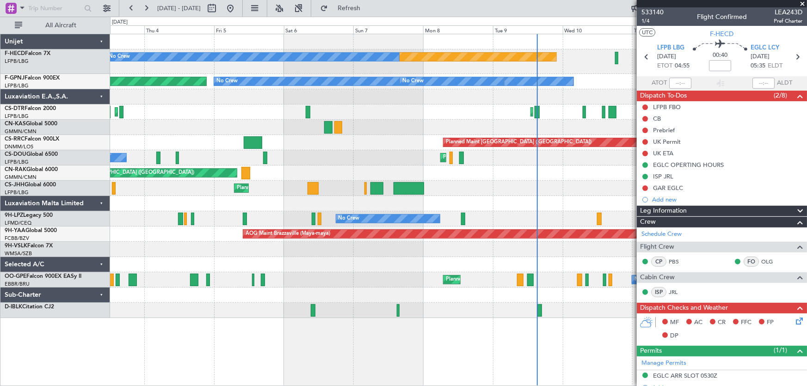
click at [294, 119] on div "Planned Maint Mugla (Dalaman) Planned Maint Istanbul (Ataturk) Planned Maint So…" at bounding box center [458, 111] width 697 height 15
click at [428, 130] on div at bounding box center [458, 127] width 697 height 15
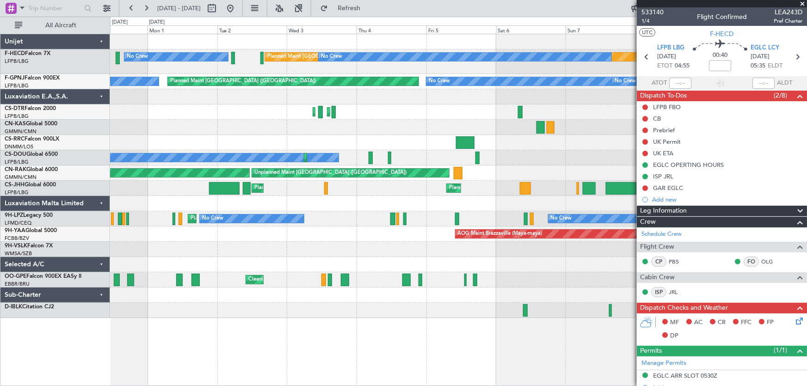
click at [341, 139] on div "Planned Maint Paris (Le Bourget) Planned Maint Paris (Le Bourget)" at bounding box center [458, 142] width 697 height 15
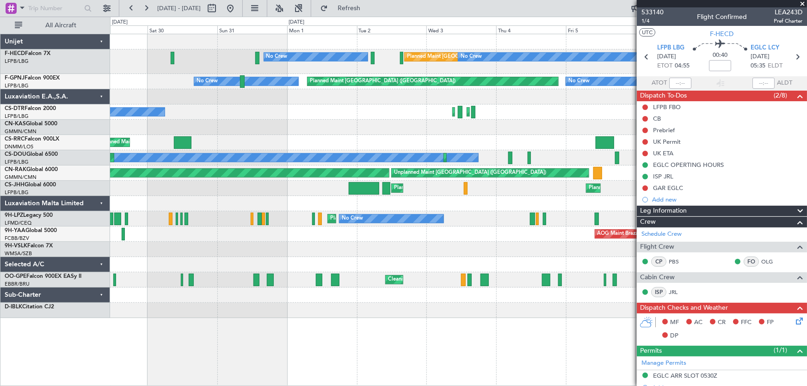
click at [308, 133] on div at bounding box center [458, 127] width 697 height 15
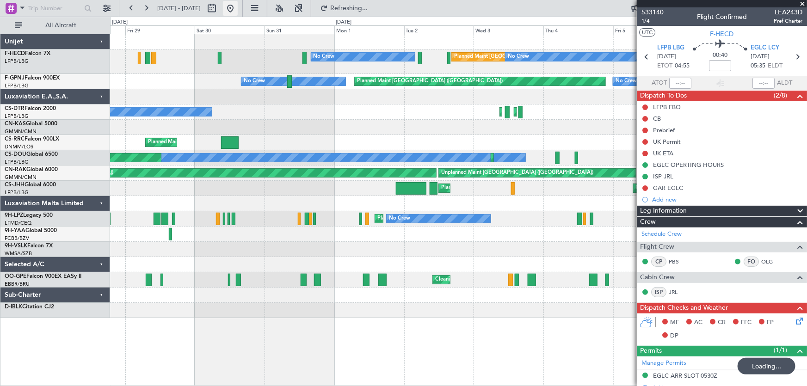
click at [238, 6] on button at bounding box center [230, 8] width 15 height 15
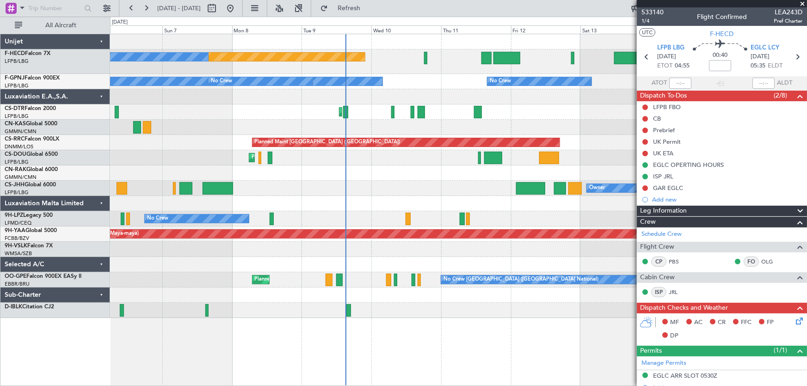
click at [391, 119] on div "Planned Maint Paris (Le Bourget) No Crew No Crew No Crew No Crew No Crew No Cre…" at bounding box center [458, 176] width 697 height 284
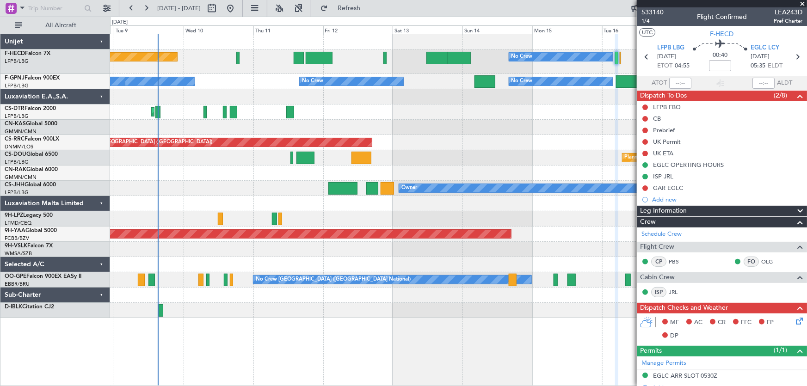
click at [300, 127] on div "Planned Maint Paris (Le Bourget) No Crew No Crew No Crew No Crew No Crew No Cre…" at bounding box center [458, 176] width 697 height 284
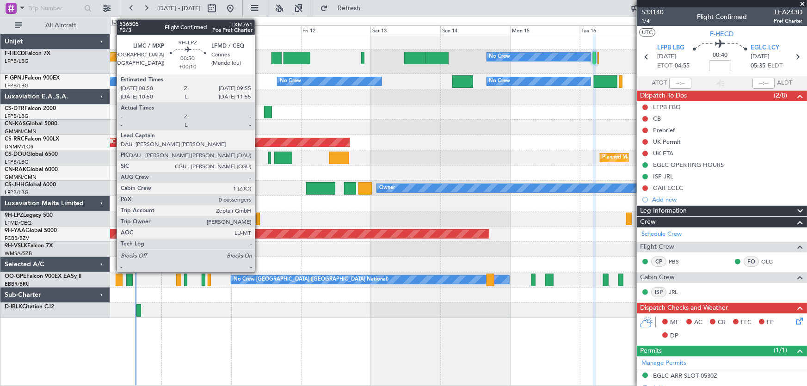
click at [259, 221] on div at bounding box center [257, 219] width 3 height 12
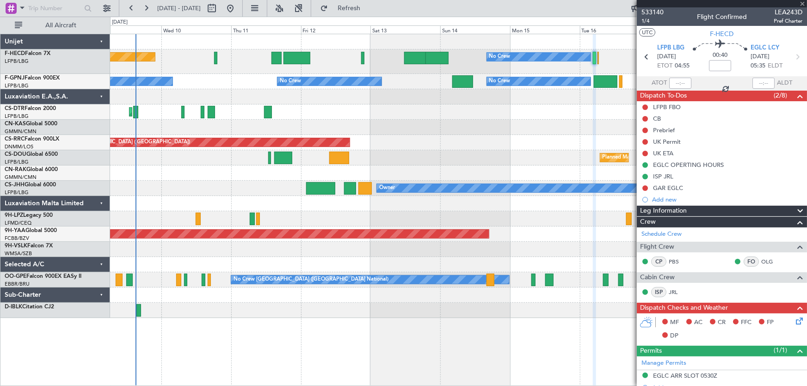
type input "+00:10"
type input "0"
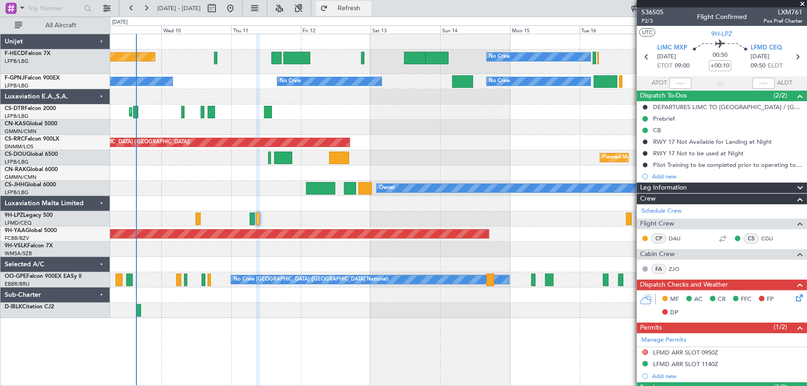
click at [368, 5] on span "Refresh" at bounding box center [349, 8] width 39 height 6
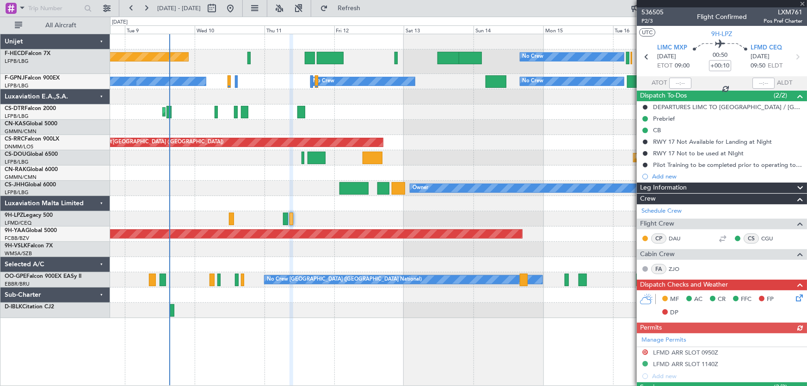
click at [358, 114] on div "Planned Maint Mugla ([GEOGRAPHIC_DATA])" at bounding box center [458, 111] width 697 height 15
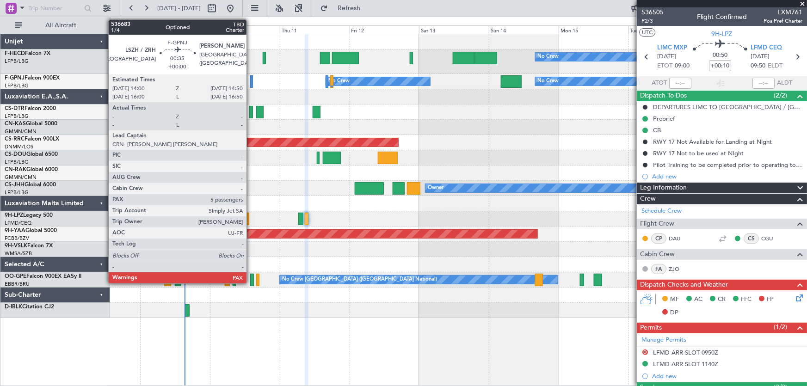
click at [251, 83] on div at bounding box center [251, 81] width 3 height 12
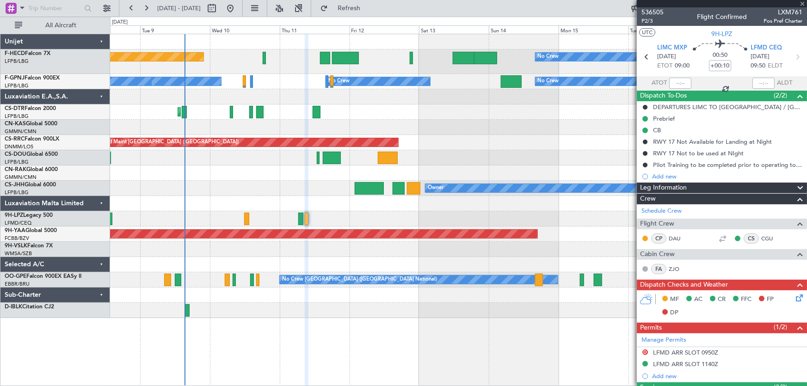
type input "5"
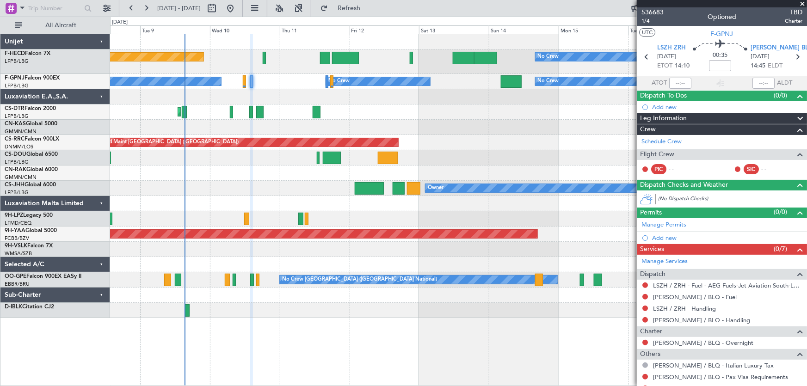
click at [656, 11] on span "536683" at bounding box center [652, 12] width 22 height 10
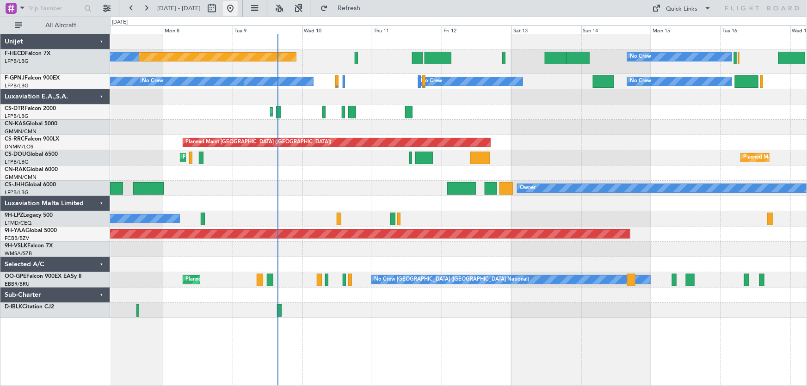
click at [238, 8] on button at bounding box center [230, 8] width 15 height 15
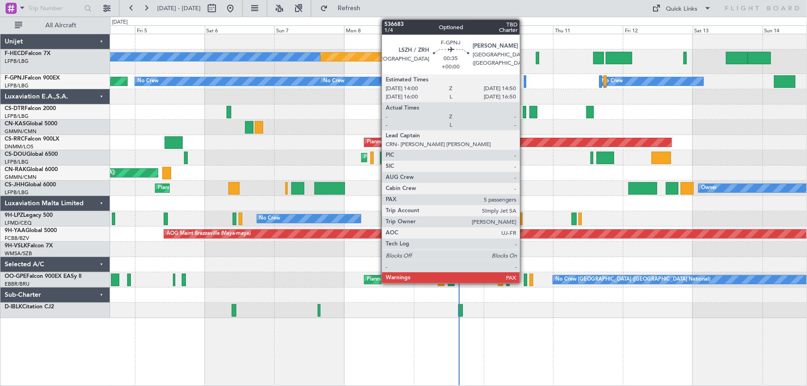
click at [524, 86] on div at bounding box center [525, 81] width 3 height 12
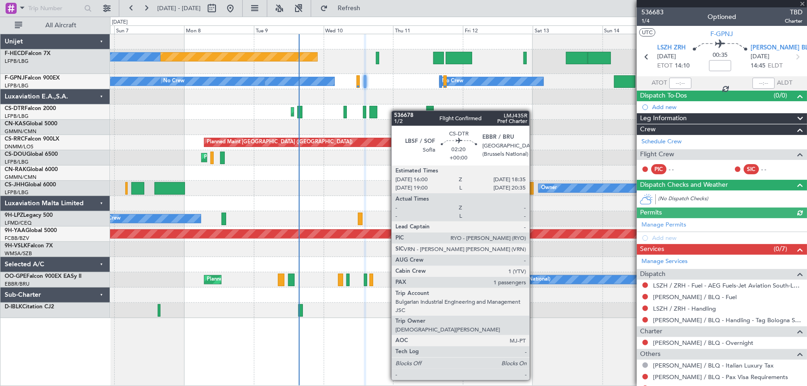
click at [354, 113] on div "Planned Maint Mugla ([GEOGRAPHIC_DATA])" at bounding box center [458, 111] width 697 height 15
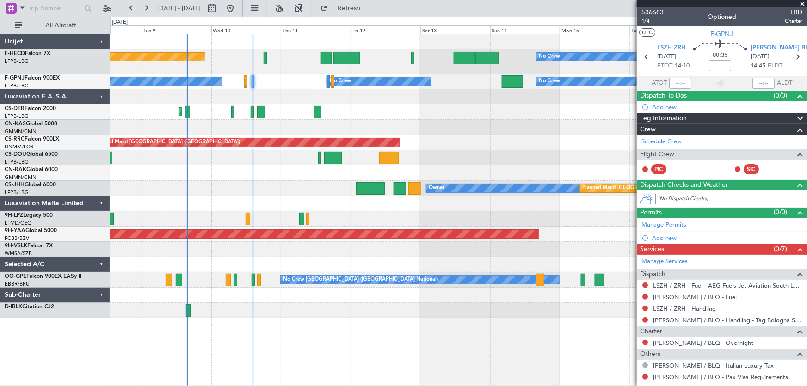
click at [383, 113] on div "Planned Maint [GEOGRAPHIC_DATA] ([GEOGRAPHIC_DATA]) No Crew No Crew No Crew No …" at bounding box center [458, 176] width 697 height 284
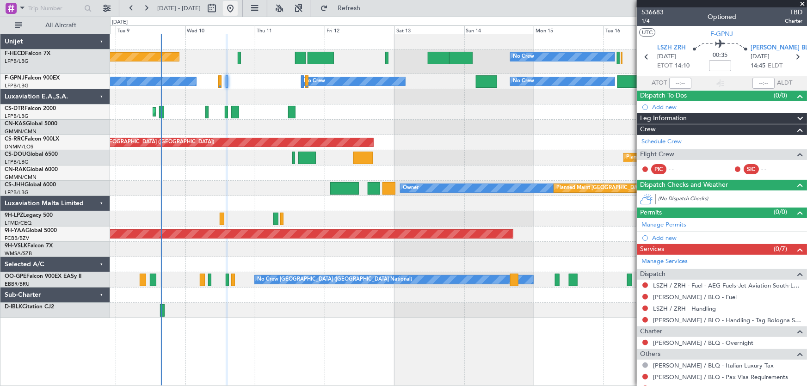
click at [238, 9] on button at bounding box center [230, 8] width 15 height 15
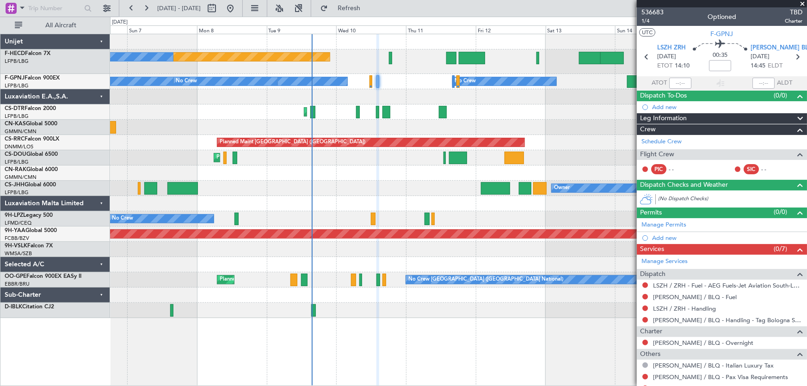
click at [200, 118] on div "Planned Maint Mugla ([GEOGRAPHIC_DATA])" at bounding box center [458, 111] width 697 height 15
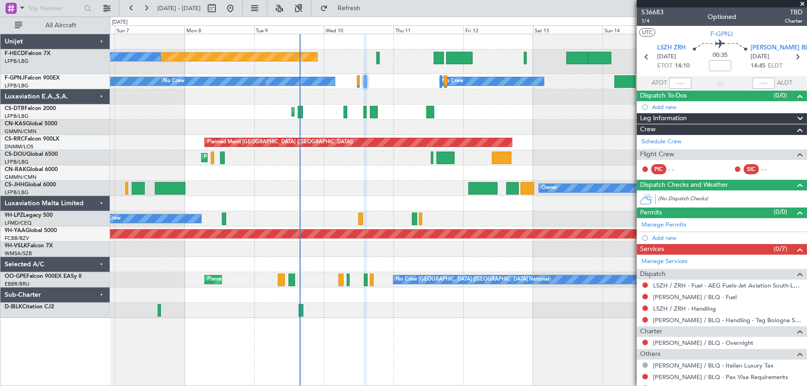
click at [422, 131] on div at bounding box center [458, 127] width 697 height 15
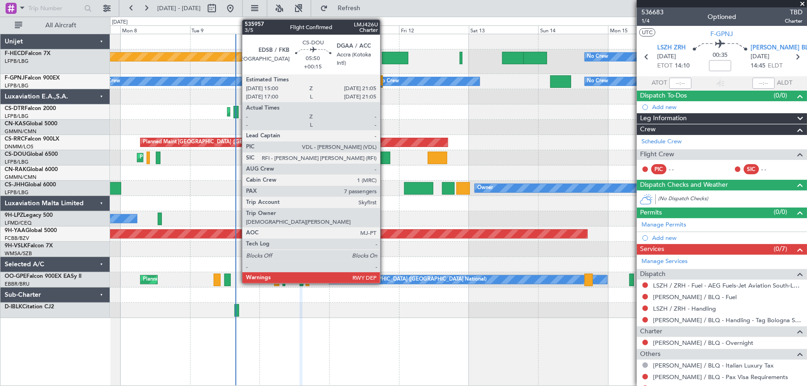
click at [384, 163] on div at bounding box center [381, 158] width 18 height 12
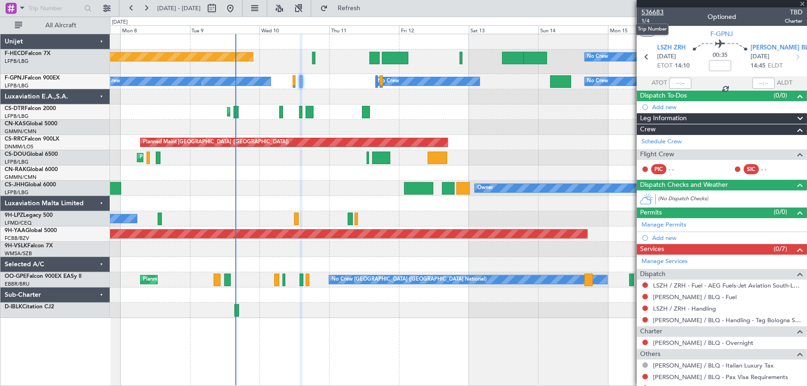
type input "+00:15"
type input "7"
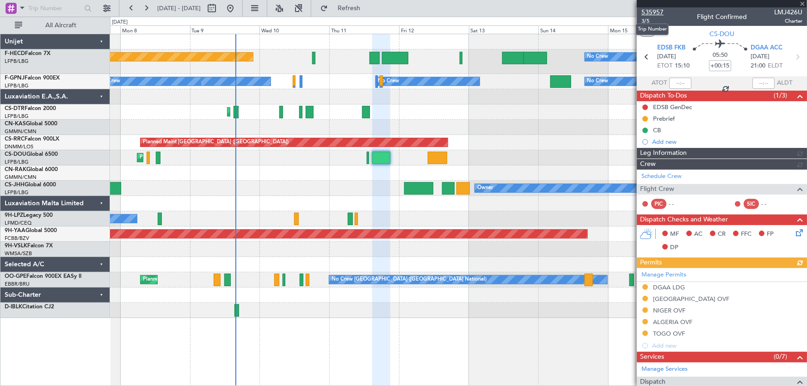
click at [653, 12] on span "535957" at bounding box center [652, 12] width 22 height 10
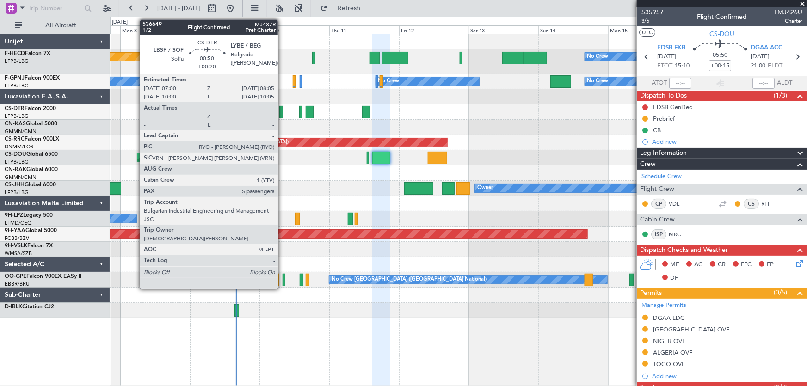
click at [282, 113] on div at bounding box center [280, 112] width 3 height 12
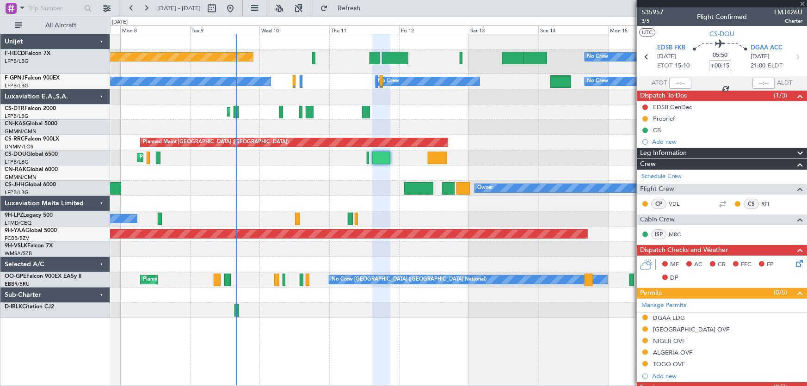
type input "+00:20"
type input "5"
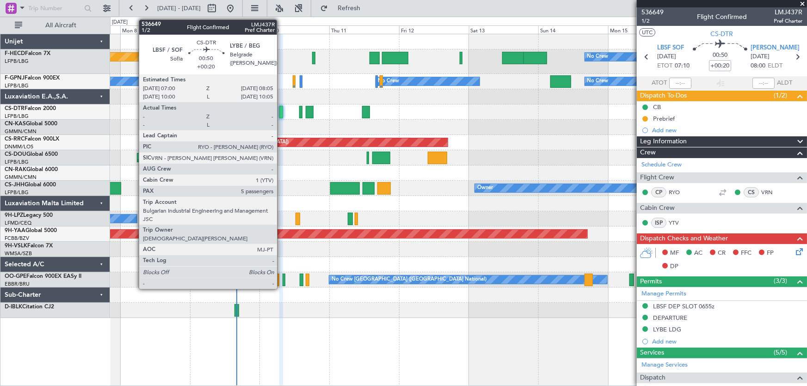
click at [281, 111] on div at bounding box center [280, 112] width 3 height 12
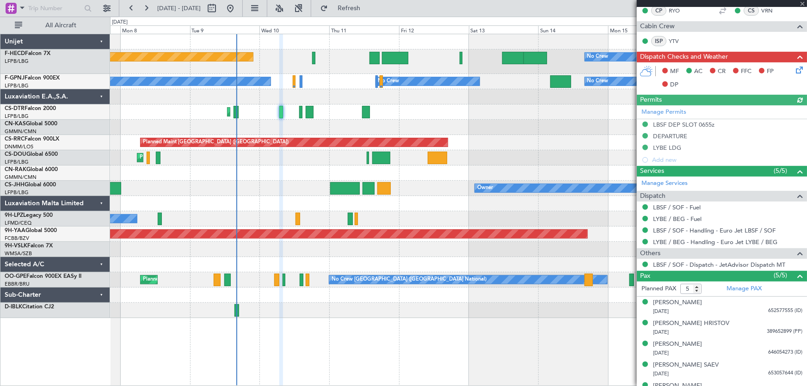
scroll to position [195, 0]
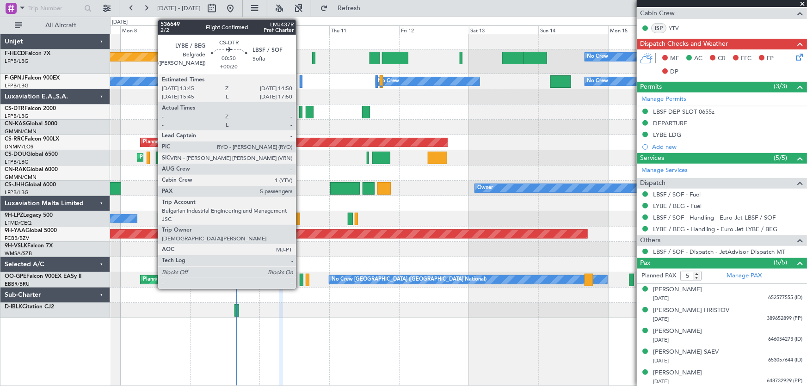
click at [300, 114] on div at bounding box center [300, 112] width 3 height 12
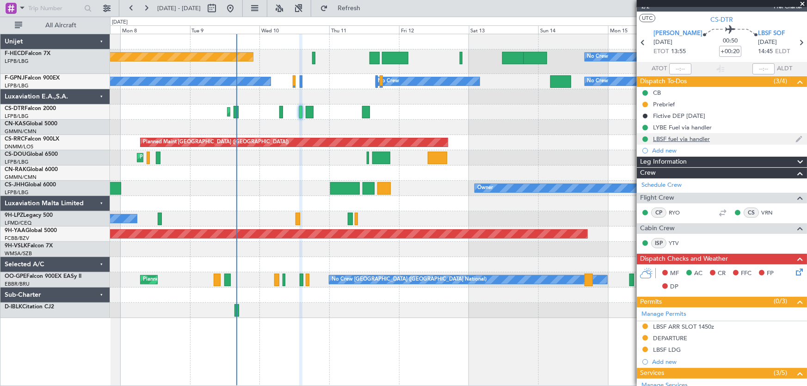
scroll to position [0, 0]
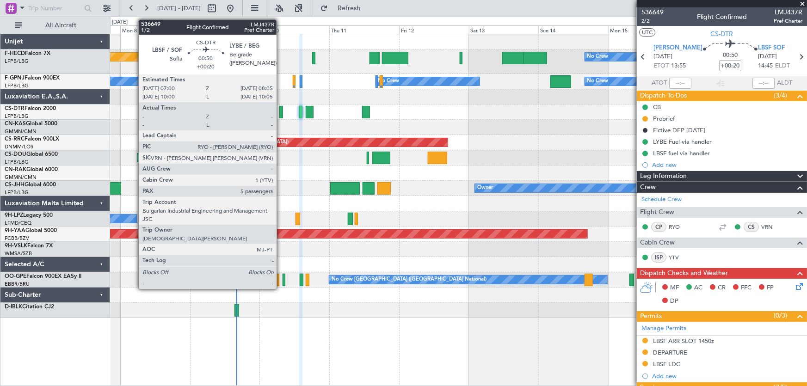
click at [281, 111] on div at bounding box center [280, 112] width 3 height 12
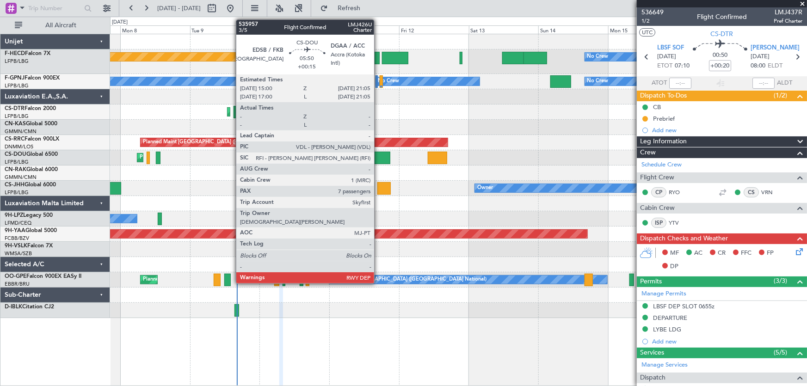
click at [378, 157] on div at bounding box center [381, 158] width 18 height 12
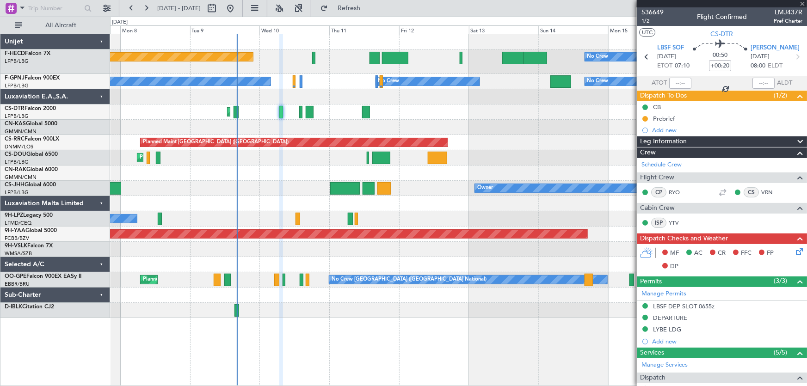
type input "+00:15"
type input "7"
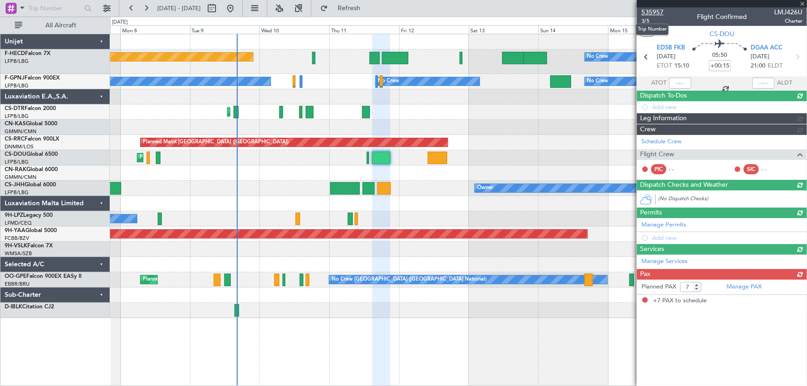
click at [659, 14] on span "535957" at bounding box center [652, 12] width 22 height 10
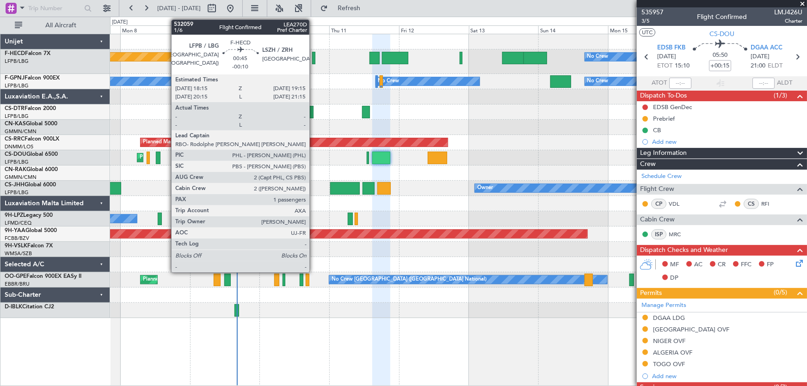
click at [313, 60] on div at bounding box center [313, 58] width 3 height 12
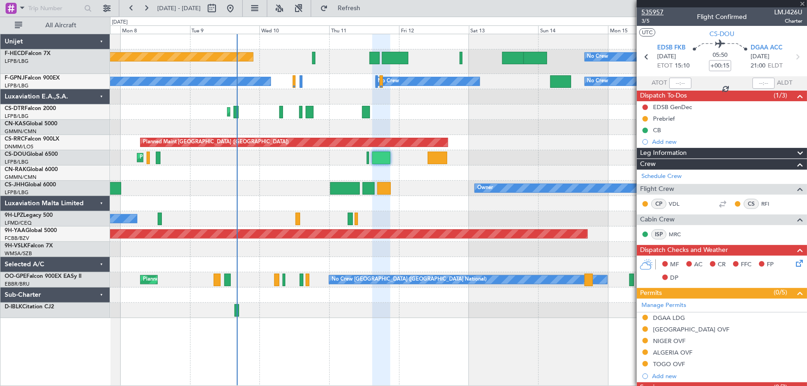
click at [657, 11] on span "535957" at bounding box center [652, 12] width 22 height 10
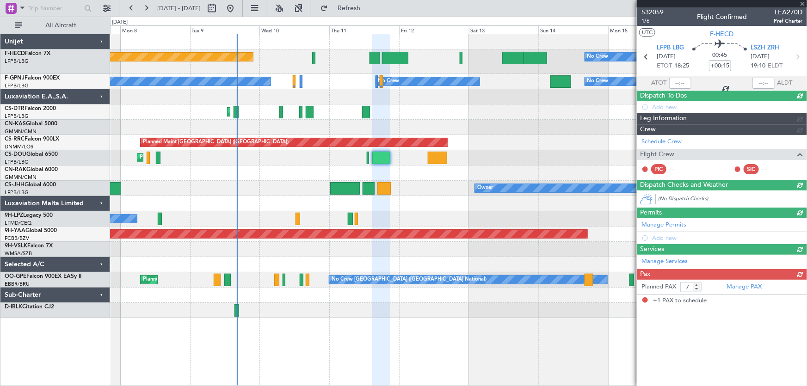
type input "-00:10"
type input "1"
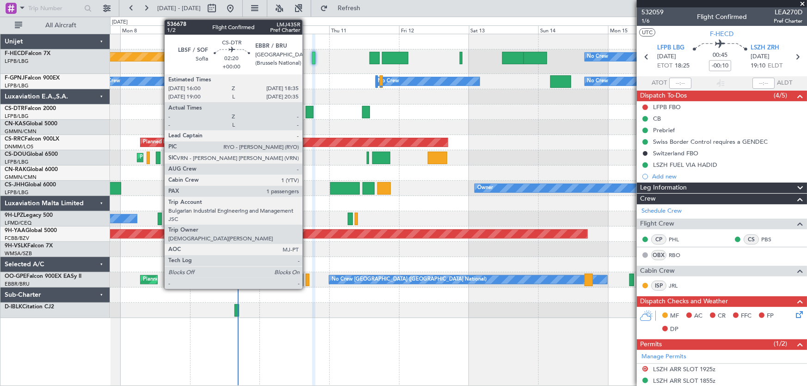
click at [306, 111] on div at bounding box center [310, 112] width 8 height 12
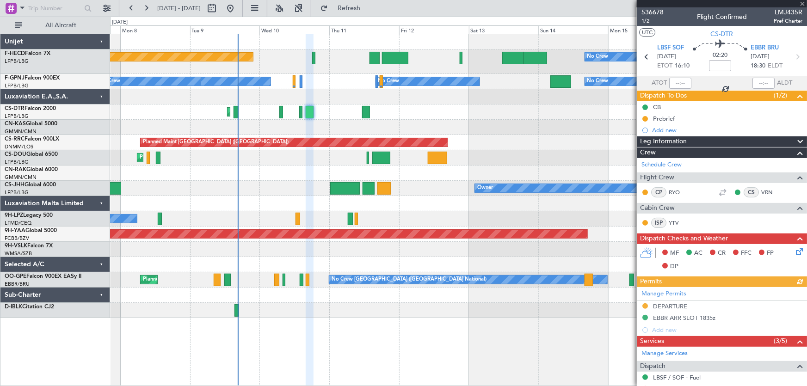
scroll to position [100, 0]
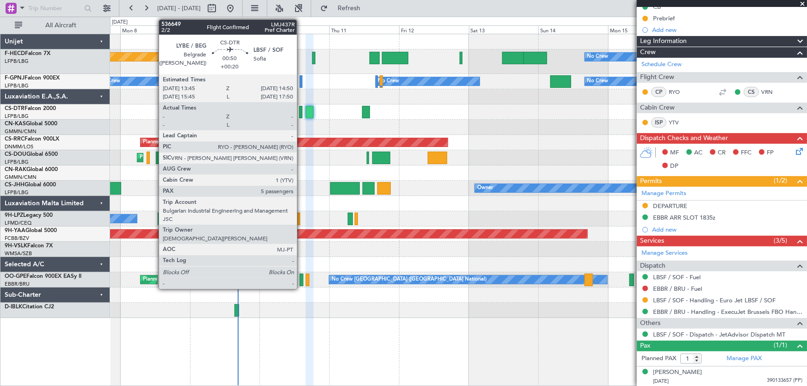
click at [301, 113] on div at bounding box center [300, 112] width 3 height 12
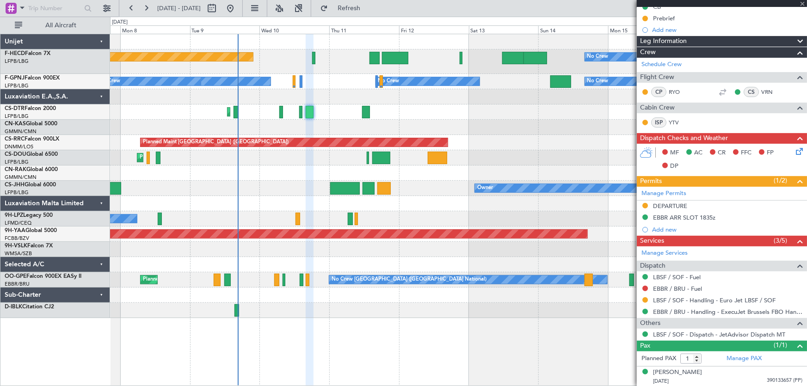
type input "+00:20"
type input "5"
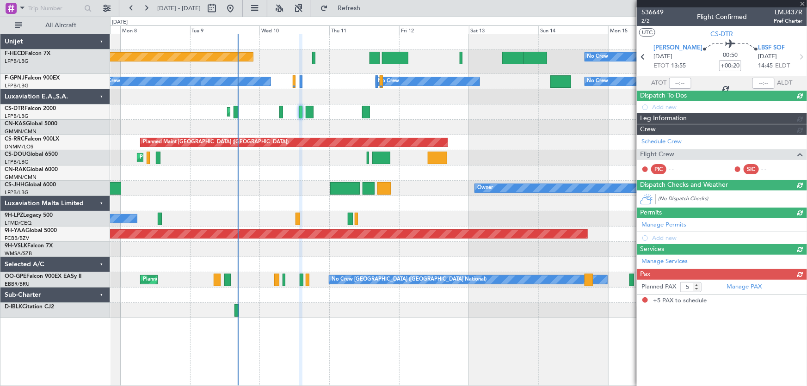
scroll to position [0, 0]
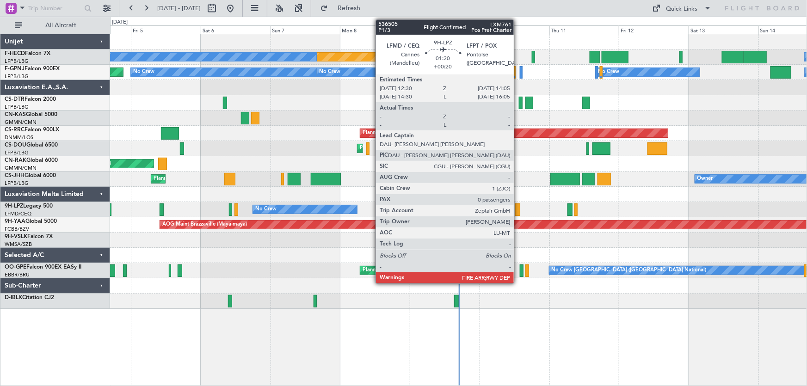
click at [518, 208] on div at bounding box center [517, 209] width 5 height 12
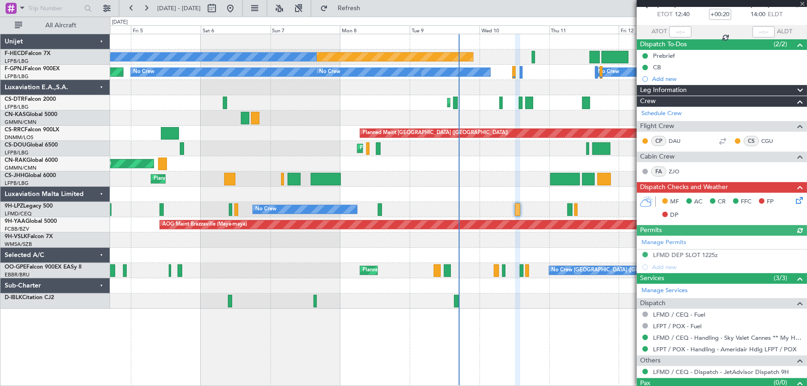
scroll to position [68, 0]
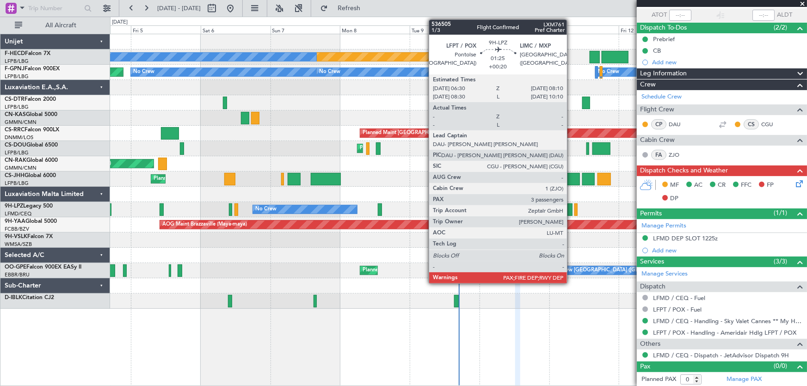
click at [571, 211] on div at bounding box center [569, 209] width 5 height 12
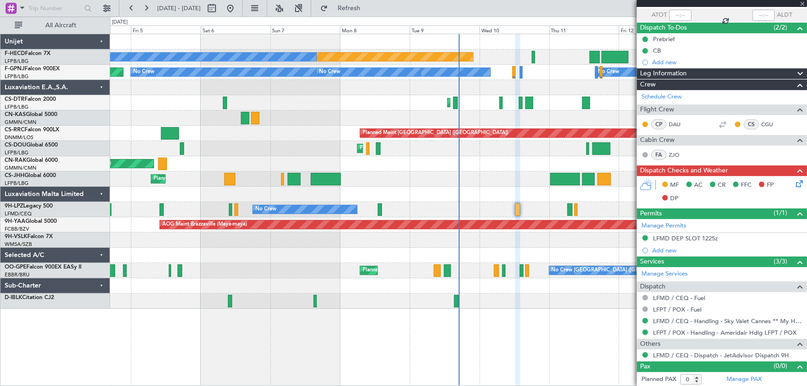
type input "4"
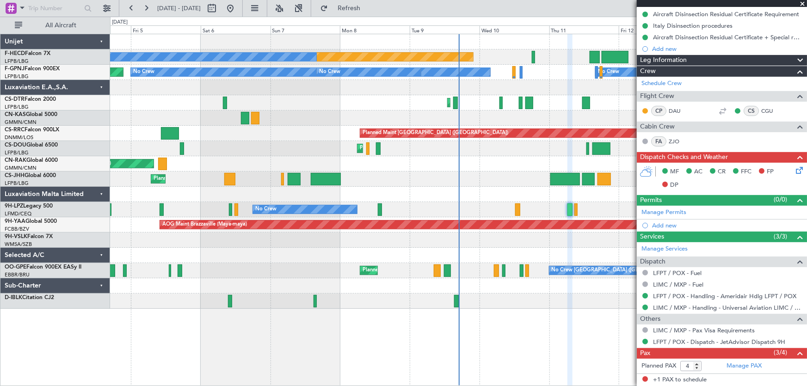
scroll to position [126, 0]
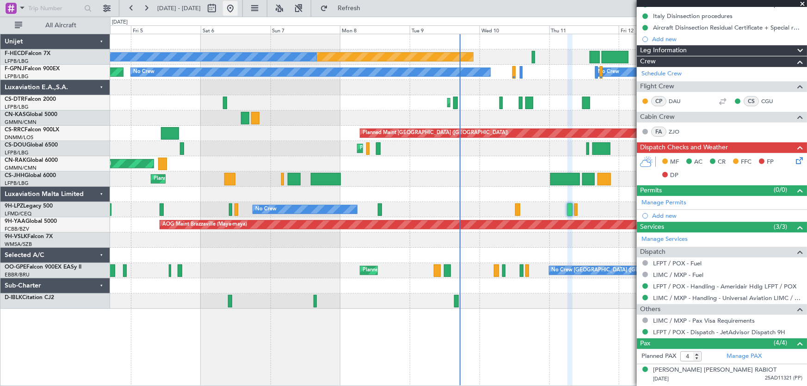
click at [238, 9] on button at bounding box center [230, 8] width 15 height 15
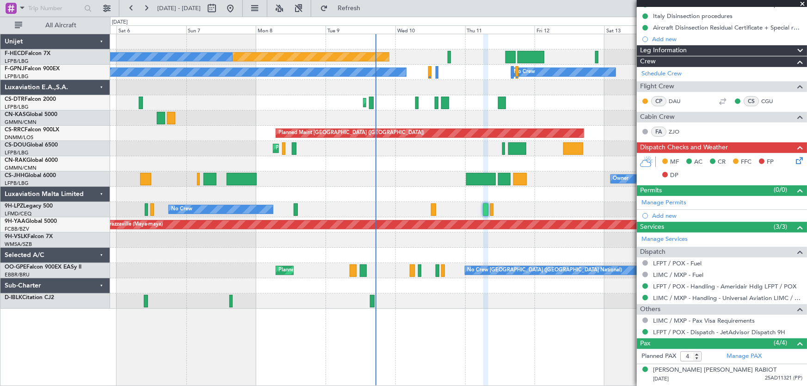
click at [465, 138] on div "Planned Maint Paris (Le Bourget) No Crew No Crew No Crew No Crew No Crew No Cre…" at bounding box center [458, 171] width 697 height 275
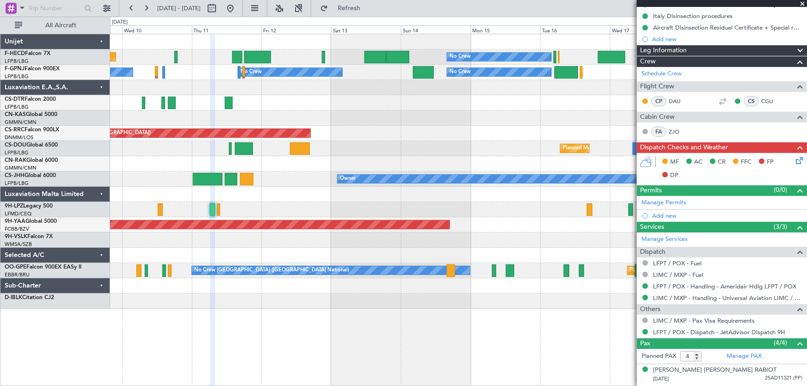
click at [145, 90] on div "Planned Maint Paris (Le Bourget) No Crew No Crew No Crew No Crew No Crew No Cre…" at bounding box center [458, 171] width 697 height 275
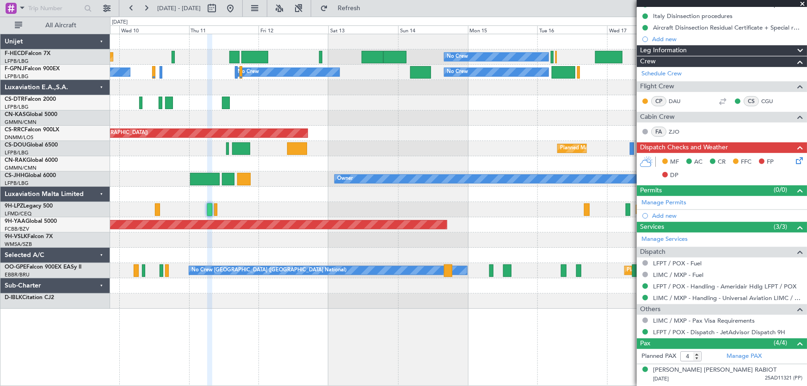
click at [188, 120] on div at bounding box center [458, 117] width 697 height 15
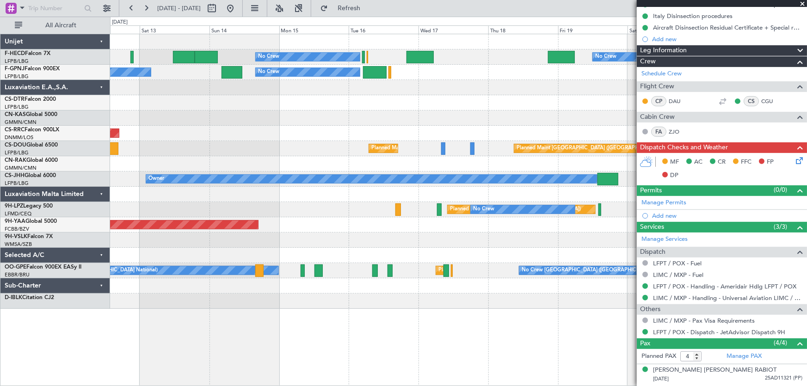
click at [264, 143] on div "No Crew No Crew No Crew No Crew No Crew No Crew Planned Maint Paris (Le Bourget…" at bounding box center [458, 171] width 697 height 275
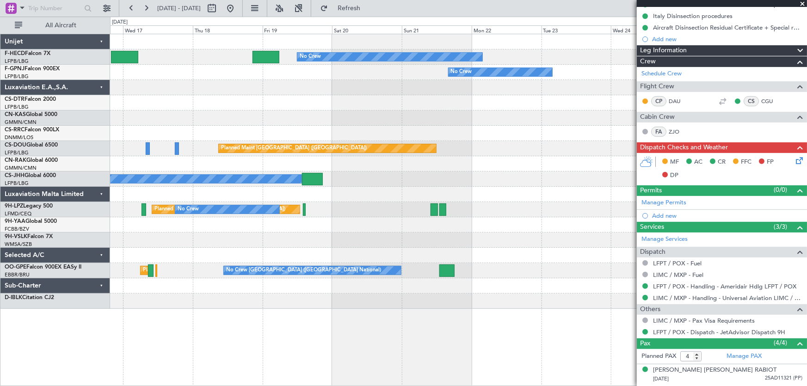
click at [221, 172] on div "No Crew No Crew No Crew No Crew Planned Maint Paris (Le Bourget) Planned Maint …" at bounding box center [458, 171] width 697 height 275
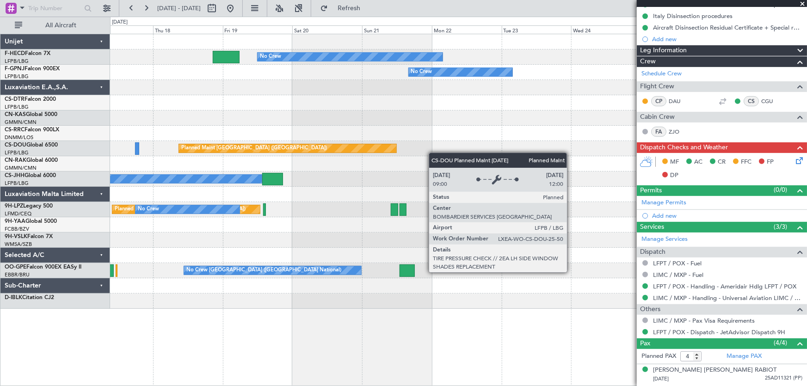
click at [293, 158] on div "No Crew No Crew No Crew No Crew Planned Maint Paris (Le Bourget) Planned Maint …" at bounding box center [458, 171] width 697 height 275
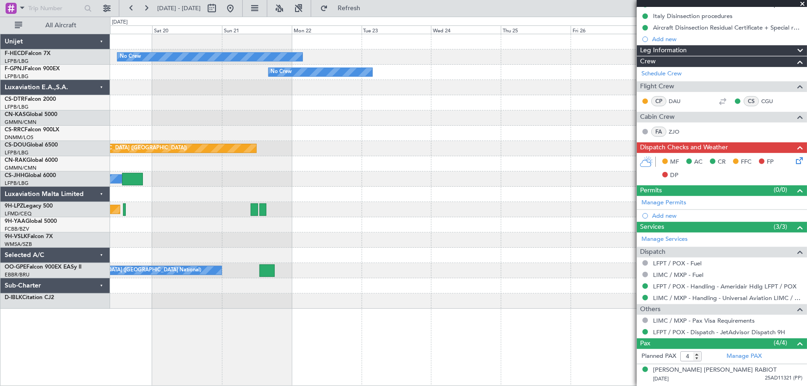
click at [204, 148] on div "No Crew No Crew Planned Maint Paris (Le Bourget) Owner Planned Maint Paris (Le …" at bounding box center [458, 171] width 697 height 275
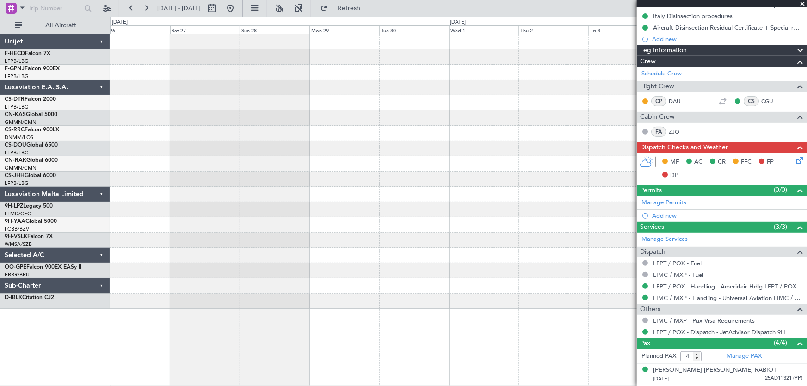
click at [167, 135] on div at bounding box center [458, 133] width 697 height 15
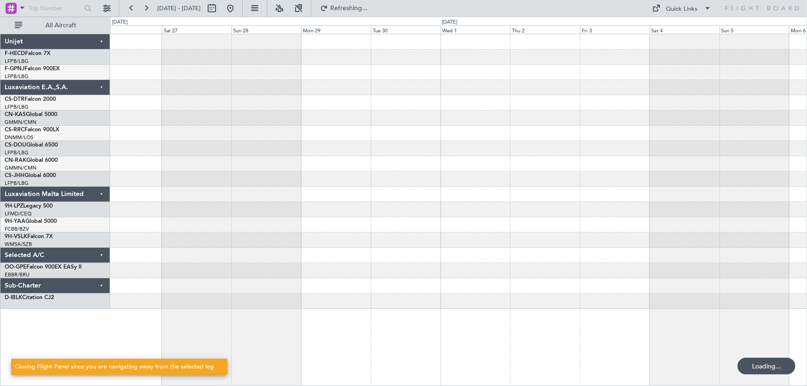
scroll to position [0, 0]
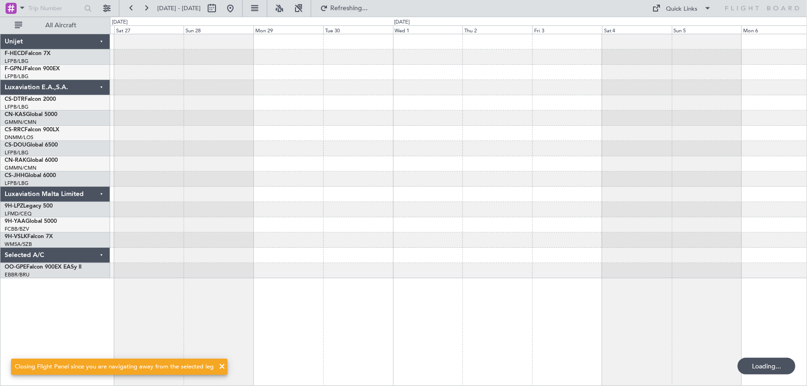
click at [251, 122] on div at bounding box center [458, 117] width 697 height 15
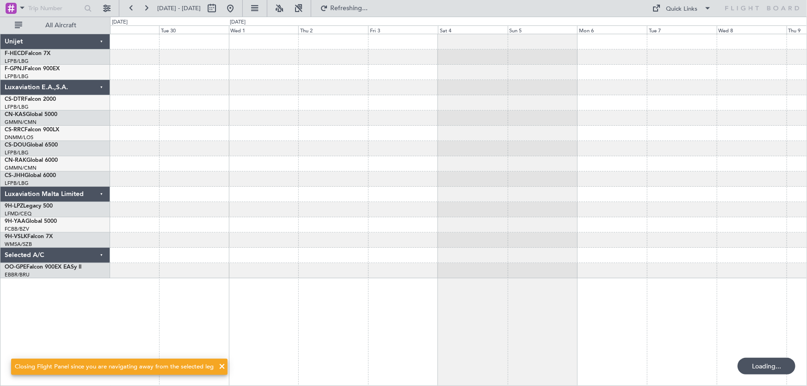
click at [297, 134] on div at bounding box center [458, 133] width 697 height 15
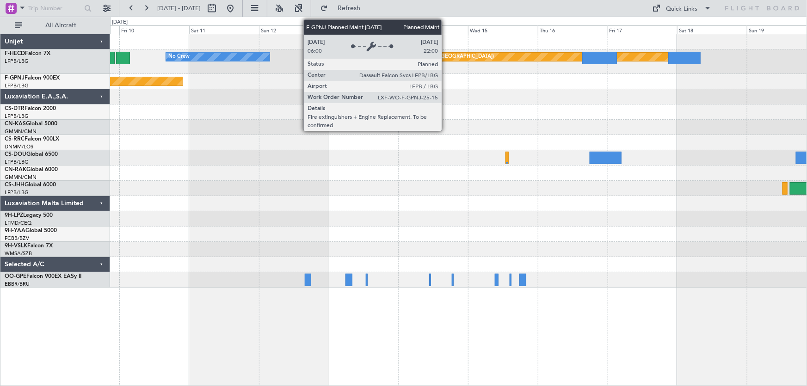
click at [348, 142] on div "No Crew Planned Maint Paris (Le Bourget) Planned Maint Paris (Le Bourget) No Cr…" at bounding box center [458, 160] width 697 height 253
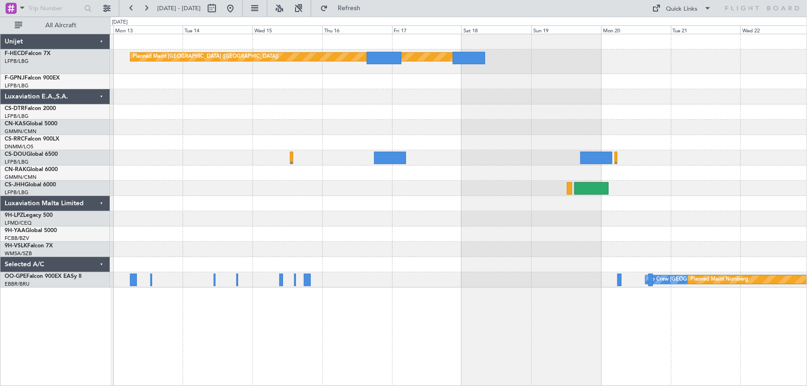
click at [445, 172] on div "Planned Maint Paris (Le Bourget) No Crew Planned Maint Paris (Le Bourget) No Cr…" at bounding box center [458, 160] width 697 height 253
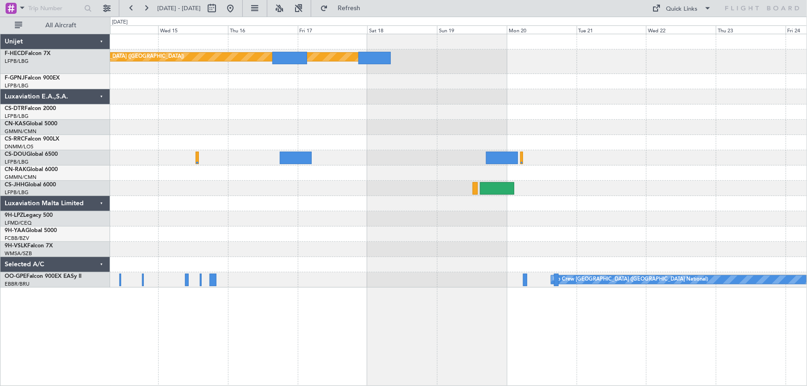
click at [373, 108] on div "Planned Maint Paris (Le Bourget) No Crew Planned Maint Nurnberg No Crew Brussel…" at bounding box center [458, 160] width 697 height 253
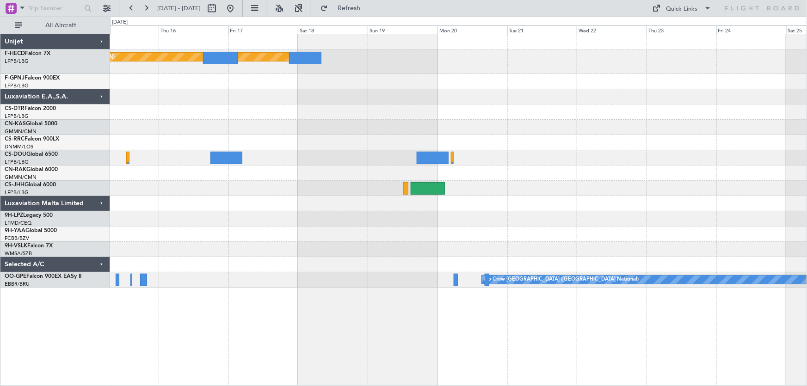
click at [356, 73] on div "Planned Maint [GEOGRAPHIC_DATA] ([GEOGRAPHIC_DATA])" at bounding box center [458, 61] width 697 height 25
